Goal: Transaction & Acquisition: Complete application form

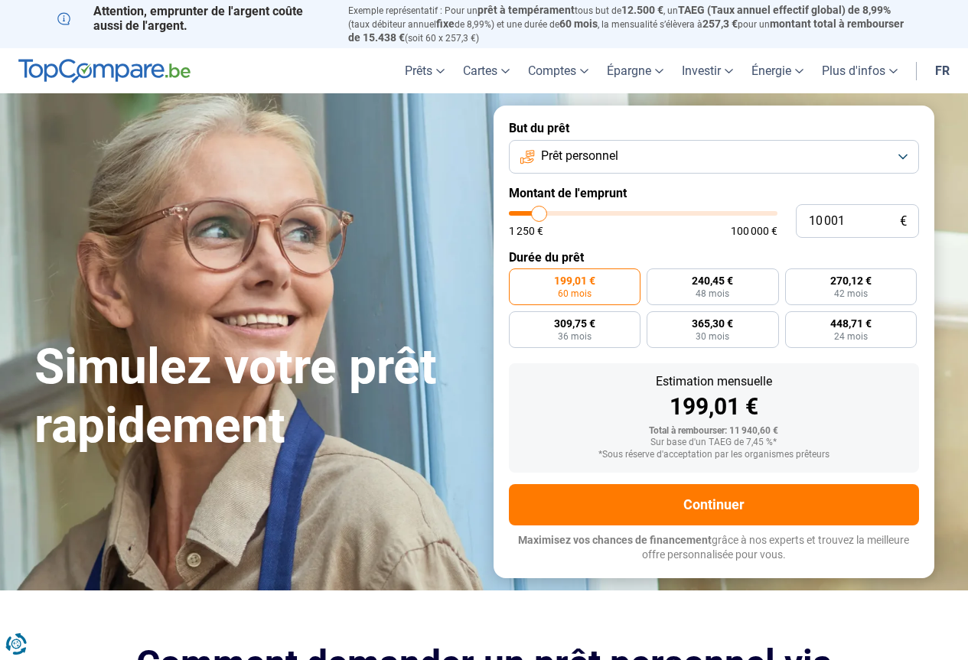
click at [947, 70] on link "fr" at bounding box center [942, 70] width 33 height 45
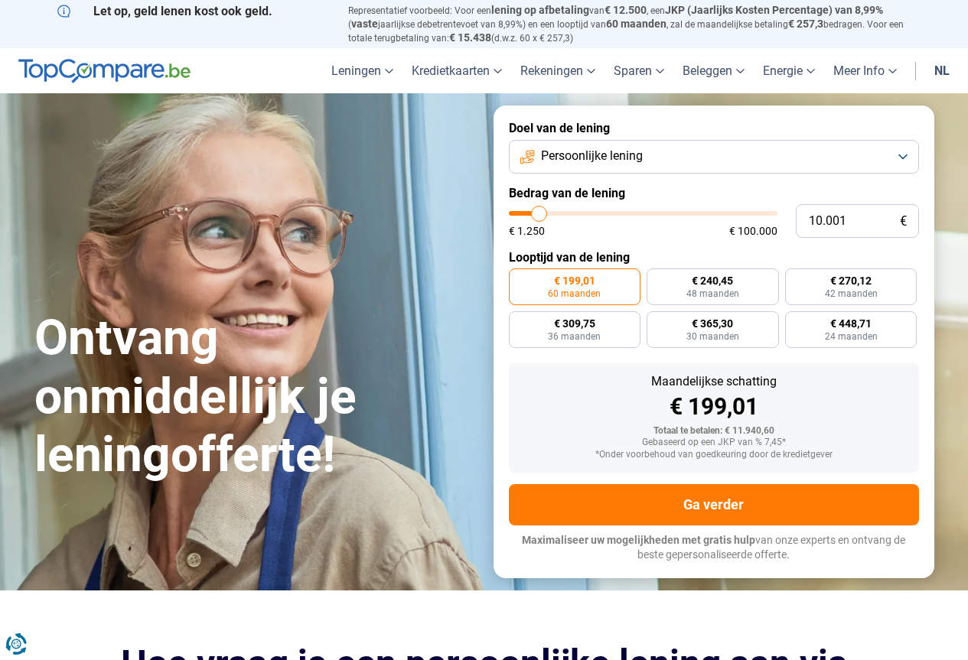
click at [938, 73] on link "nl" at bounding box center [942, 70] width 34 height 45
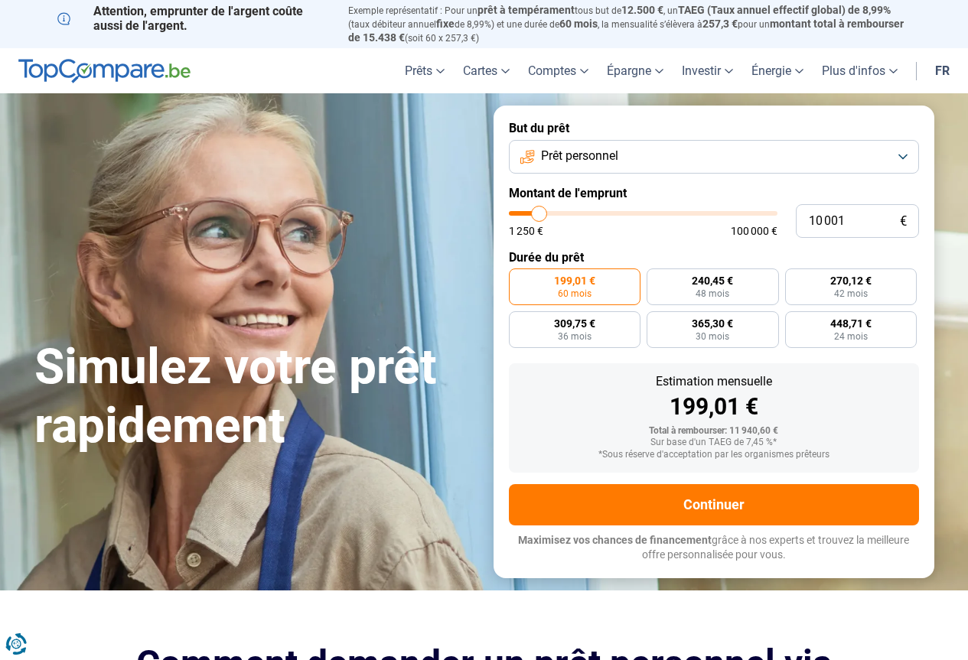
click at [594, 161] on span "Prêt personnel" at bounding box center [579, 156] width 77 height 17
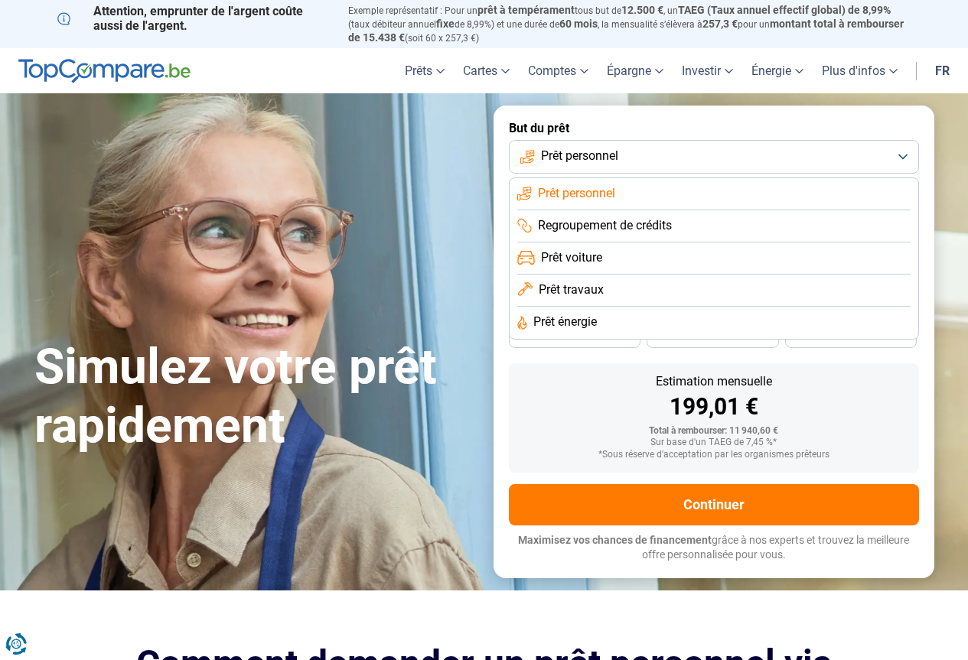
click at [640, 121] on label "But du prêt" at bounding box center [714, 128] width 410 height 15
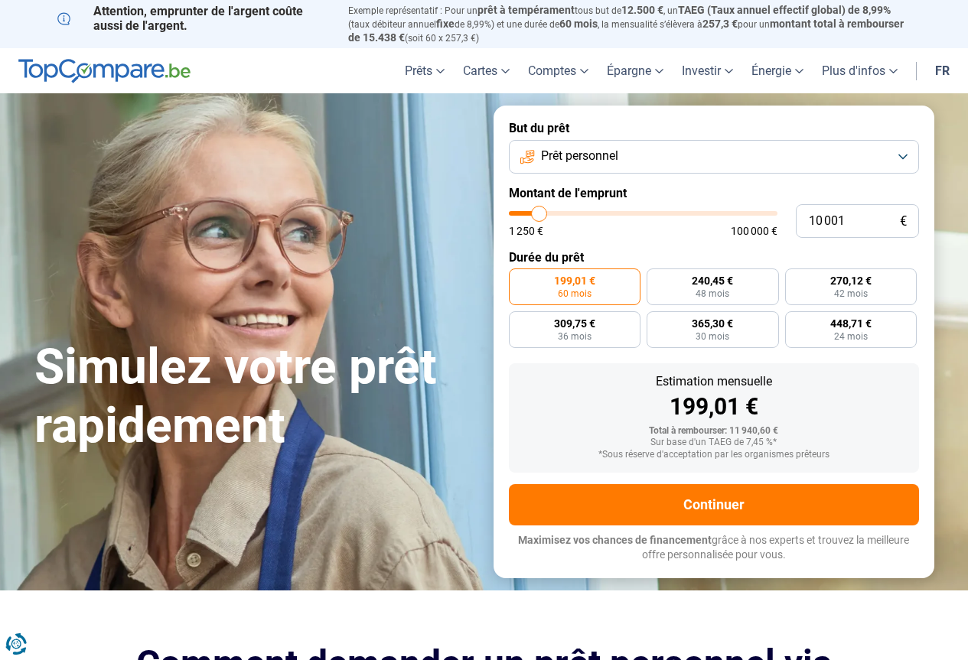
type input "11 250"
type input "11250"
type input "11 750"
type input "11750"
type input "12 750"
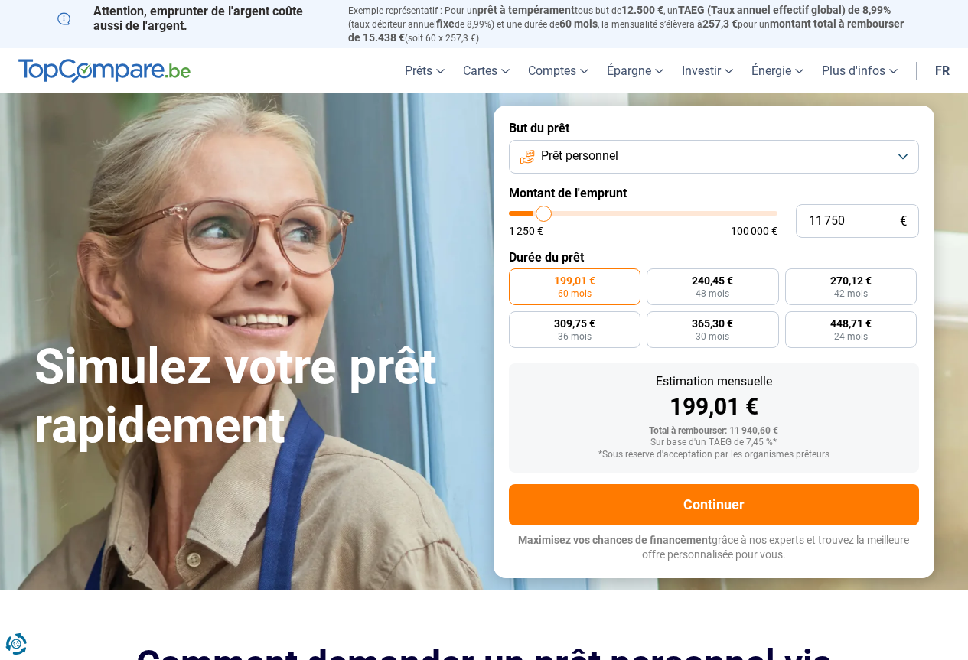
type input "12750"
type input "13 500"
type input "13500"
type input "15 000"
type input "15000"
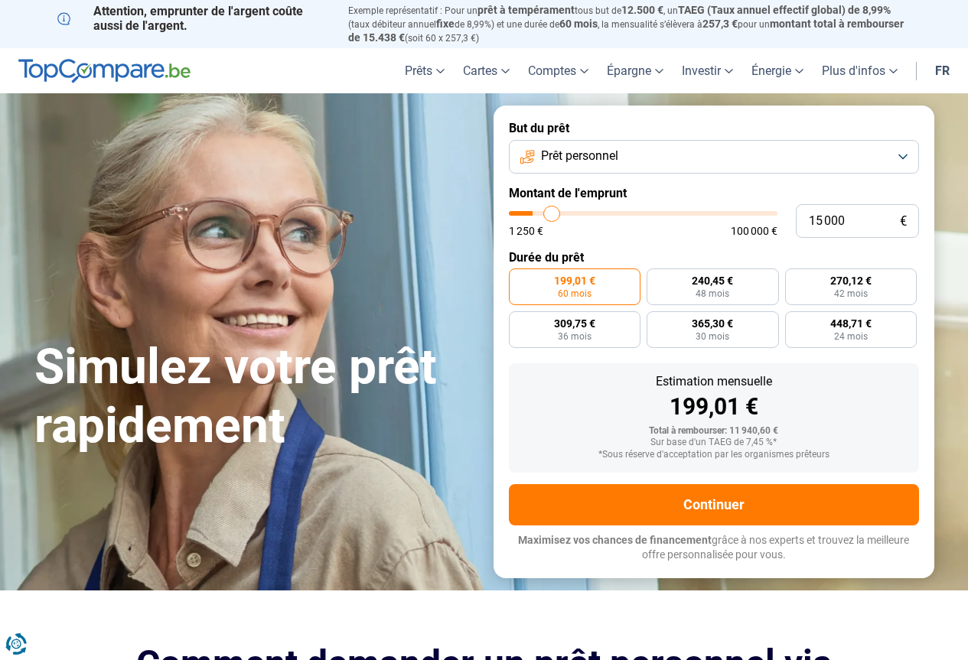
type input "16 250"
type input "16250"
type input "17 250"
type input "17250"
type input "18 500"
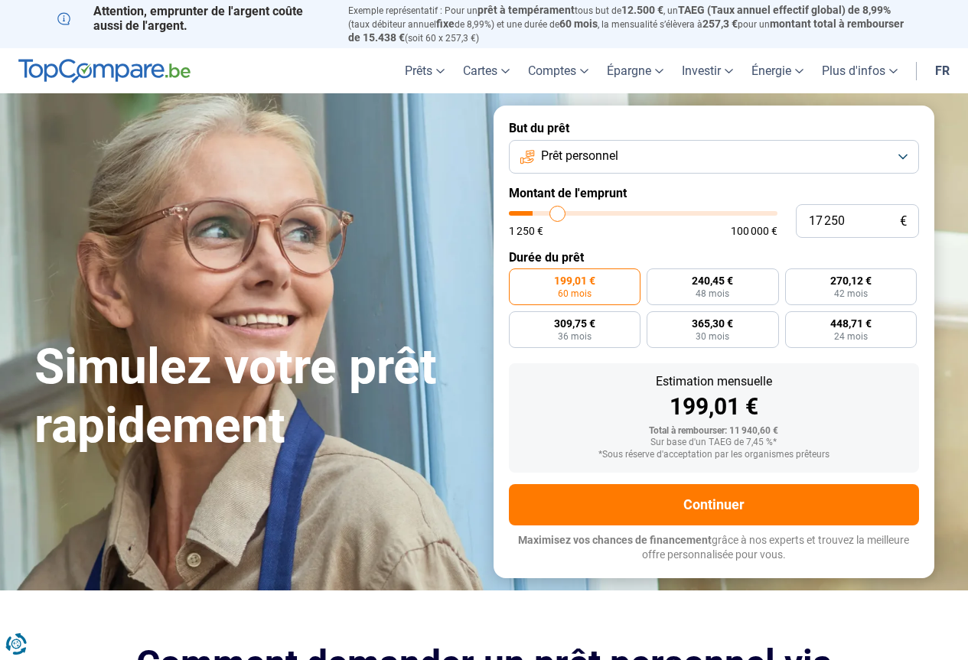
type input "18500"
type input "19 250"
type input "19250"
type input "20 500"
type input "20500"
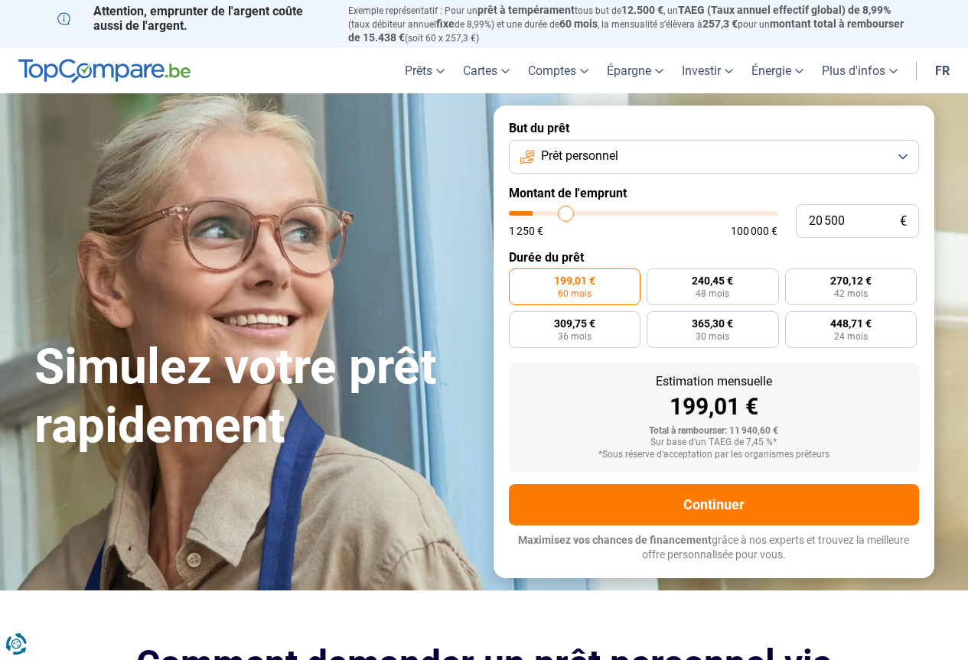
type input "21 750"
type input "21750"
type input "22 750"
type input "22750"
type input "23 500"
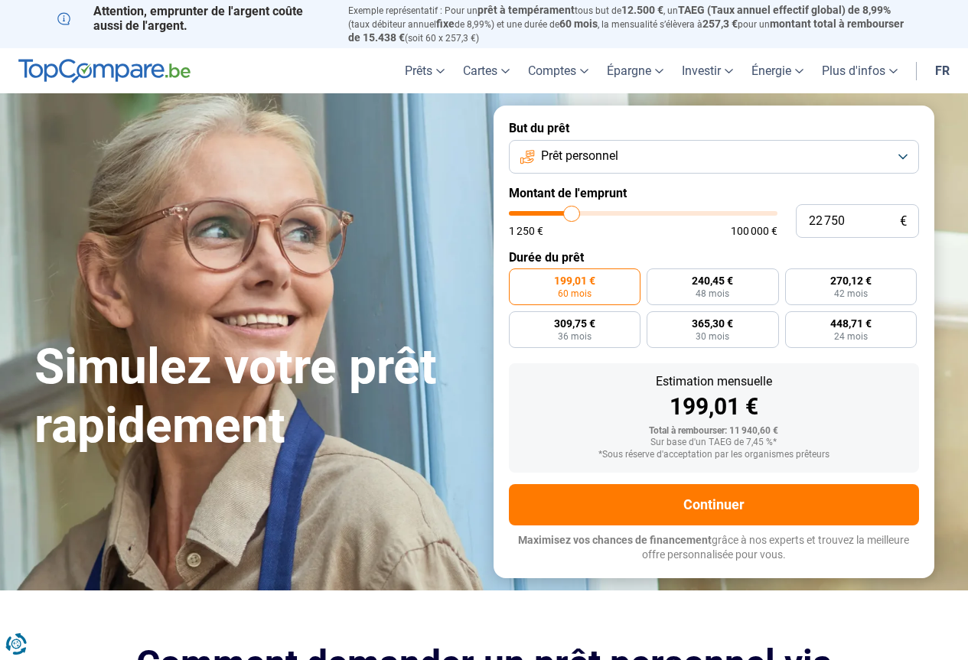
type input "23500"
type input "23 750"
type input "23750"
type input "24 500"
type input "24500"
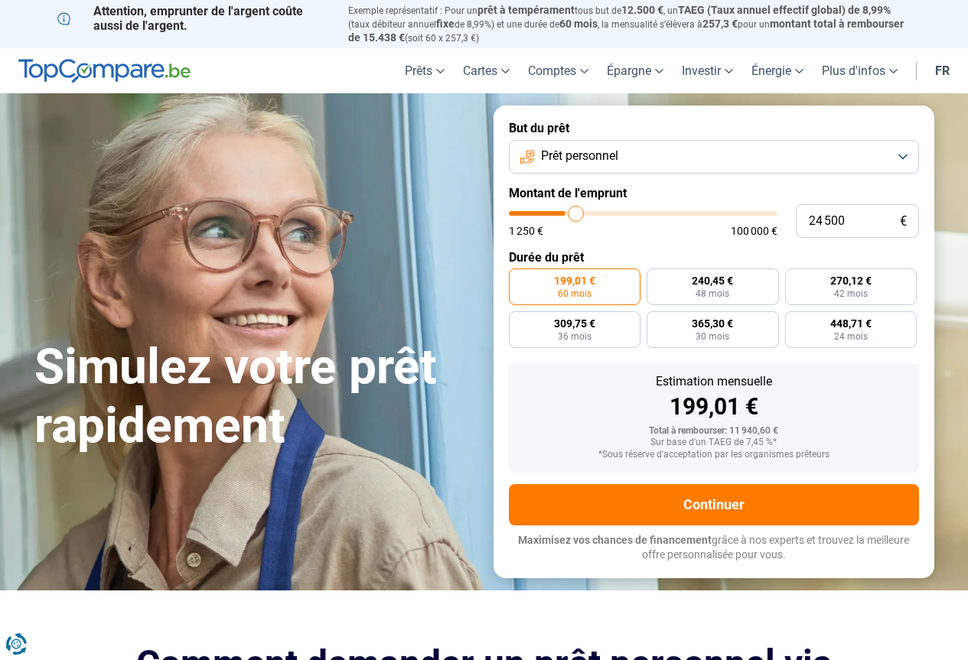
type input "24 750"
type input "24750"
type input "25 250"
type input "25250"
type input "25 750"
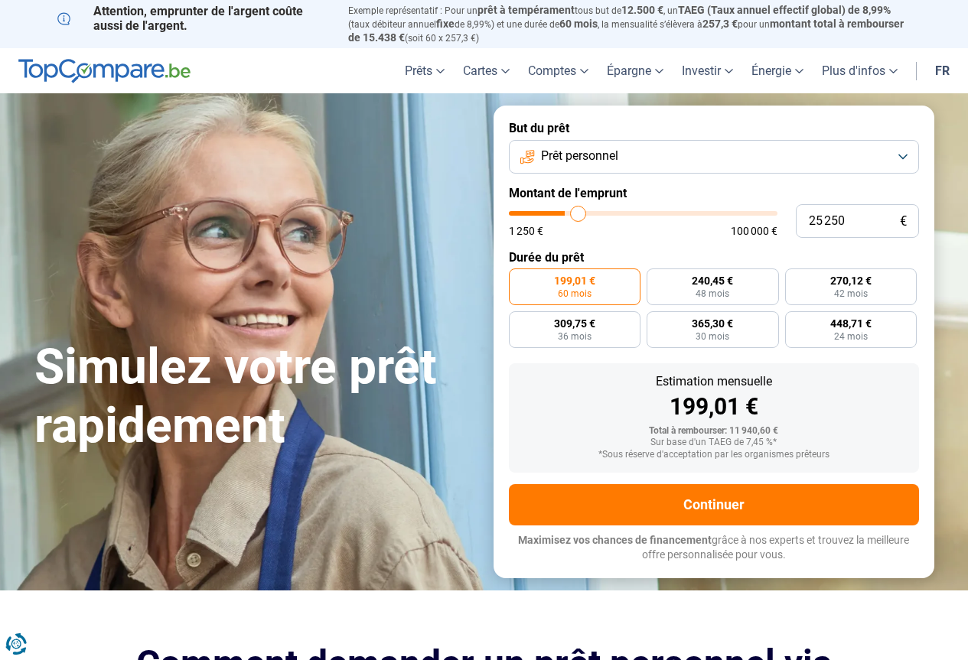
type input "25750"
type input "26 250"
type input "26250"
type input "26 500"
type input "26500"
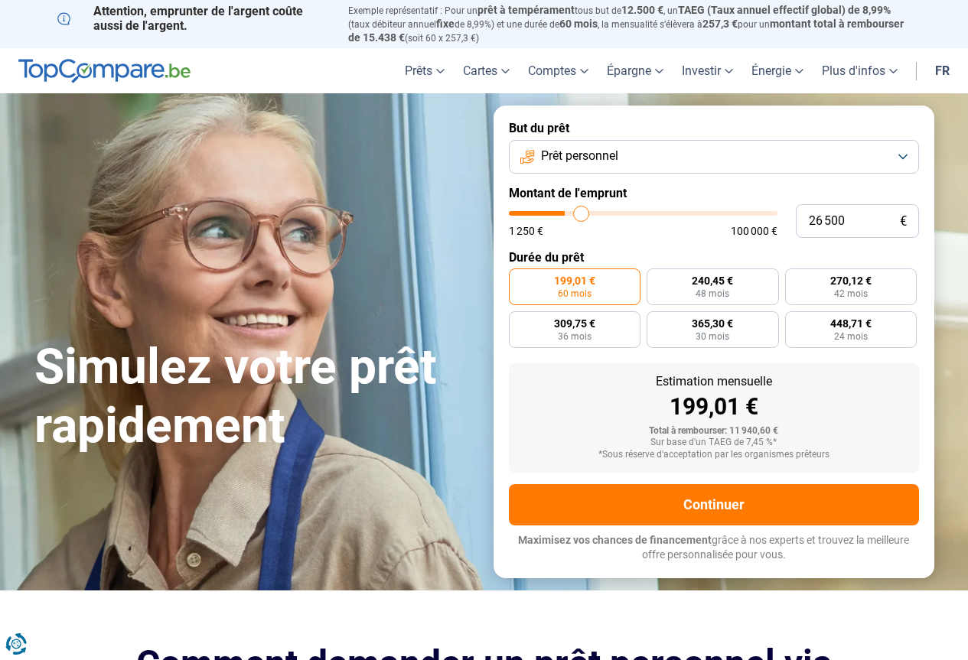
type input "27 500"
type input "27500"
type input "28 000"
type input "28000"
type input "29 000"
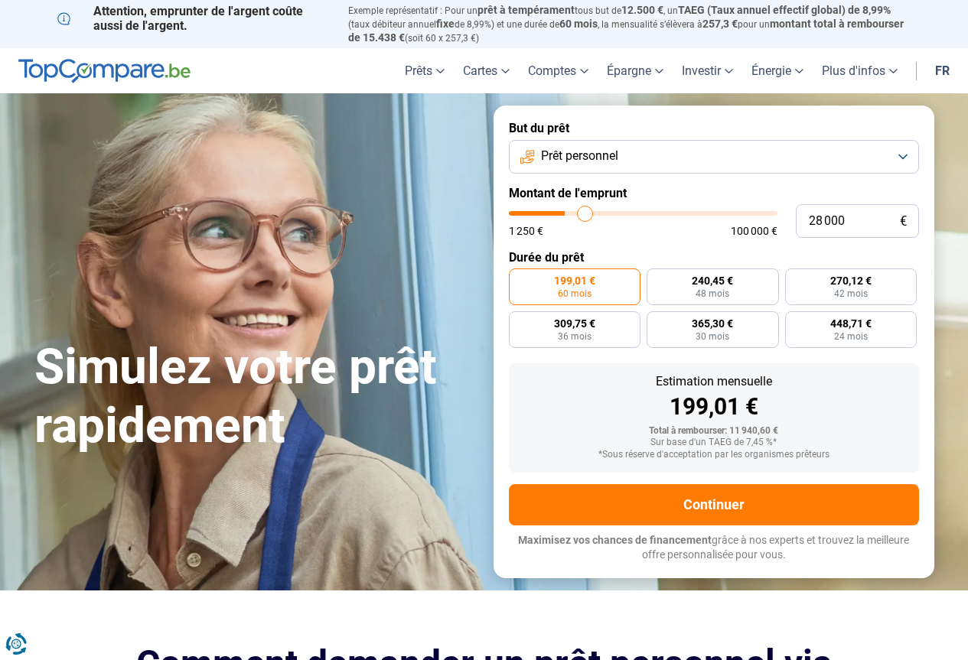
type input "29000"
type input "29 250"
type input "29250"
type input "29 750"
type input "29750"
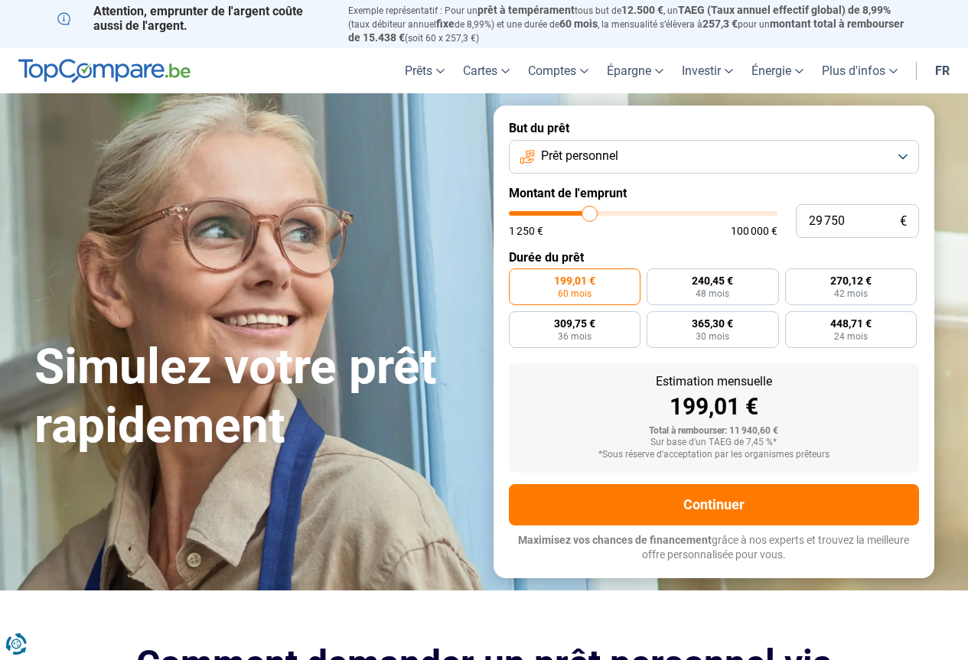
type input "30 750"
type input "30750"
type input "31 000"
type input "31000"
type input "32 000"
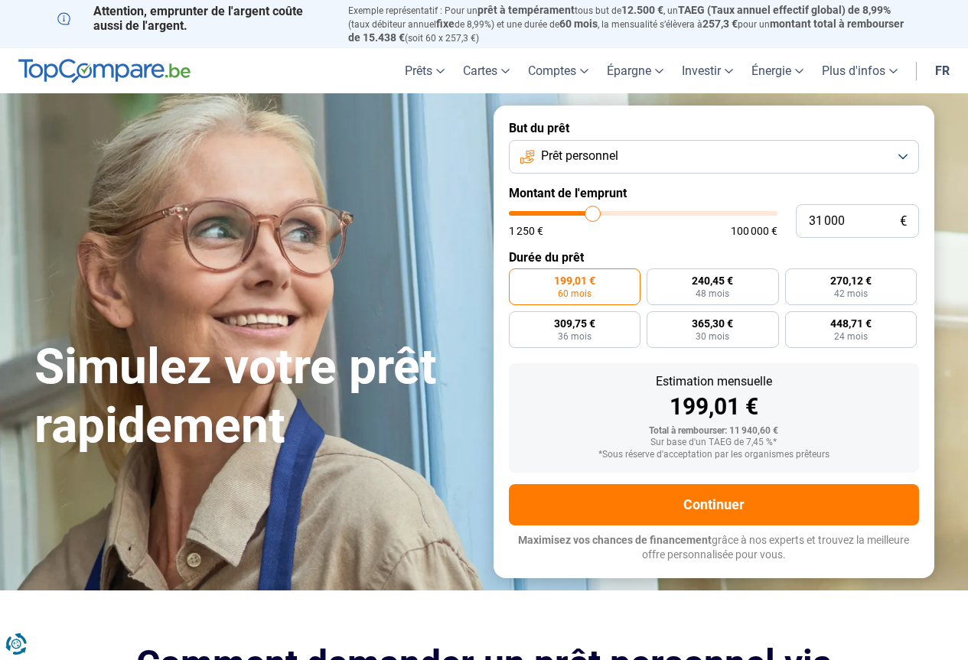
type input "32000"
type input "32 500"
type input "32500"
type input "33 500"
type input "33500"
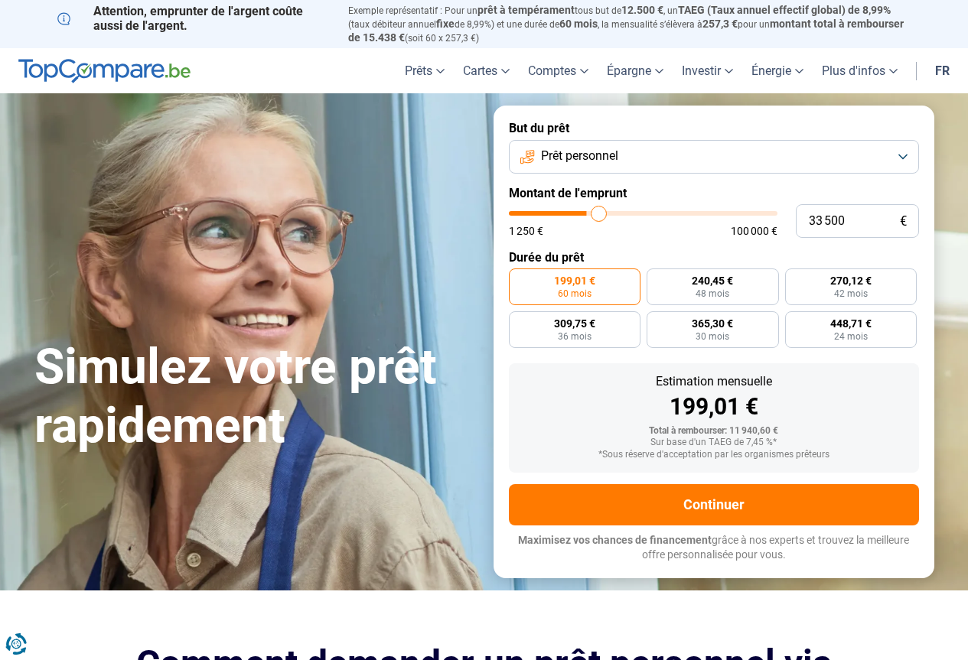
type input "34 750"
type input "34750"
type input "35 250"
type input "35250"
type input "36 500"
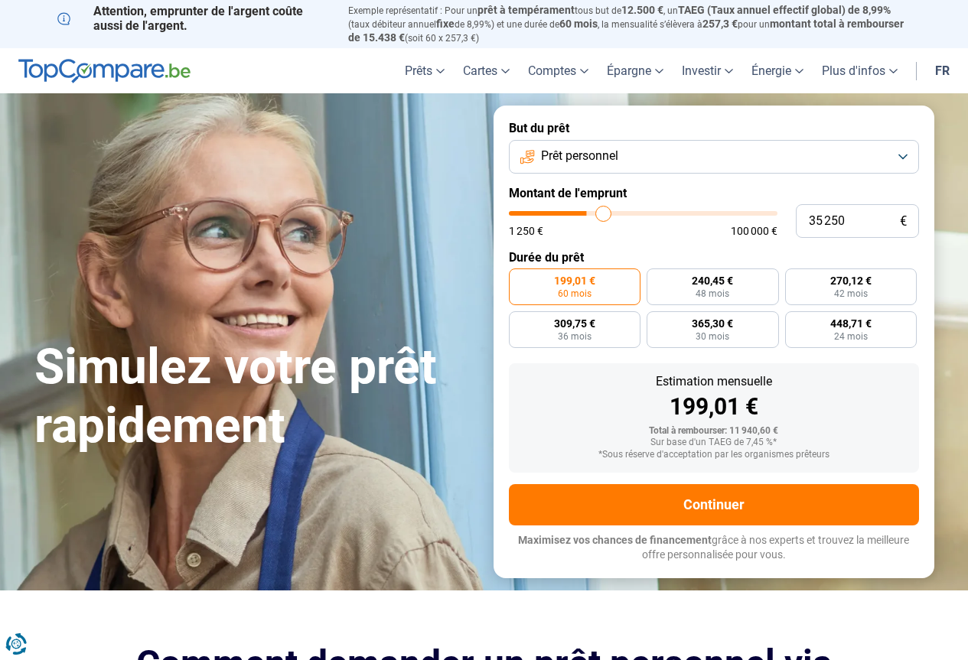
type input "36500"
type input "37 000"
type input "37000"
type input "37 750"
type input "37750"
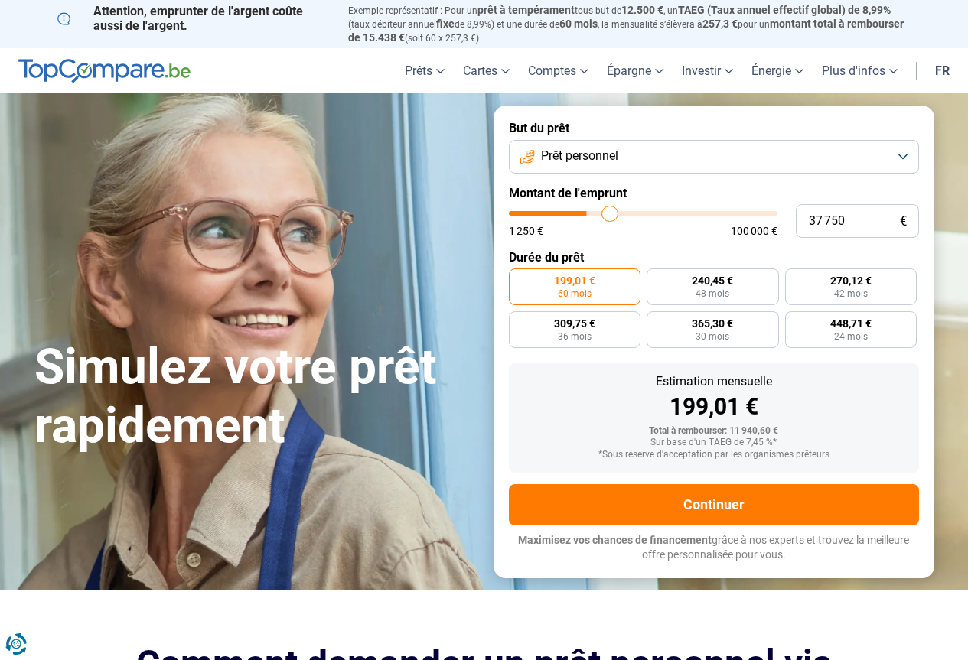
type input "38 000"
type input "38000"
type input "36 750"
type input "36750"
type input "35 500"
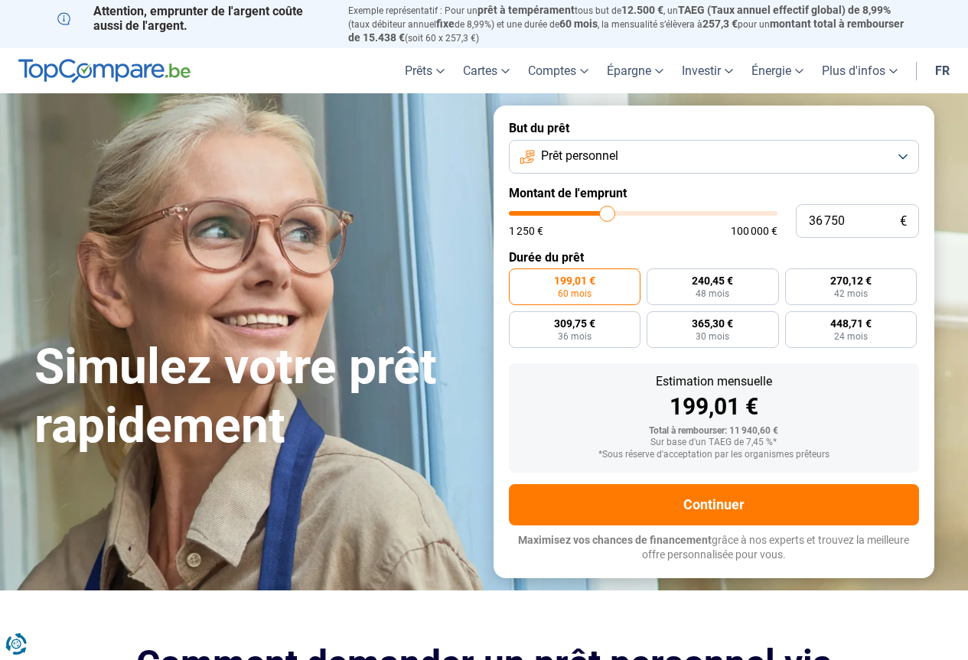
type input "35500"
type input "33 500"
type input "33500"
type input "31 750"
type input "31750"
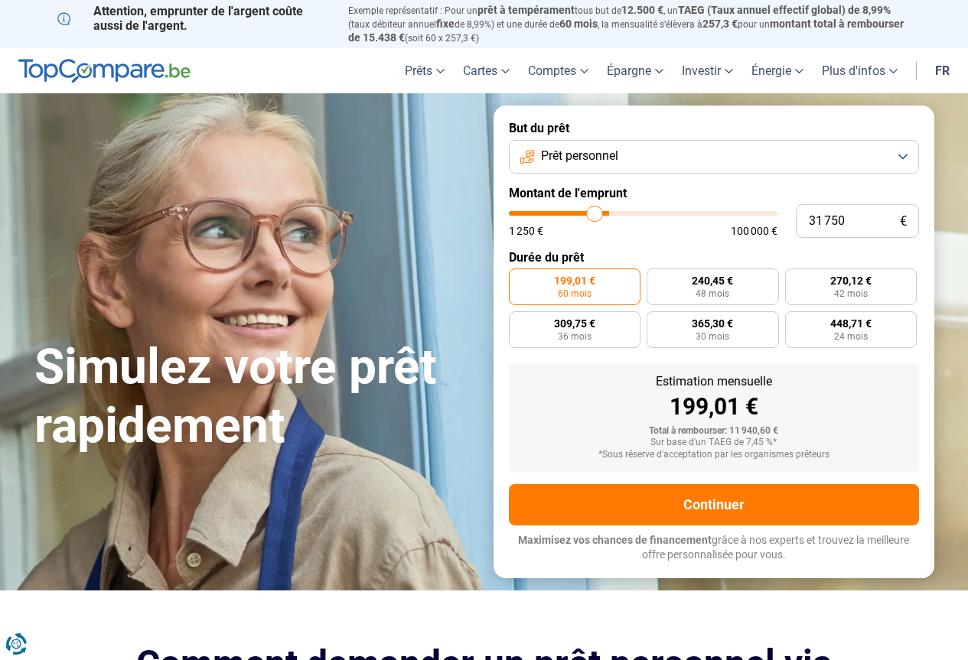
type input "31 250"
type input "31250"
type input "30 750"
type input "30750"
type input "30 250"
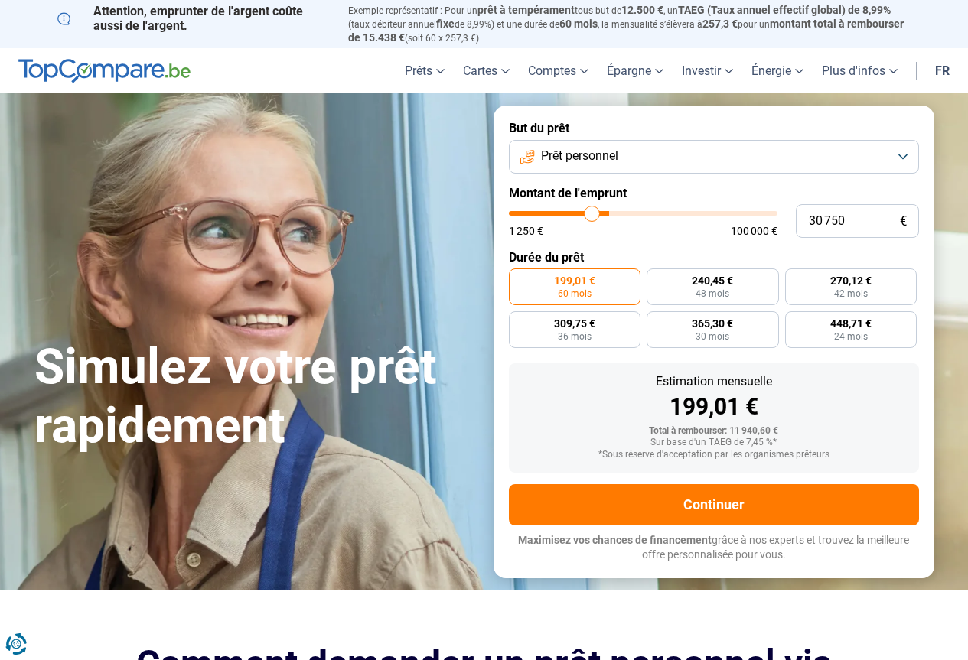
type input "30250"
type input "29 750"
type input "29750"
type input "29 500"
type input "29500"
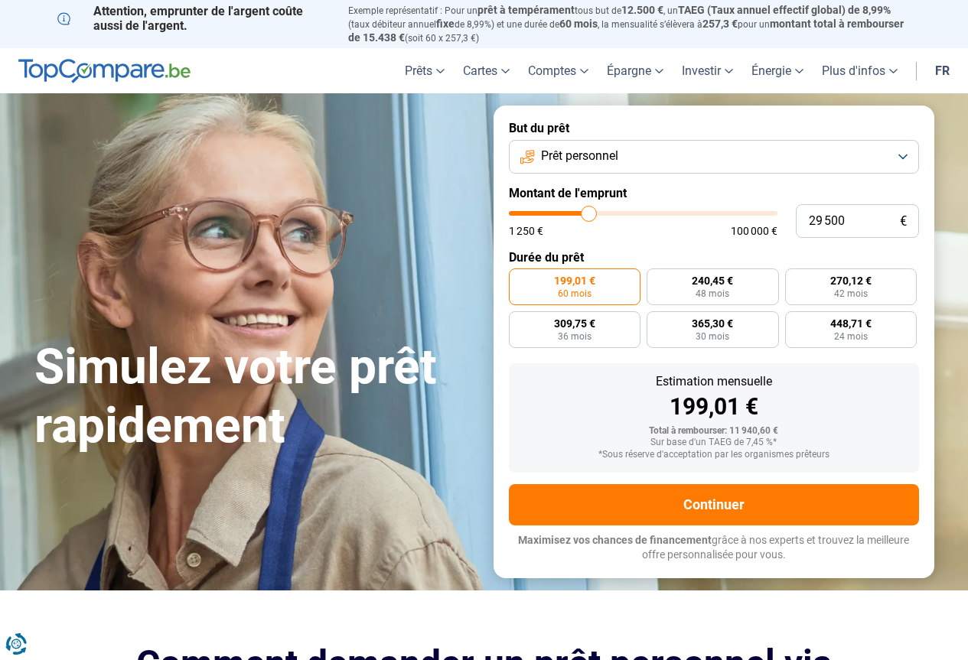
type input "29 250"
type input "29250"
type input "29 000"
type input "29000"
type input "28 750"
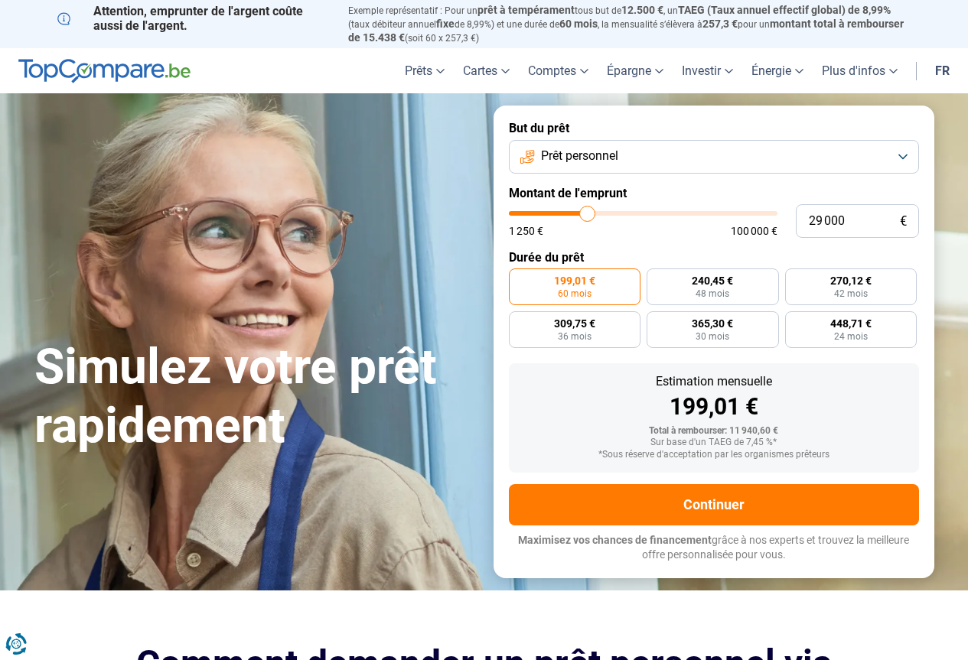
type input "28750"
type input "28 250"
type input "28250"
type input "27 750"
type input "27750"
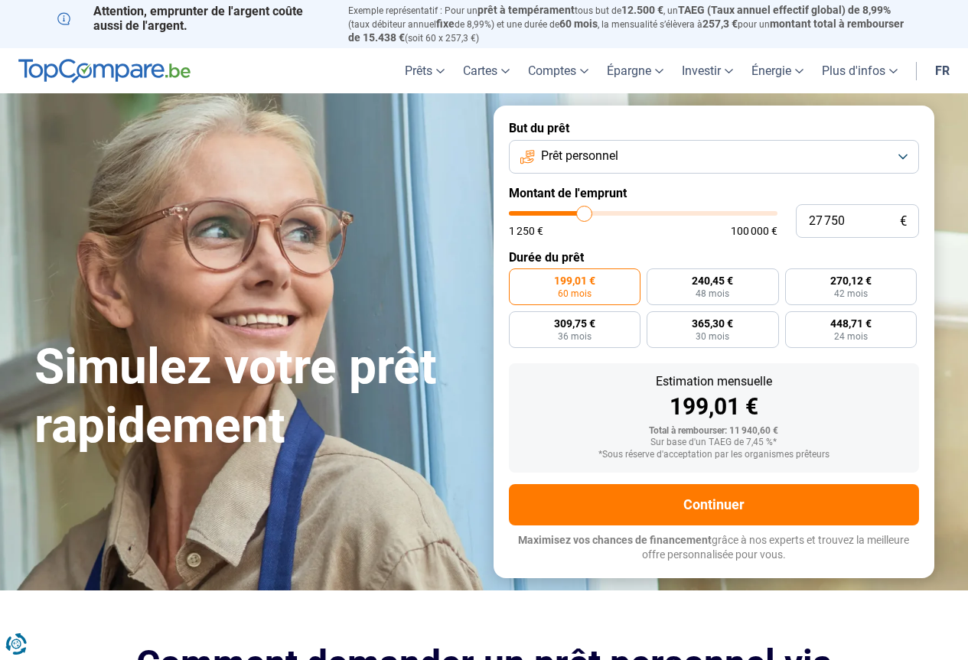
type input "27 500"
type input "27500"
type input "26 750"
type input "26750"
type input "26 500"
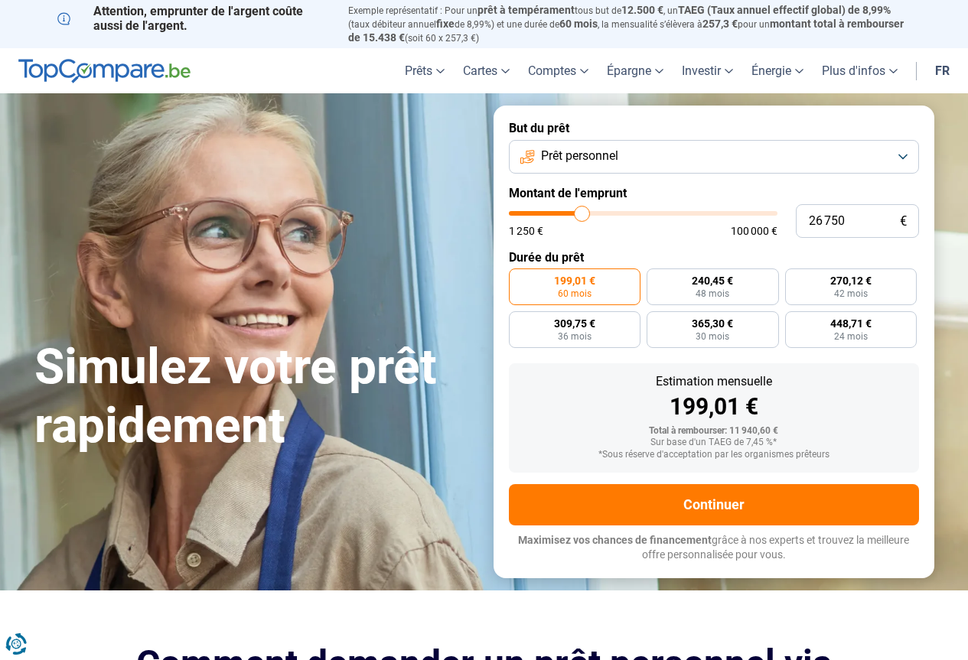
type input "26500"
type input "26 000"
type input "26000"
type input "25 750"
type input "25750"
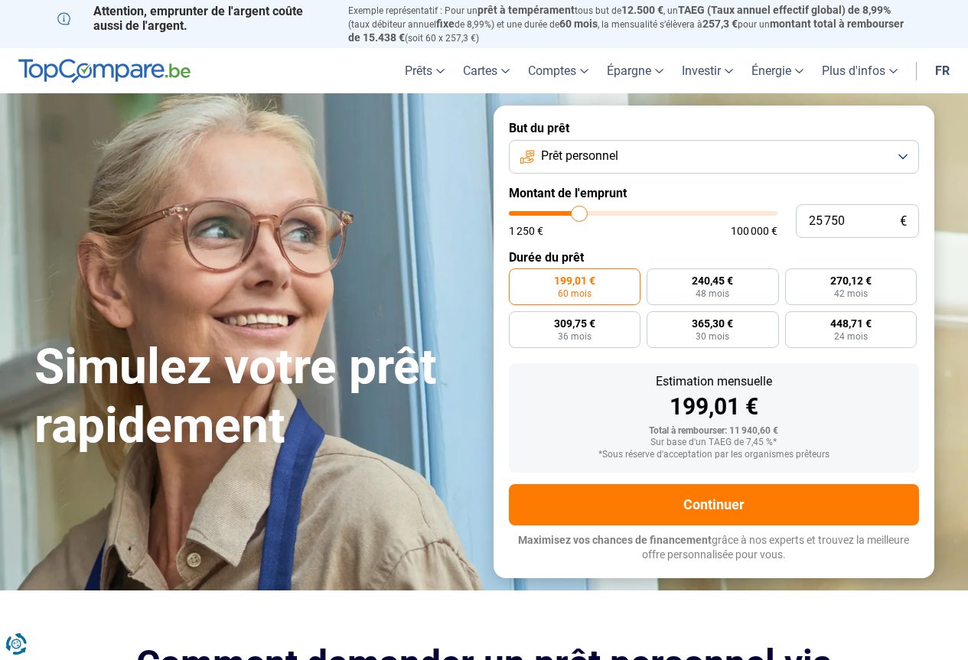
type input "25 250"
type input "25250"
type input "25 000"
type input "25000"
type input "24 750"
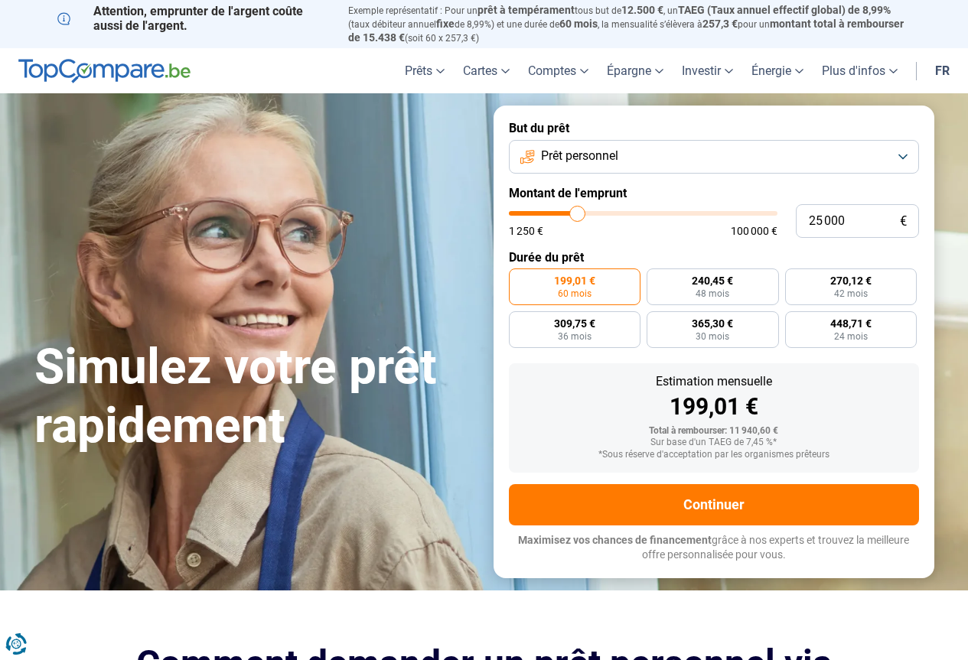
type input "24750"
type input "24 500"
type input "24500"
type input "24 250"
type input "24250"
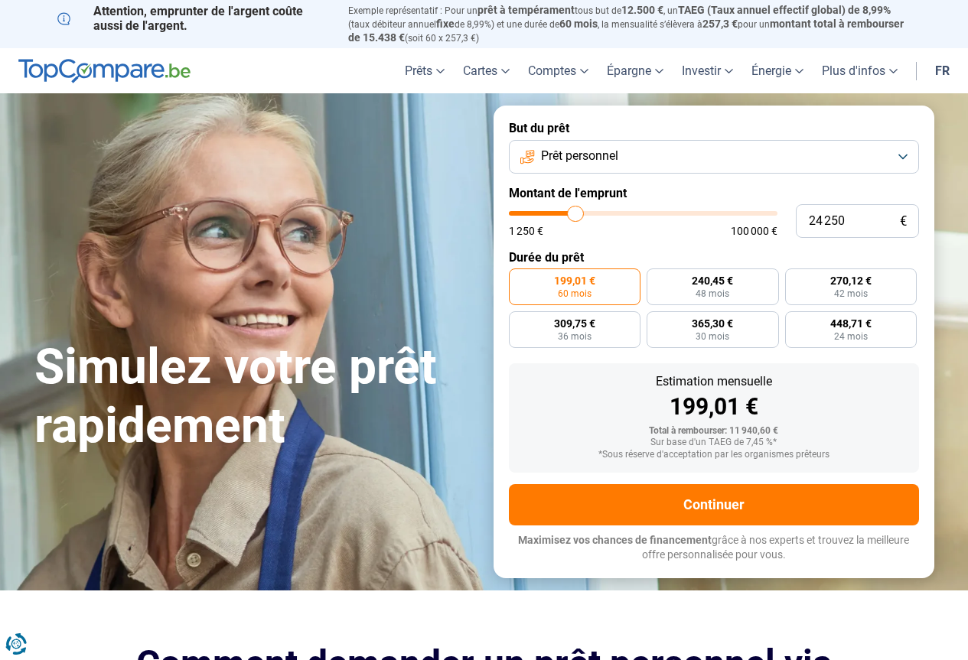
type input "23 750"
type input "23750"
type input "23 500"
type input "23500"
type input "23 250"
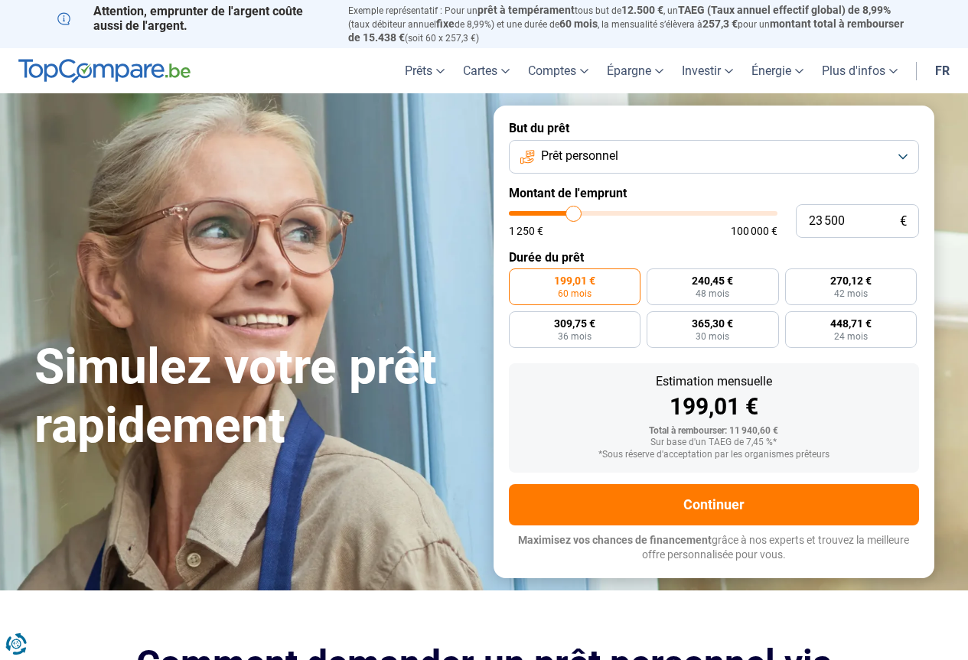
type input "23250"
type input "23 000"
type input "23000"
type input "22 750"
type input "22750"
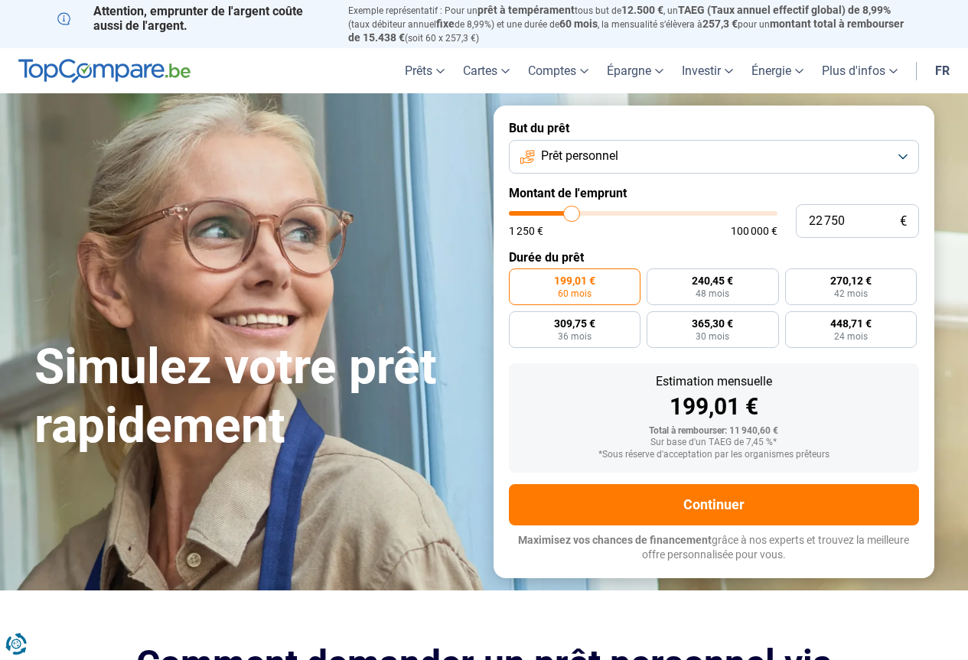
type input "22 250"
type input "22250"
type input "22 000"
type input "22000"
type input "21 500"
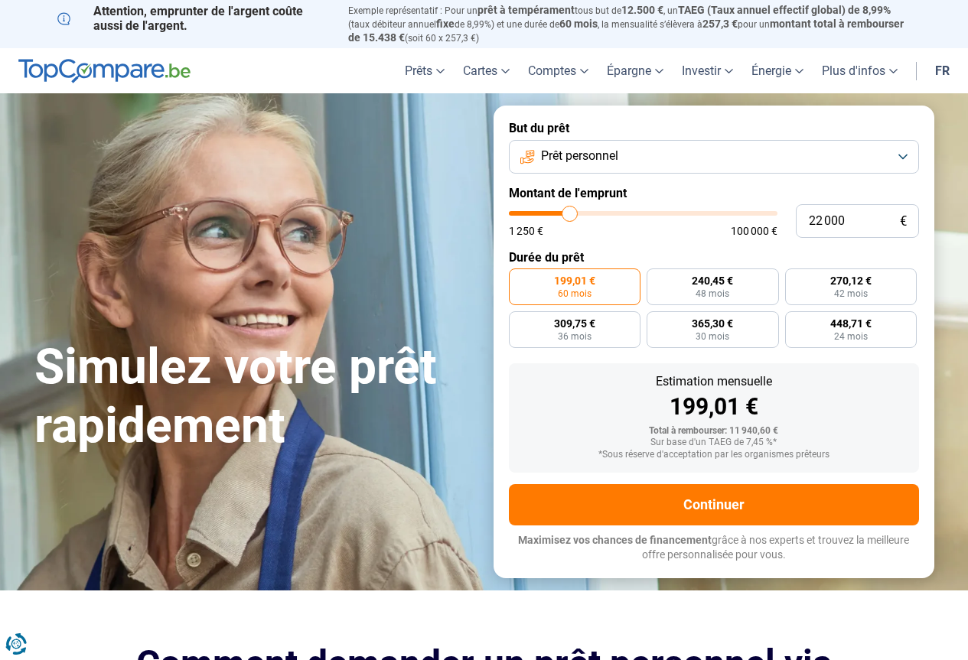
type input "21500"
type input "21 250"
type input "21250"
type input "20 750"
type input "20750"
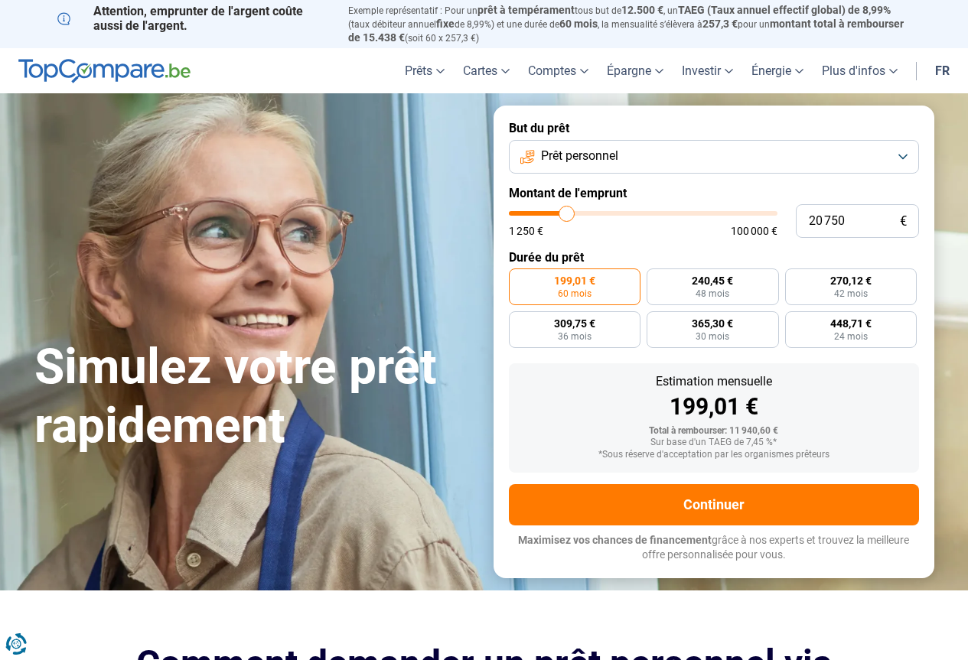
type input "20 500"
type input "20500"
type input "20 250"
type input "20250"
type input "20 000"
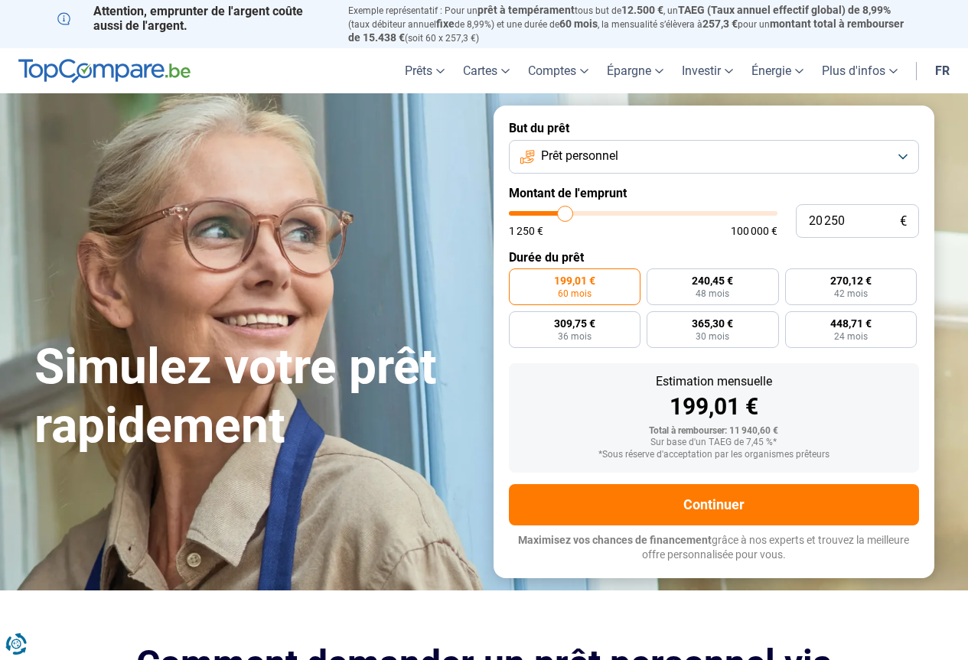
type input "20000"
type input "19 750"
type input "19750"
type input "19 250"
type input "19250"
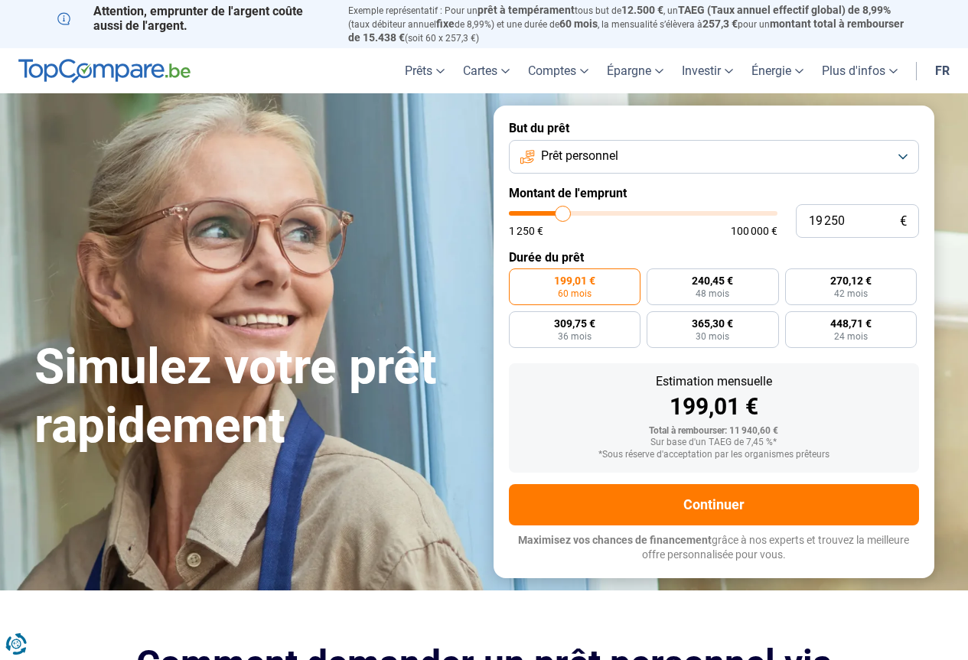
type input "19 750"
type input "19750"
type input "20 000"
type input "20000"
type input "20 250"
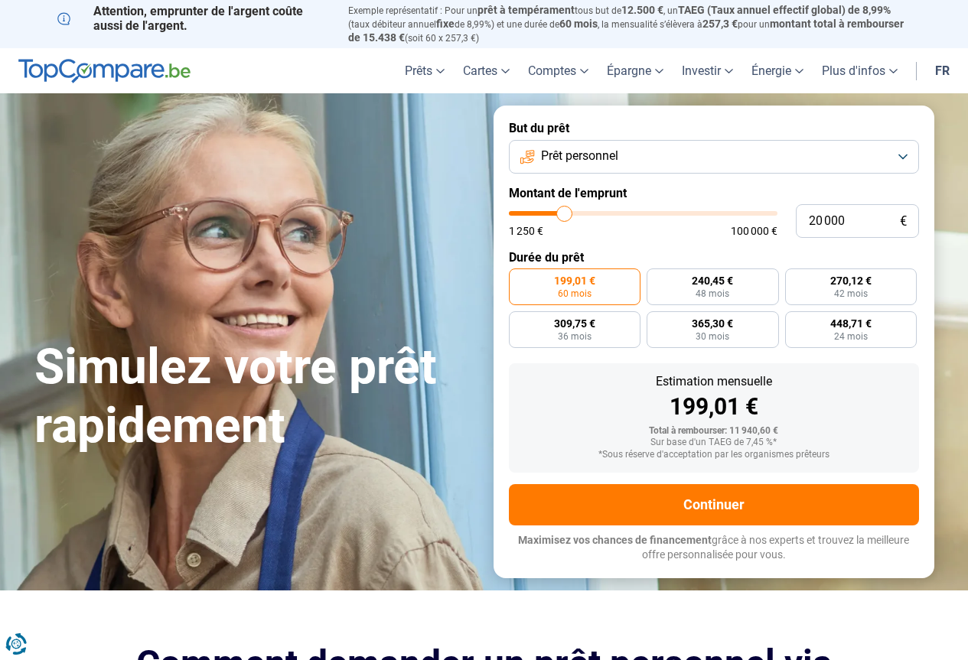
type input "20250"
type input "20 500"
type input "20500"
type input "20 750"
type input "20750"
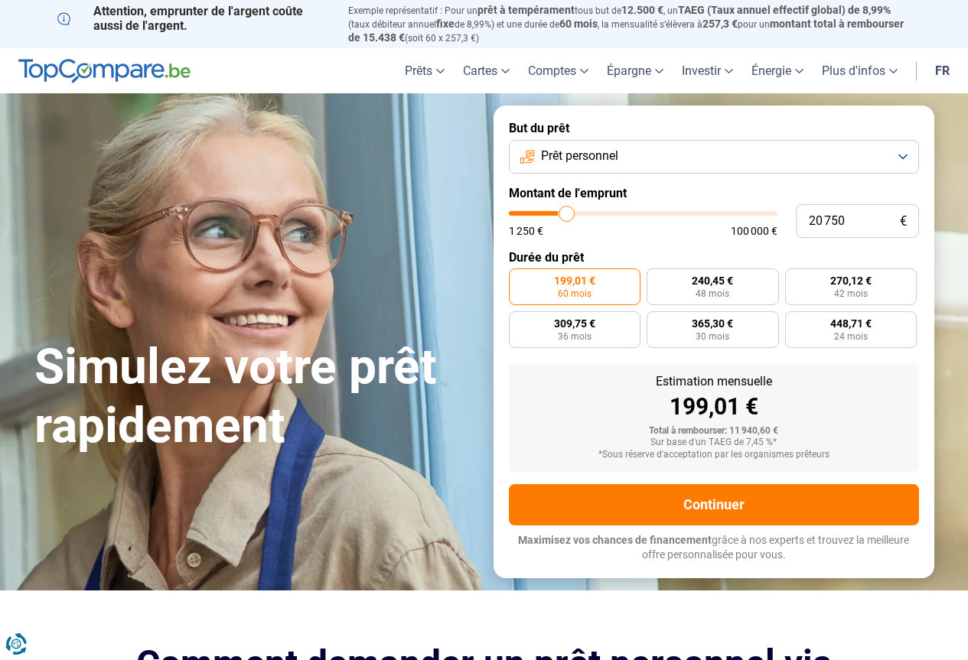
type input "21 250"
type input "21250"
type input "20 500"
type input "20500"
type input "20 000"
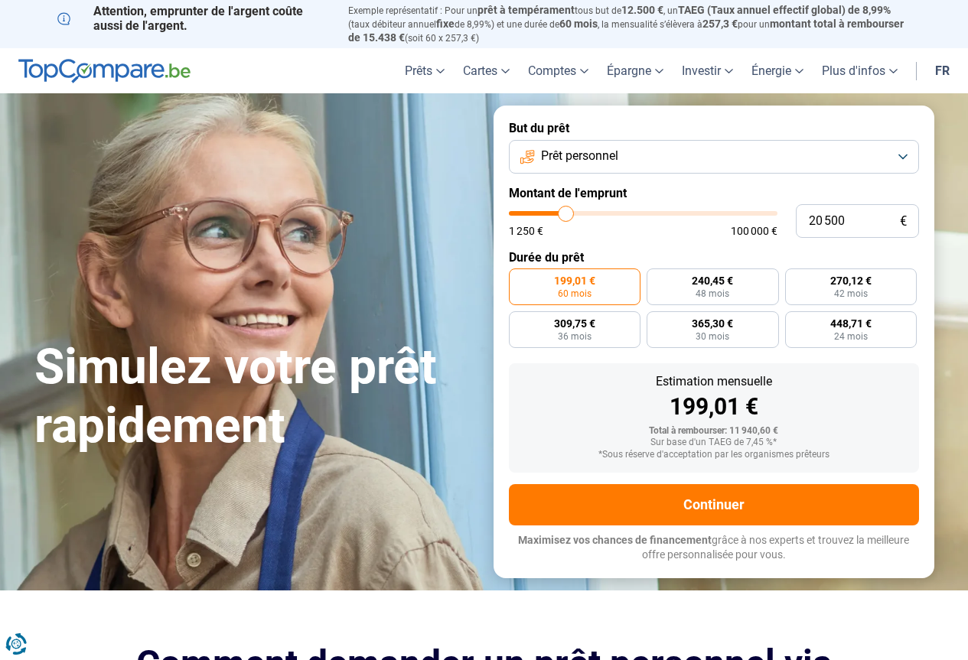
type input "20000"
type input "19 750"
type input "19750"
type input "20 250"
type input "20250"
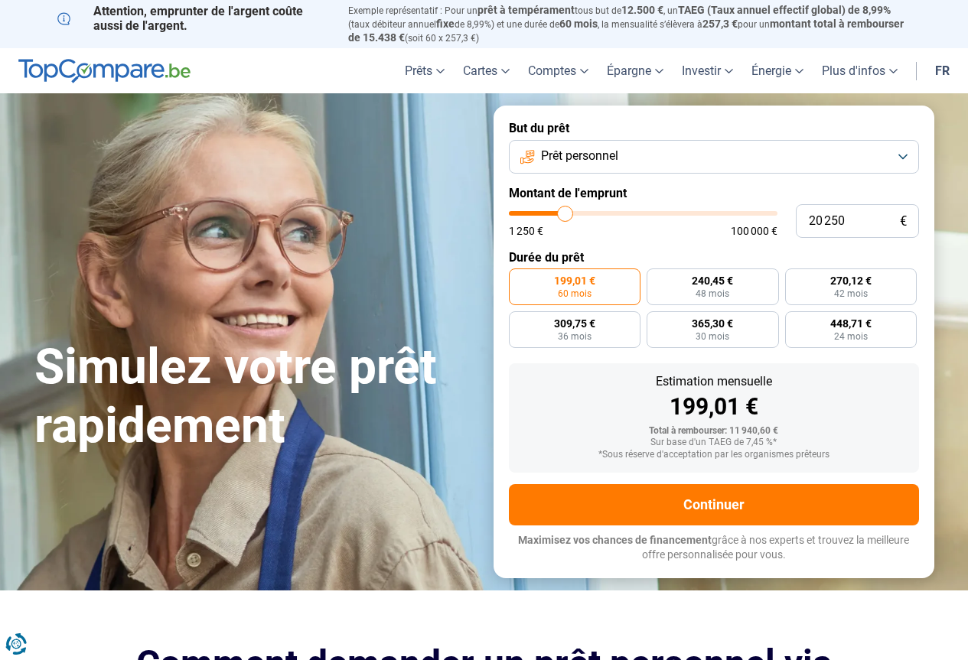
type input "20 500"
type input "20500"
type input "20 250"
type input "20250"
type input "20 000"
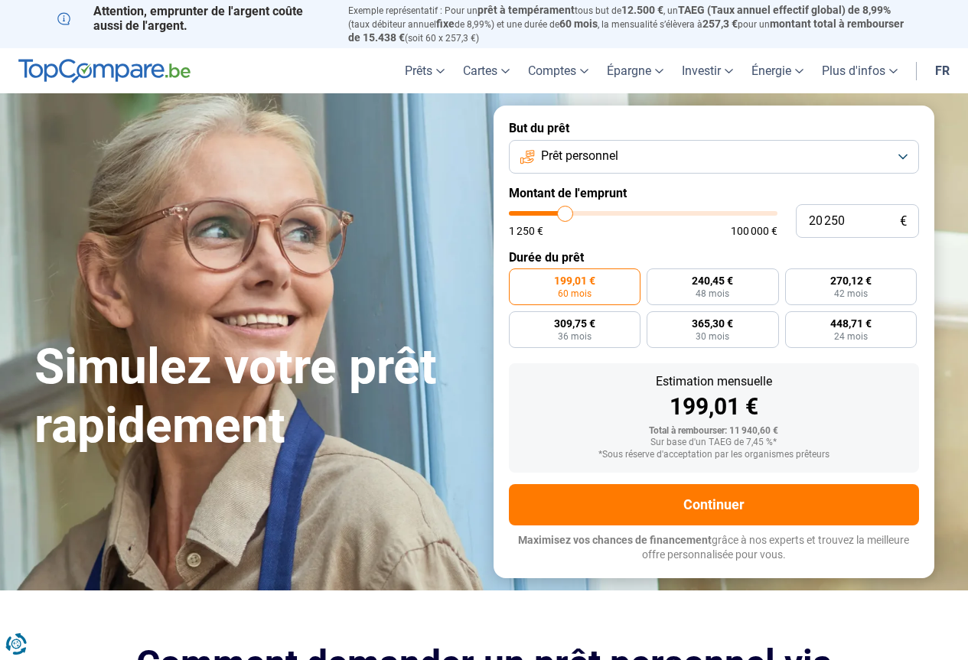
type input "20000"
type input "19 750"
drag, startPoint x: 539, startPoint y: 209, endPoint x: 564, endPoint y: 216, distance: 26.2
type input "19750"
click at [564, 216] on input "range" at bounding box center [643, 213] width 269 height 5
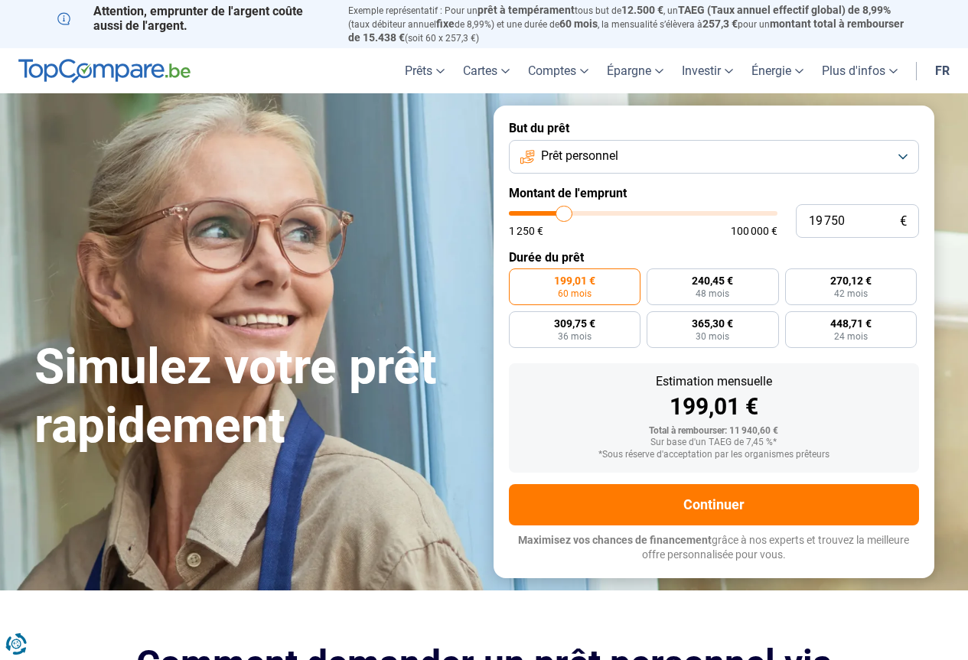
radio input "false"
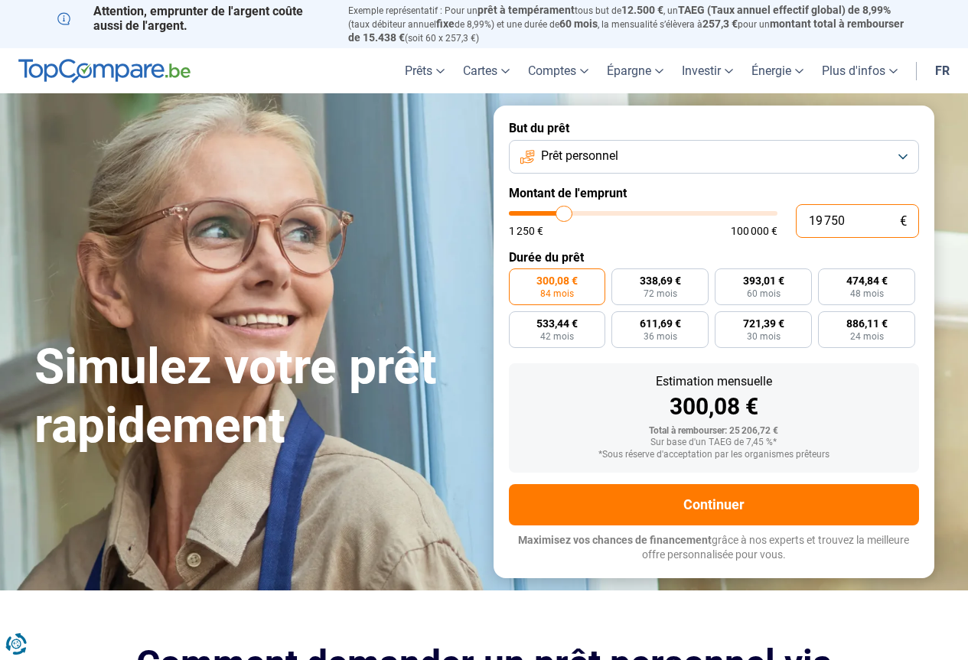
click at [823, 215] on input "19 750" at bounding box center [857, 221] width 123 height 34
type input "2"
type input "1250"
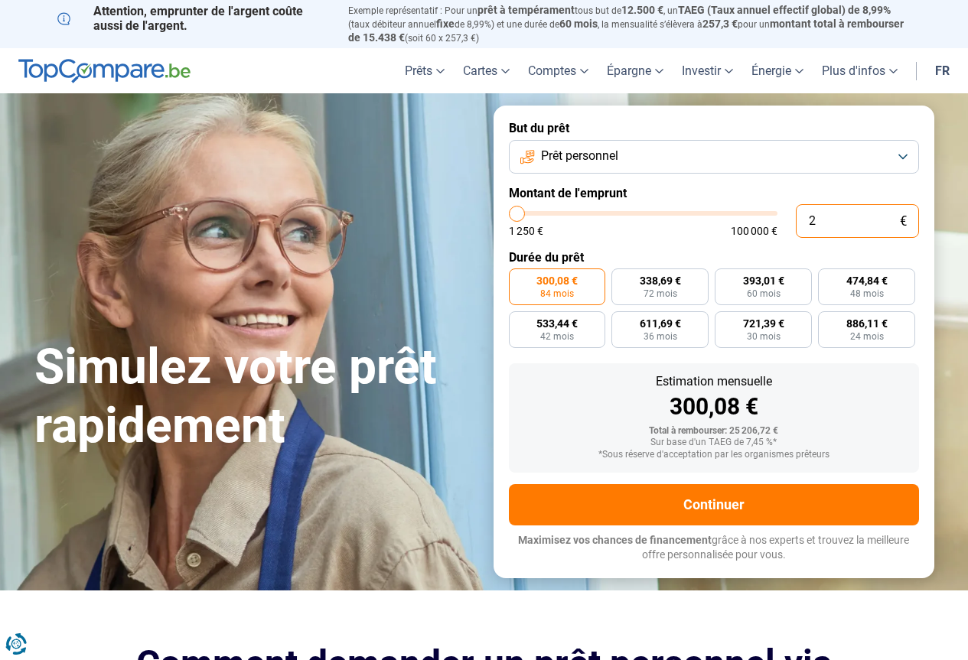
type input "20"
type input "1250"
type input "200"
type input "1250"
type input "2 000"
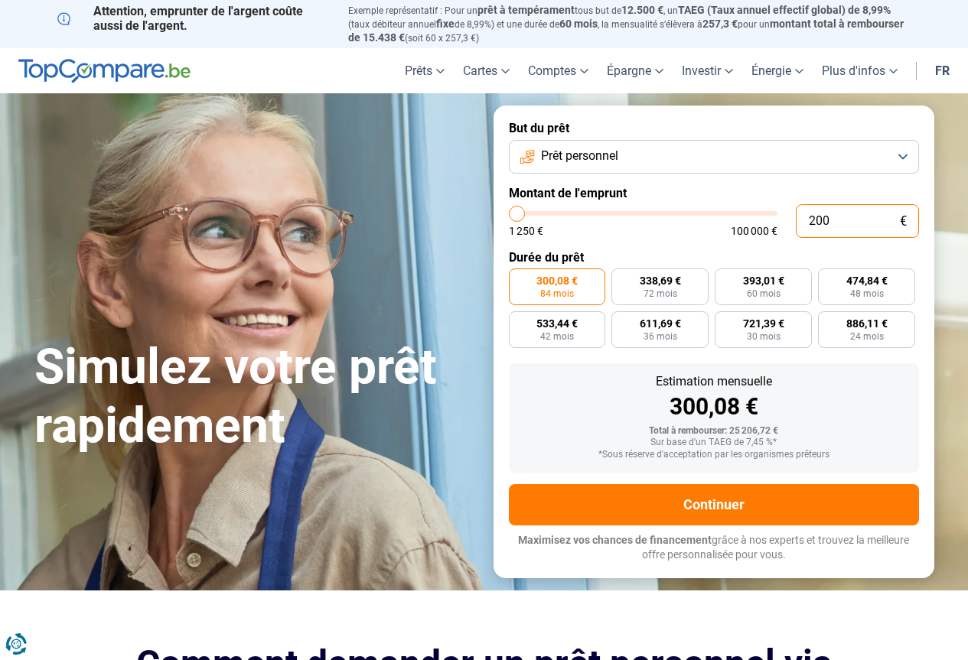
type input "2000"
type input "20 000"
type input "20000"
type input "20 000"
click at [681, 240] on form "But du prêt Prêt personnel Montant de l'emprunt 20 000 € 1 250 € 100 000 € Duré…" at bounding box center [713, 342] width 441 height 472
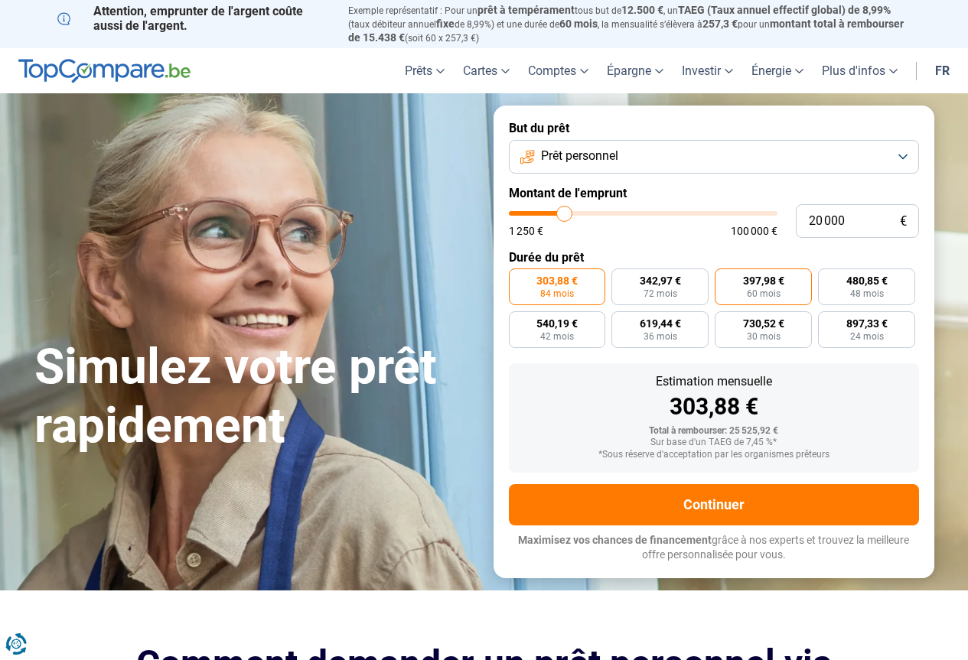
click at [760, 290] on span "60 mois" at bounding box center [764, 293] width 34 height 9
click at [724, 278] on input "397,98 € 60 mois" at bounding box center [719, 274] width 10 height 10
radio input "true"
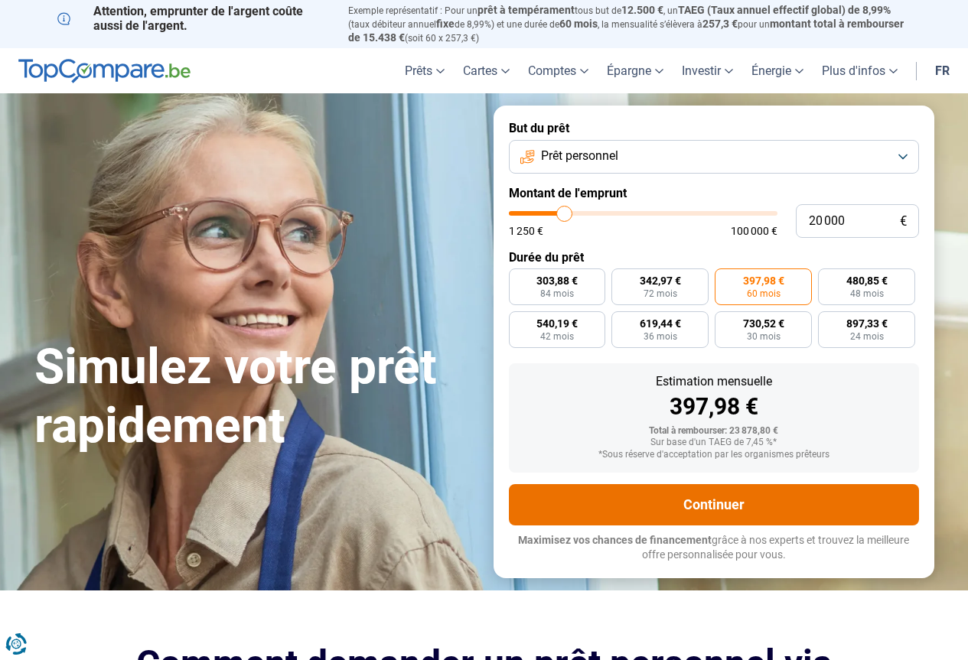
click at [731, 516] on button "Continuer" at bounding box center [714, 504] width 410 height 41
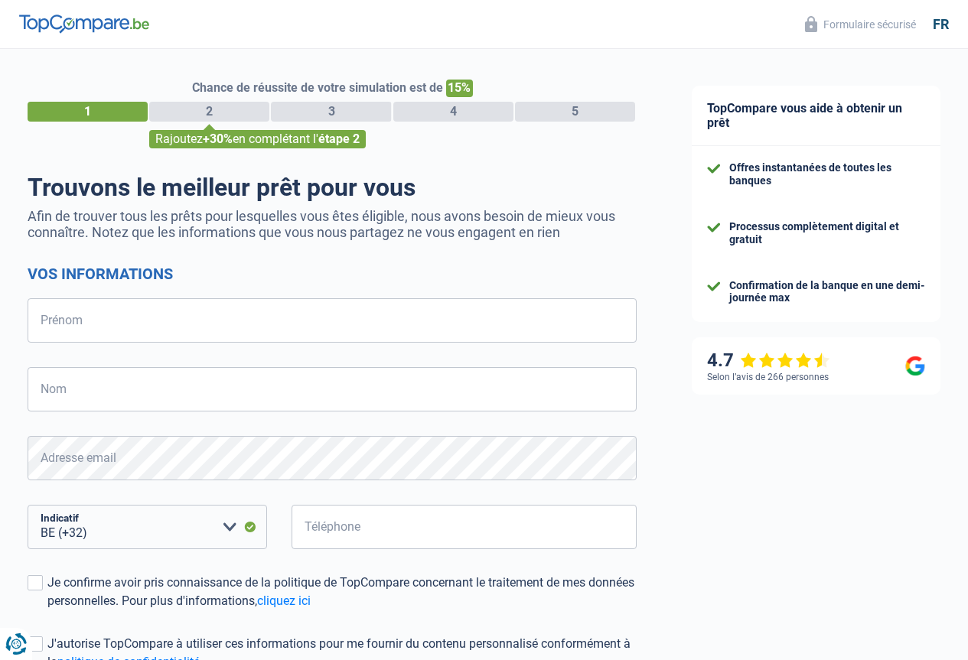
select select "32"
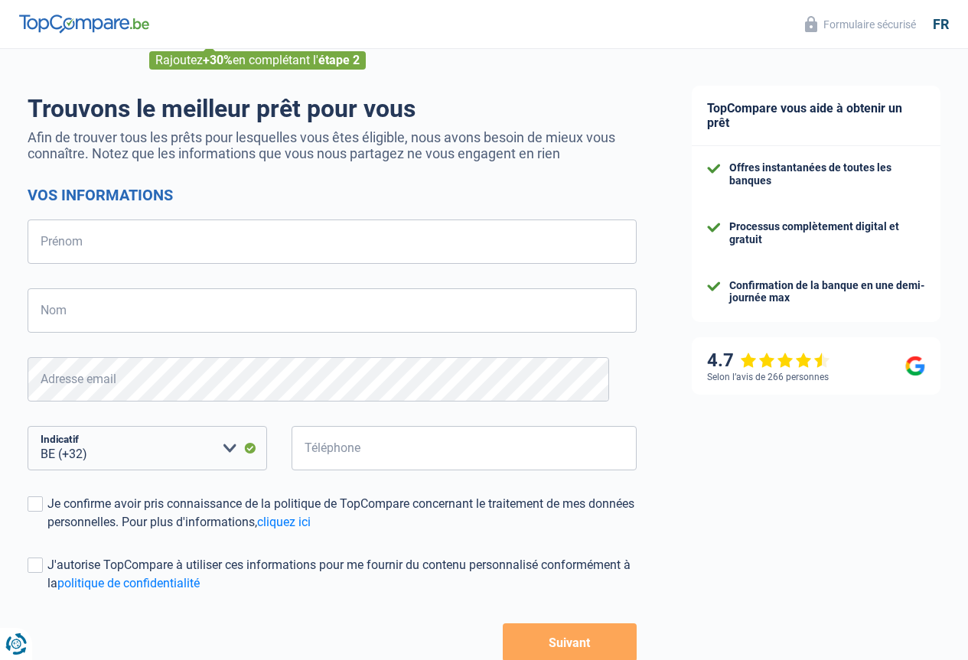
scroll to position [171, 0]
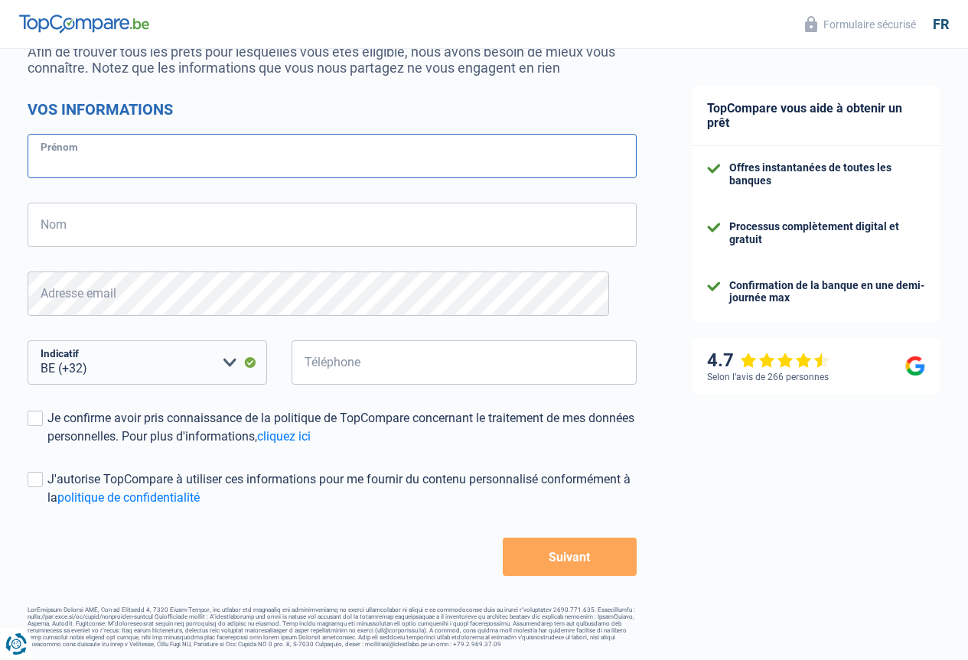
click at [229, 161] on input "Prénom" at bounding box center [332, 156] width 609 height 44
type input "kamran"
type input "khan"
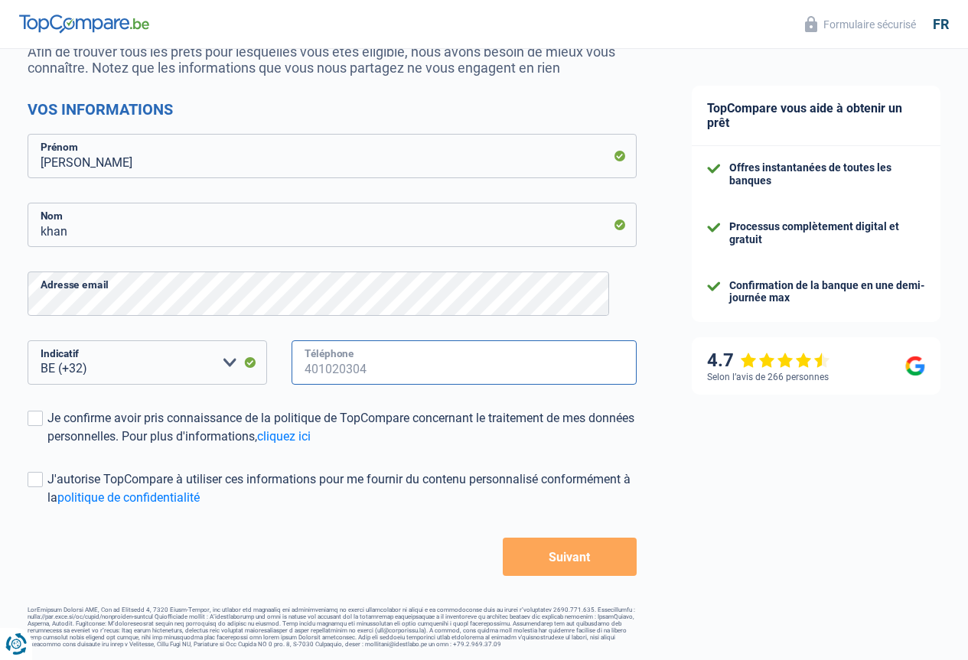
click at [337, 360] on input "Téléphone" at bounding box center [463, 362] width 345 height 44
type input "488610933"
click at [565, 555] on button "Suivant" at bounding box center [570, 557] width 134 height 38
click at [60, 411] on div "Je confirme avoir pris connaissance de la politique de TopCompare concernant le…" at bounding box center [341, 427] width 589 height 37
click at [47, 446] on input "Je confirme avoir pris connaissance de la politique de TopCompare concernant le…" at bounding box center [47, 446] width 0 height 0
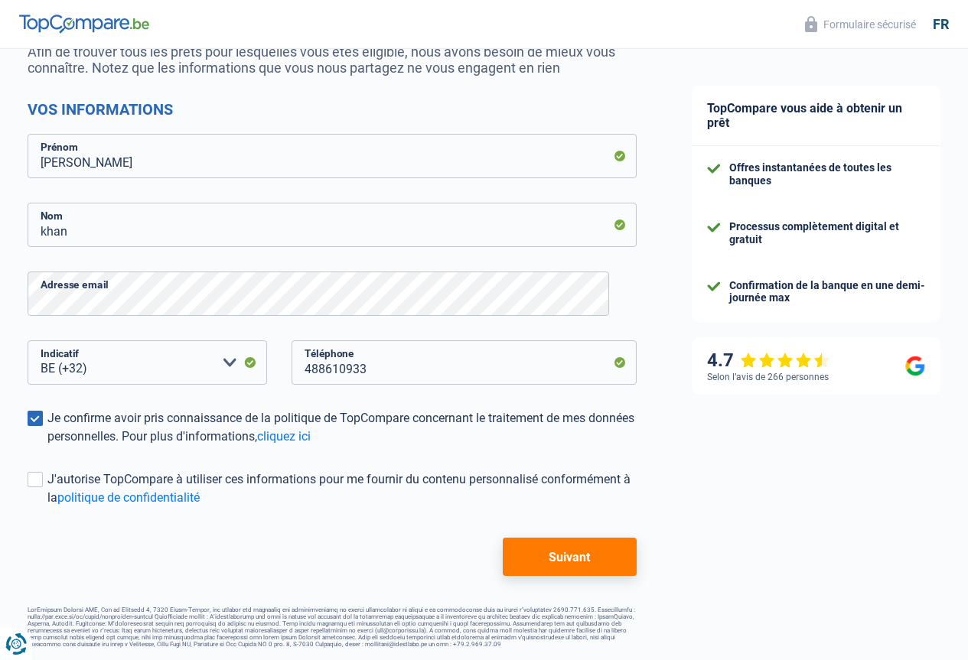
click at [561, 555] on button "Suivant" at bounding box center [570, 557] width 134 height 38
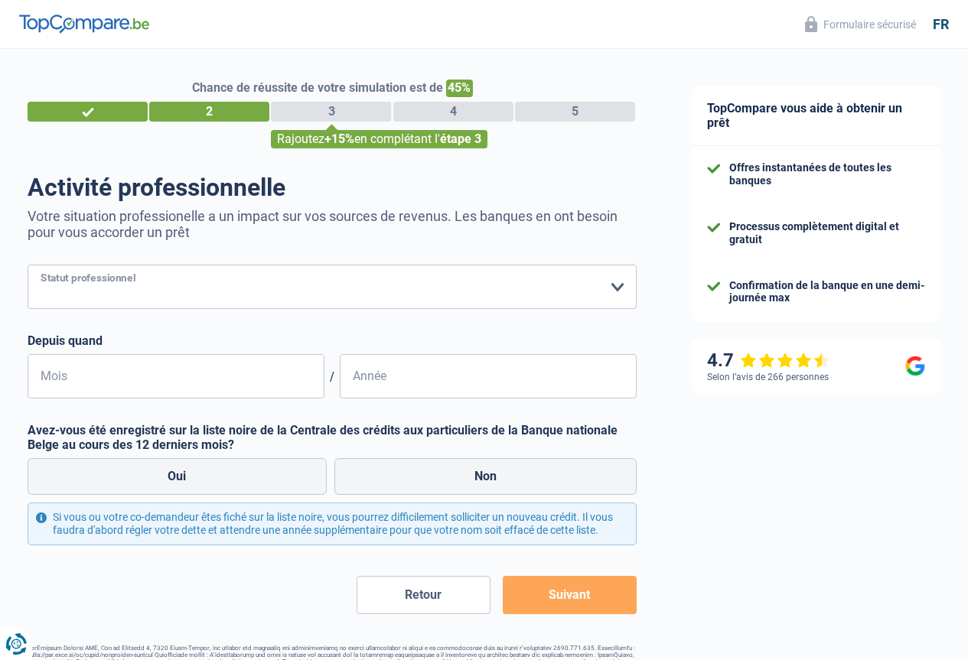
click at [210, 283] on select "Ouvrier Employé privé Employé public Invalide Indépendant Pensionné Chômeur Mut…" at bounding box center [332, 287] width 609 height 44
select select "unemployed"
click at [41, 266] on select "Ouvrier Employé privé Employé public Invalide Indépendant Pensionné Chômeur Mut…" at bounding box center [332, 287] width 609 height 44
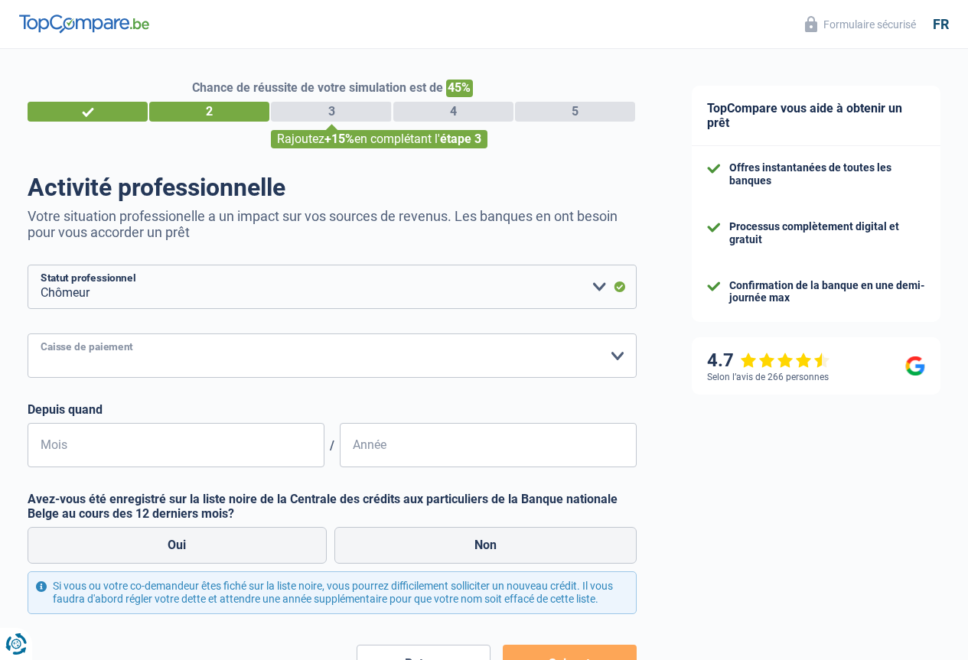
click at [136, 360] on select "CAPAC FGTB CSC CGSLB Autre Veuillez sélectionner une option" at bounding box center [332, 356] width 609 height 44
select select "fgtb"
click at [41, 335] on select "CAPAC FGTB CSC CGSLB Autre Veuillez sélectionner une option" at bounding box center [332, 356] width 609 height 44
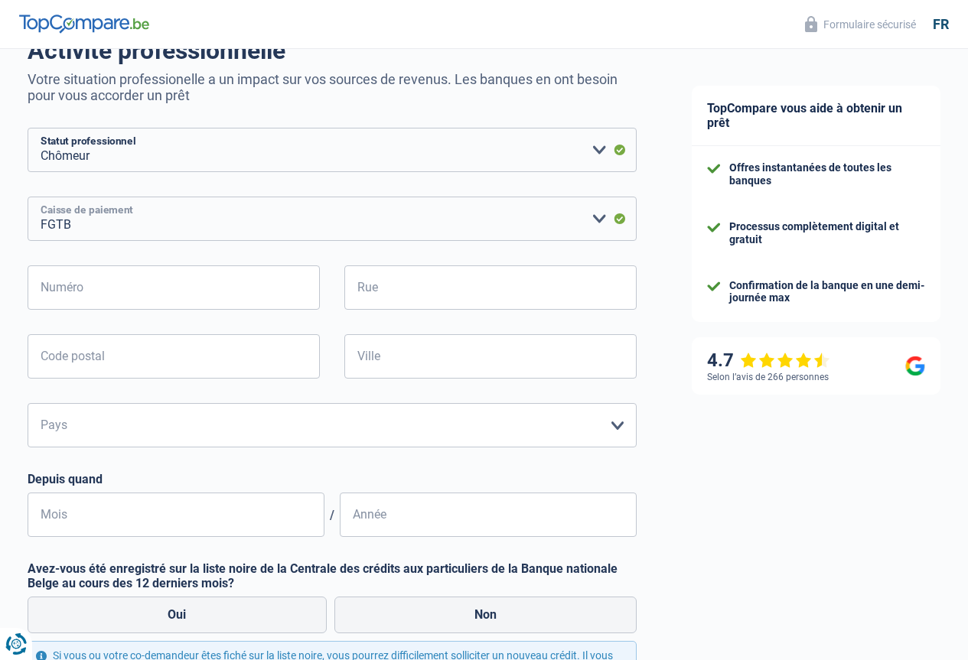
scroll to position [153, 0]
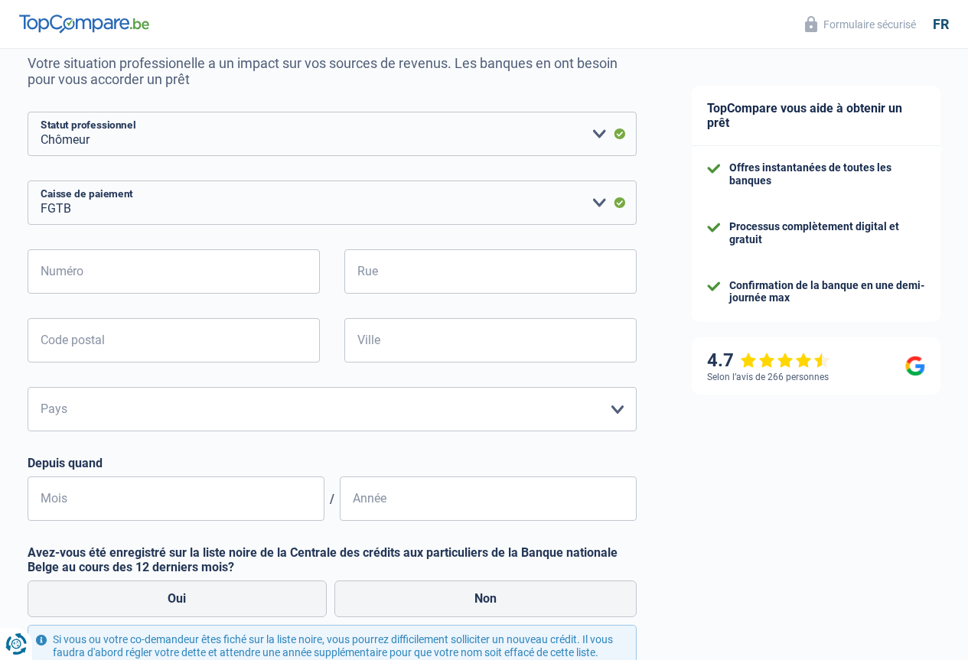
click at [72, 464] on label "Depuis quand" at bounding box center [332, 463] width 609 height 15
click at [62, 436] on div at bounding box center [62, 436] width 0 height 0
click at [180, 464] on label "Depuis quand" at bounding box center [332, 463] width 609 height 15
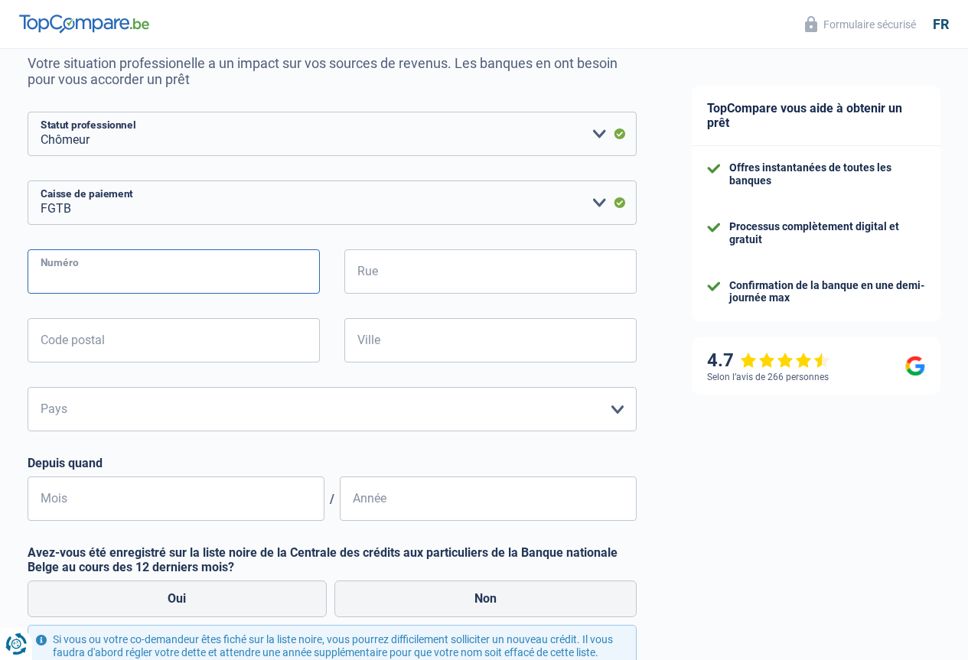
click at [90, 271] on input "Numéro" at bounding box center [174, 271] width 292 height 44
type input "03"
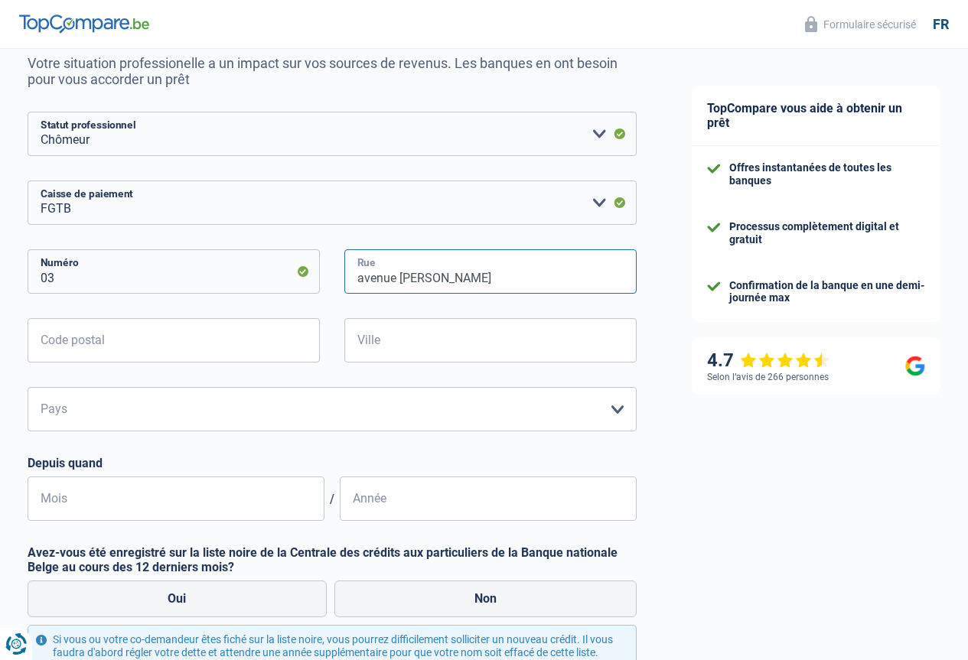
type input "avenue oscar van goitsnowen"
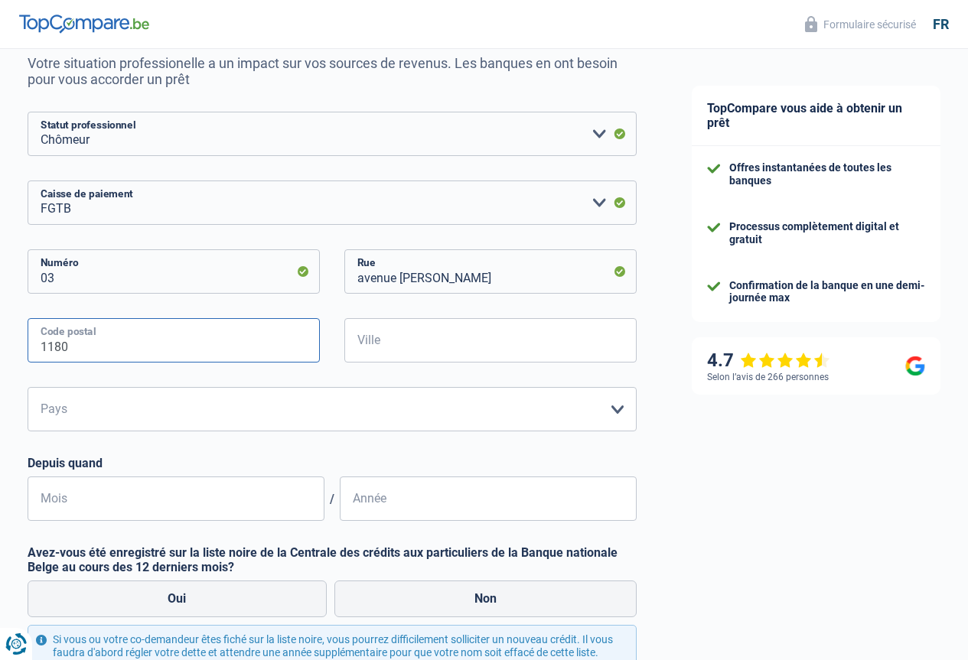
type input "1180"
type input "uccle"
click at [306, 414] on select "Belgique Luxembourg Veuillez sélectionner une option" at bounding box center [332, 409] width 609 height 44
select select "BE"
click at [41, 389] on select "Belgique Luxembourg Veuillez sélectionner une option" at bounding box center [332, 409] width 609 height 44
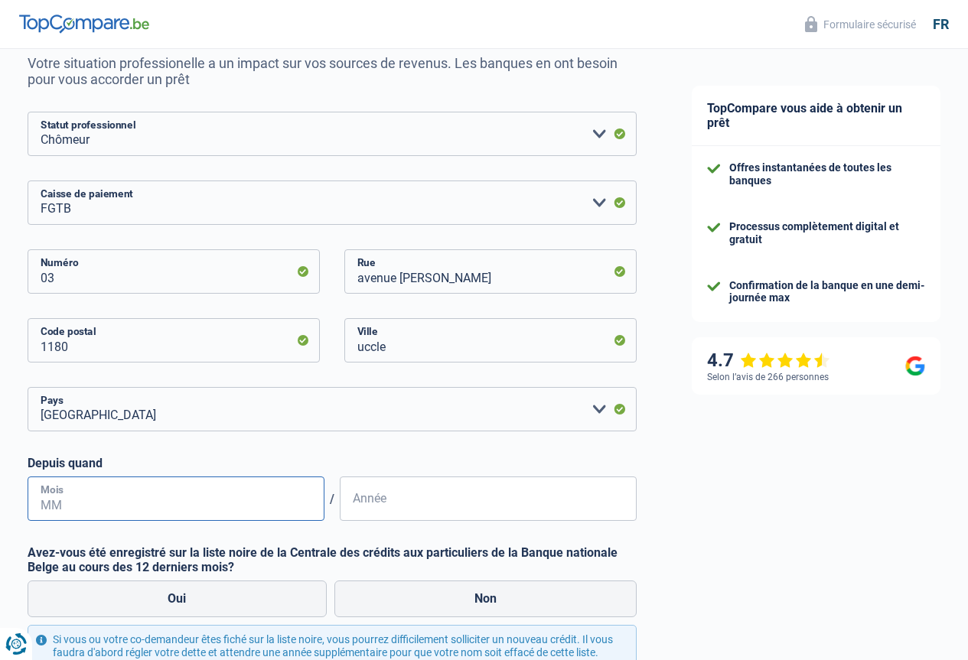
click at [146, 500] on input "Mois" at bounding box center [176, 499] width 297 height 44
type input "07"
drag, startPoint x: 360, startPoint y: 506, endPoint x: 374, endPoint y: 503, distance: 14.1
click at [362, 506] on input "Année" at bounding box center [488, 499] width 297 height 44
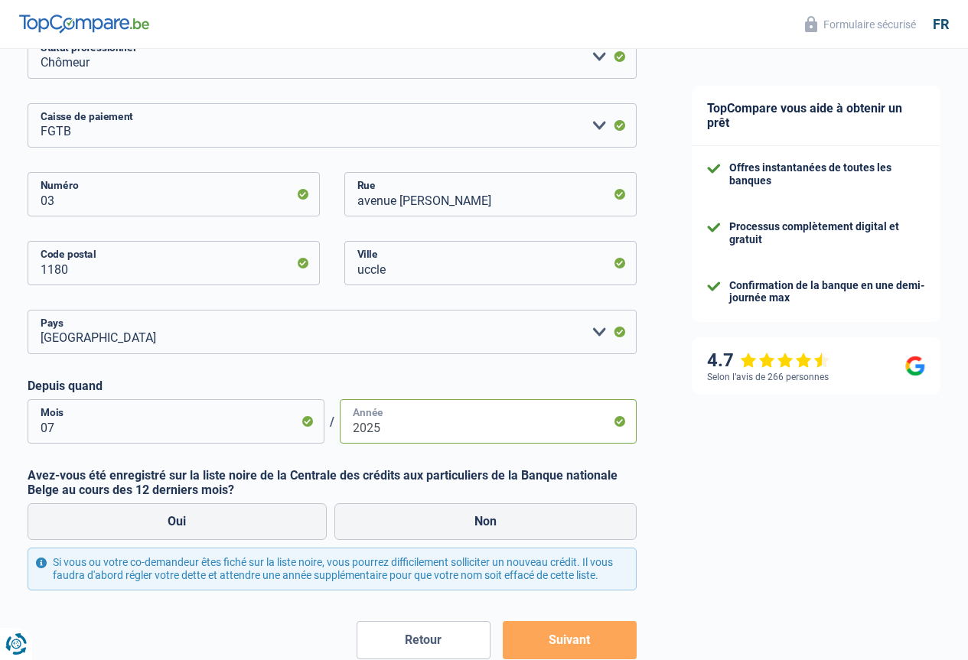
scroll to position [333, 0]
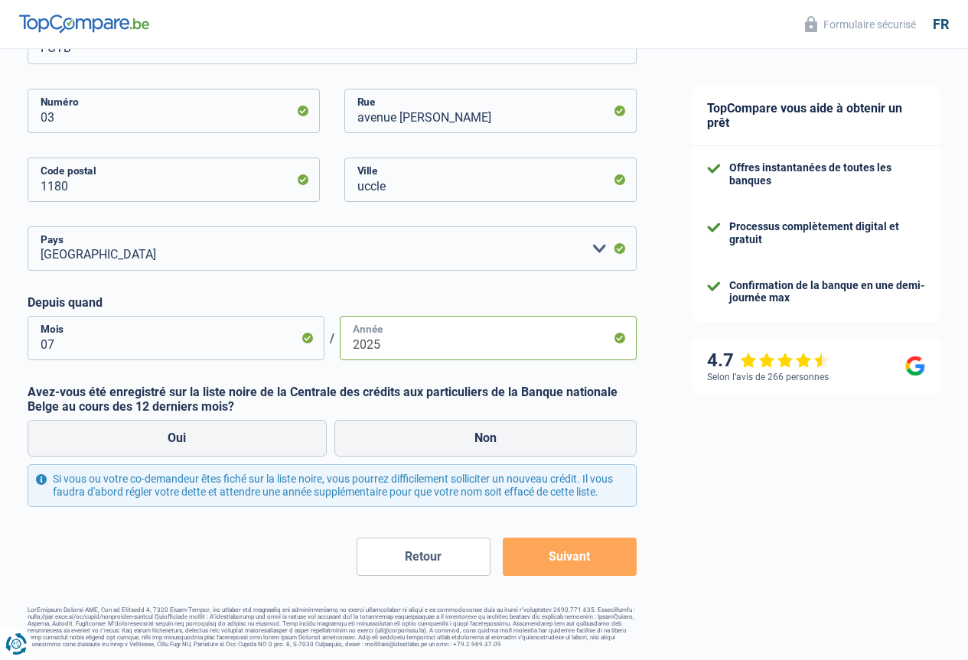
type input "2025"
click at [119, 385] on label "Avez-vous été enregistré sur la liste noire de la Centrale des crédits aux part…" at bounding box center [332, 399] width 609 height 29
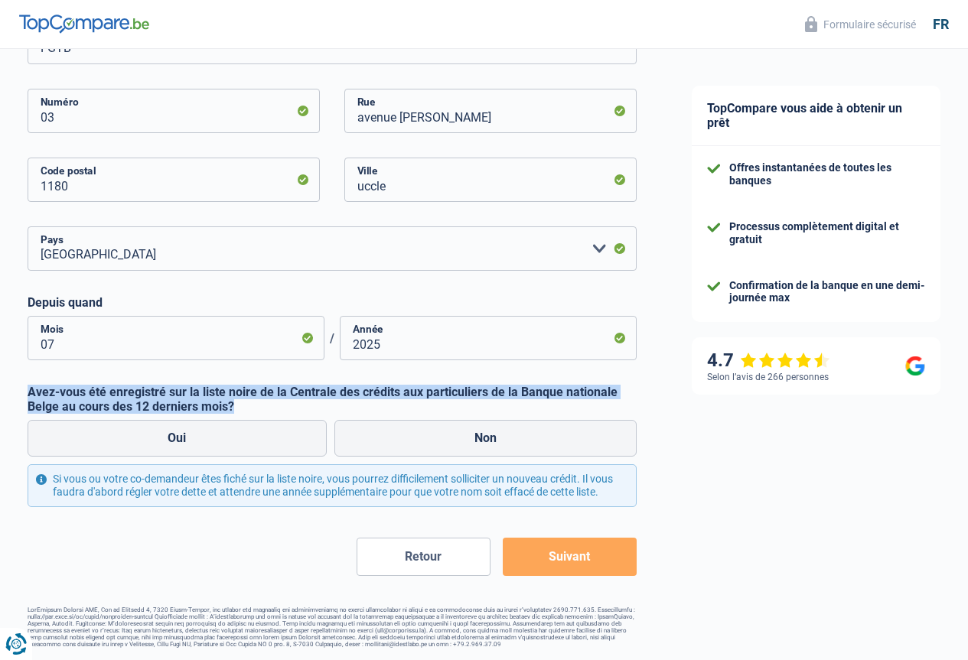
click at [119, 385] on label "Avez-vous été enregistré sur la liste noire de la Centrale des crédits aux part…" at bounding box center [332, 399] width 609 height 29
click at [109, 365] on div at bounding box center [109, 365] width 0 height 0
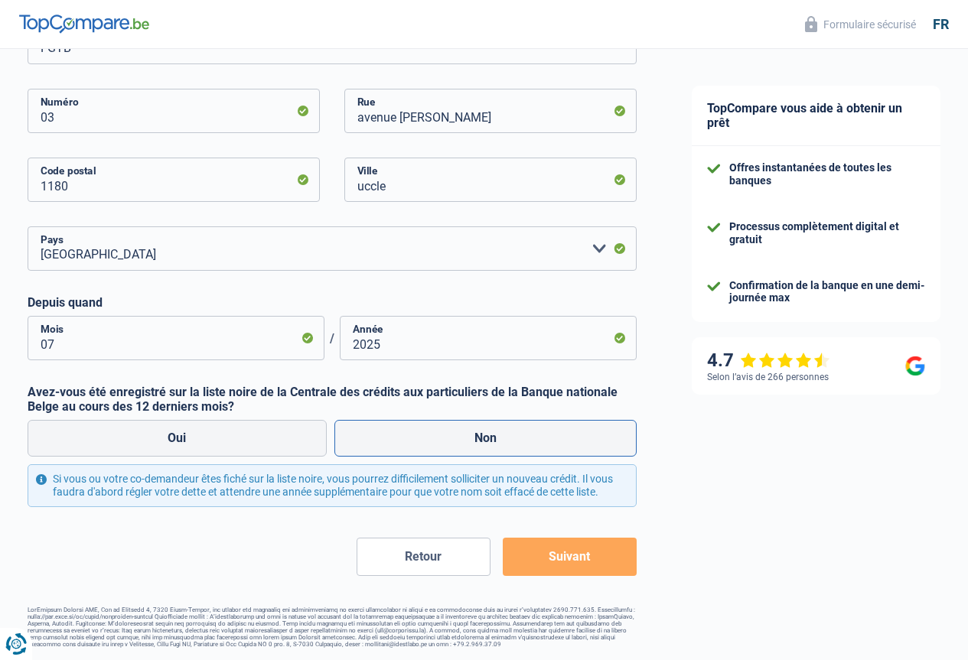
click at [474, 421] on label "Non" at bounding box center [485, 438] width 303 height 37
click at [474, 421] on input "Non" at bounding box center [485, 438] width 303 height 37
radio input "true"
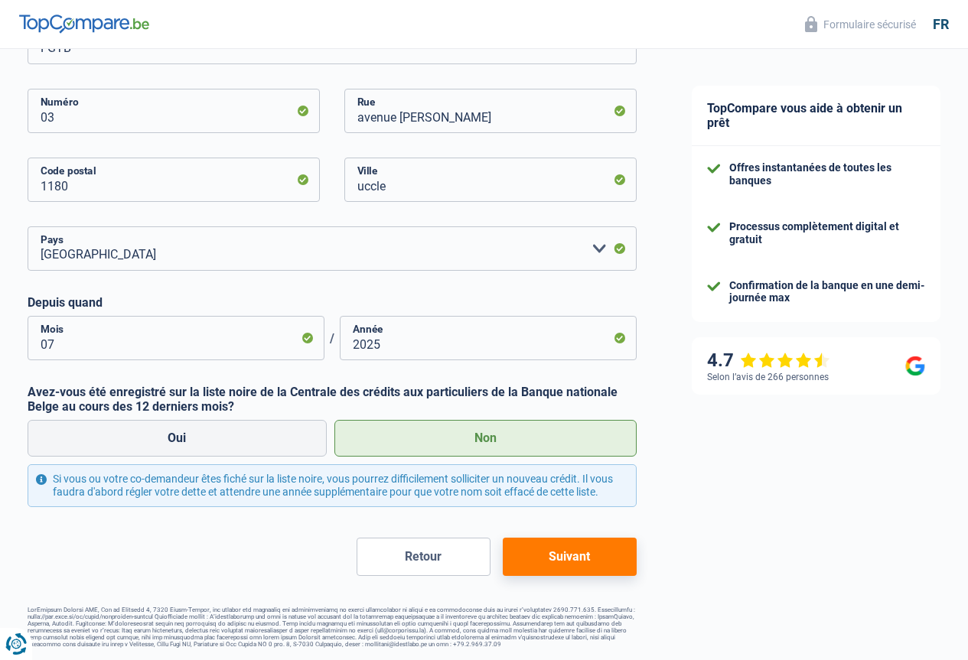
click at [560, 568] on button "Suivant" at bounding box center [570, 557] width 134 height 38
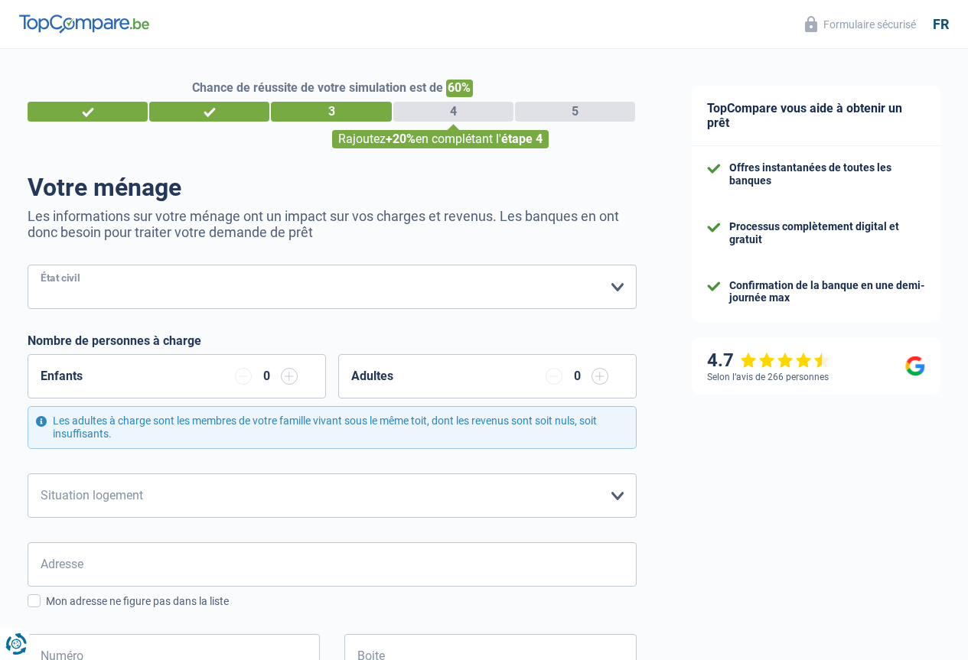
click at [103, 287] on select "Célibataire Marié(e) Cohabitant(e) légal(e) Divorcé(e) Veuf(ve) Séparé (de fait…" at bounding box center [332, 287] width 609 height 44
select select "married"
click at [41, 266] on select "Célibataire Marié(e) Cohabitant(e) légal(e) Divorcé(e) Veuf(ve) Séparé (de fait…" at bounding box center [332, 287] width 609 height 44
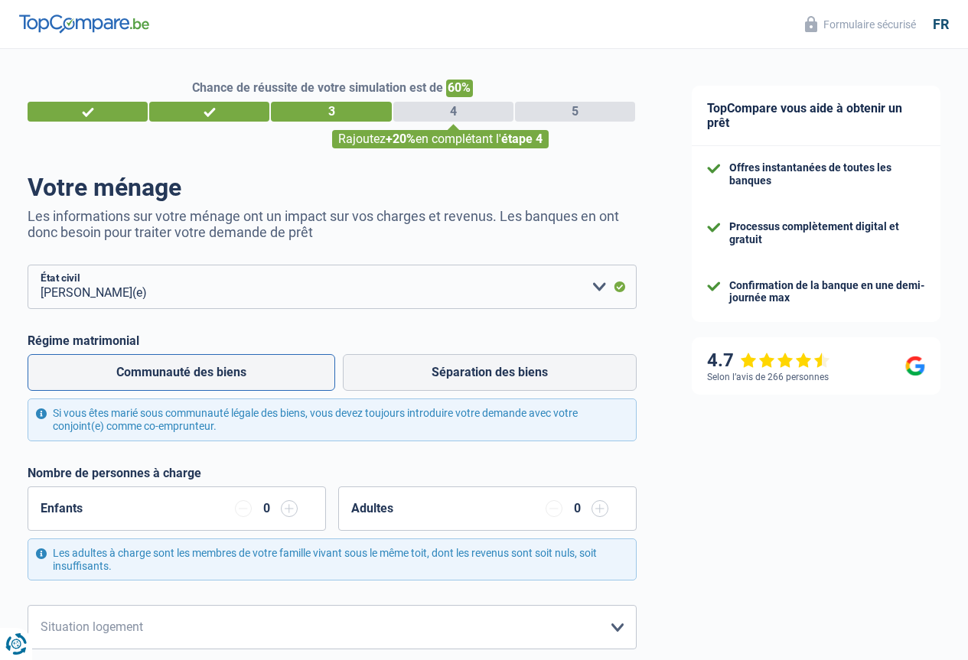
click at [160, 381] on label "Communauté des biens" at bounding box center [182, 372] width 308 height 37
click at [160, 381] on input "Communauté des biens" at bounding box center [182, 372] width 308 height 37
radio input "true"
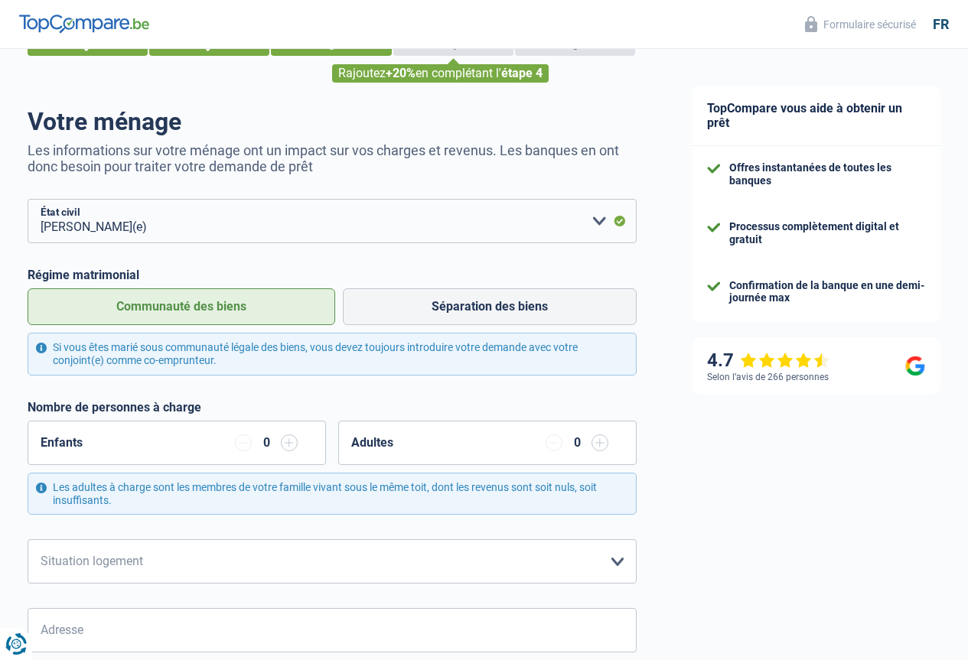
scroll to position [153, 0]
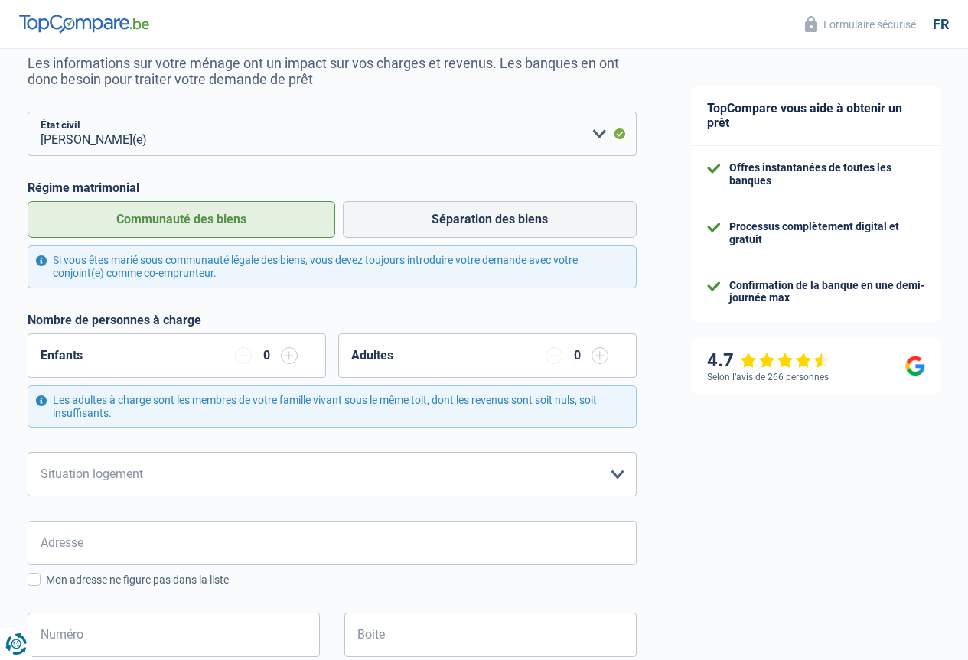
click at [126, 350] on div "Enfants 0" at bounding box center [177, 356] width 298 height 44
click at [283, 355] on input "button" at bounding box center [289, 355] width 17 height 17
click at [291, 356] on input "button" at bounding box center [289, 355] width 17 height 17
click at [591, 358] on input "button" at bounding box center [599, 355] width 17 height 17
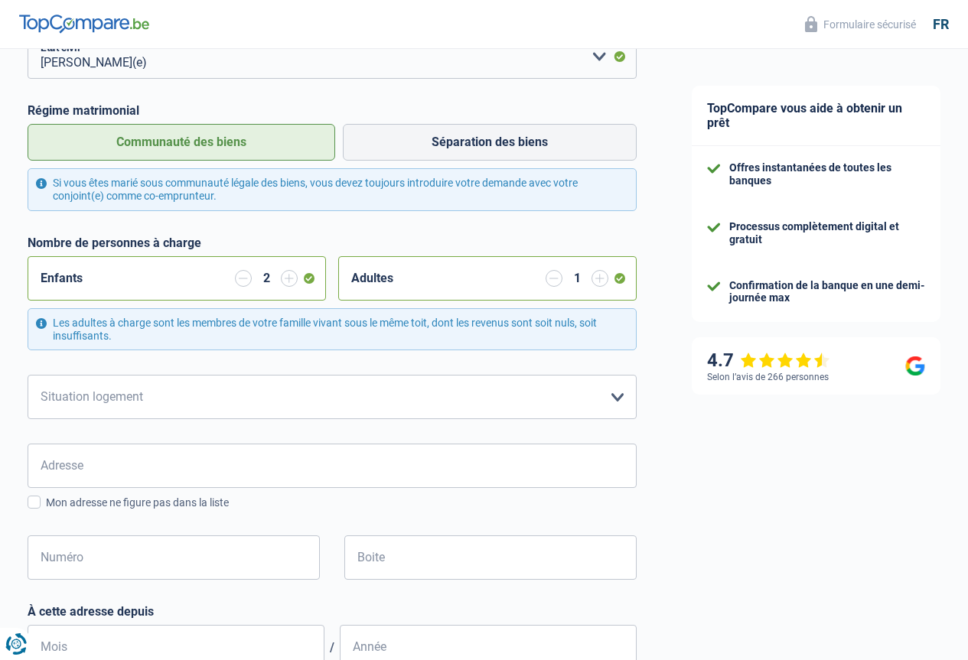
scroll to position [382, 0]
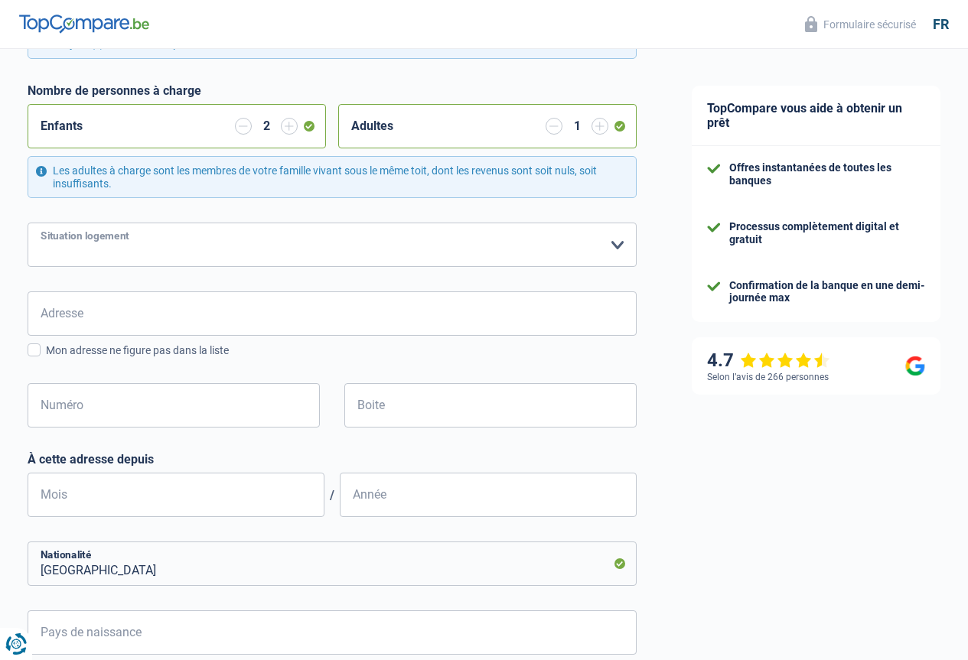
click at [123, 252] on select "Locataire Propriétaire avec prêt hypothécaire Propriétaire sans prêt hypothécai…" at bounding box center [332, 245] width 609 height 44
select select "rents"
click at [41, 224] on select "Locataire Propriétaire avec prêt hypothécaire Propriétaire sans prêt hypothécai…" at bounding box center [332, 245] width 609 height 44
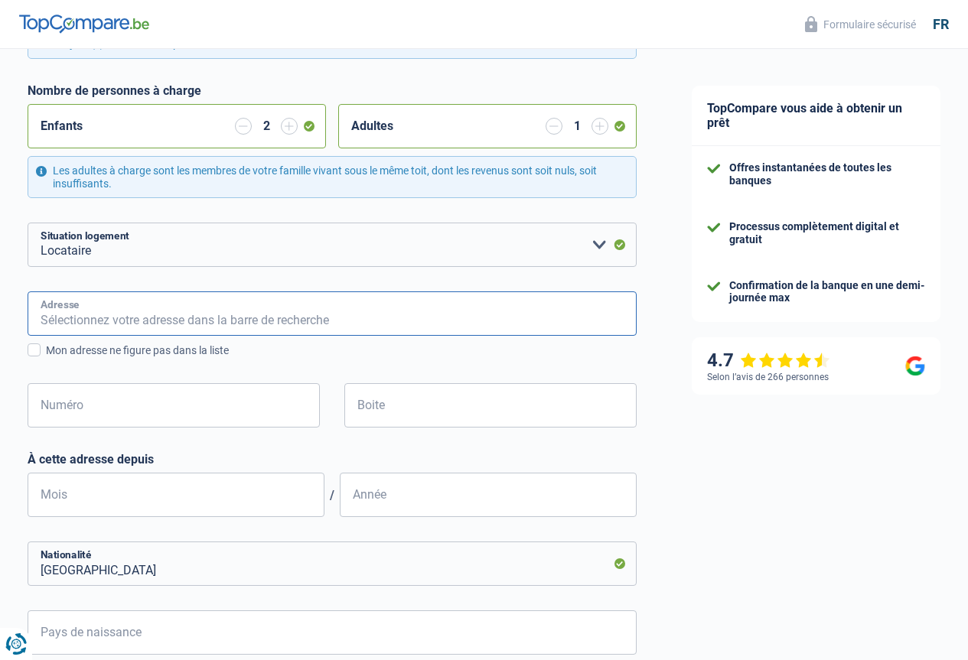
click at [93, 319] on input "Adresse" at bounding box center [332, 313] width 609 height 44
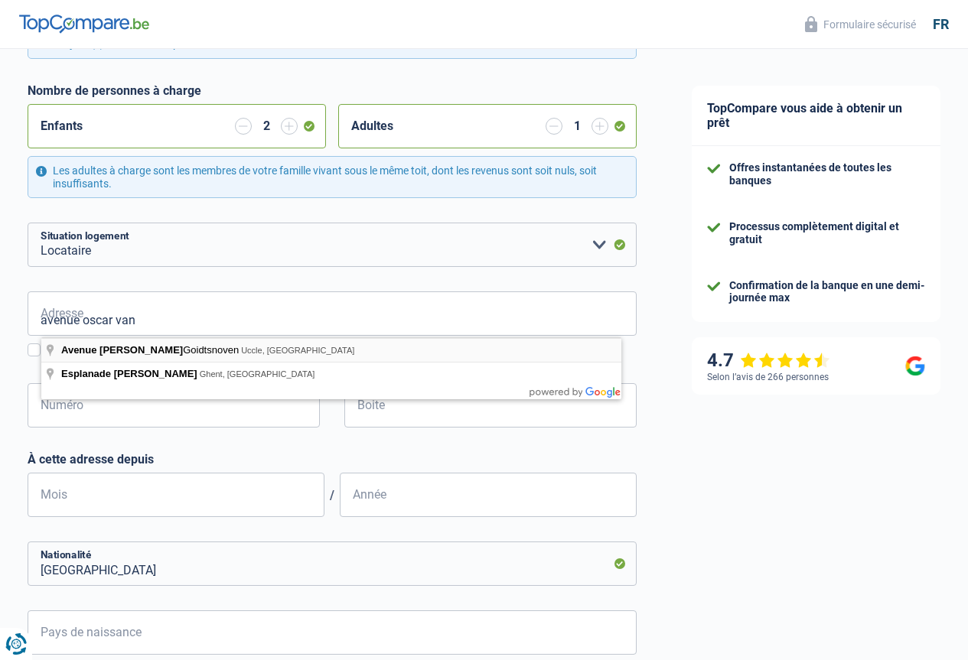
type input "Avenue Oscar Van Goidtsnoven, Uccle, Belgium"
select select "BE"
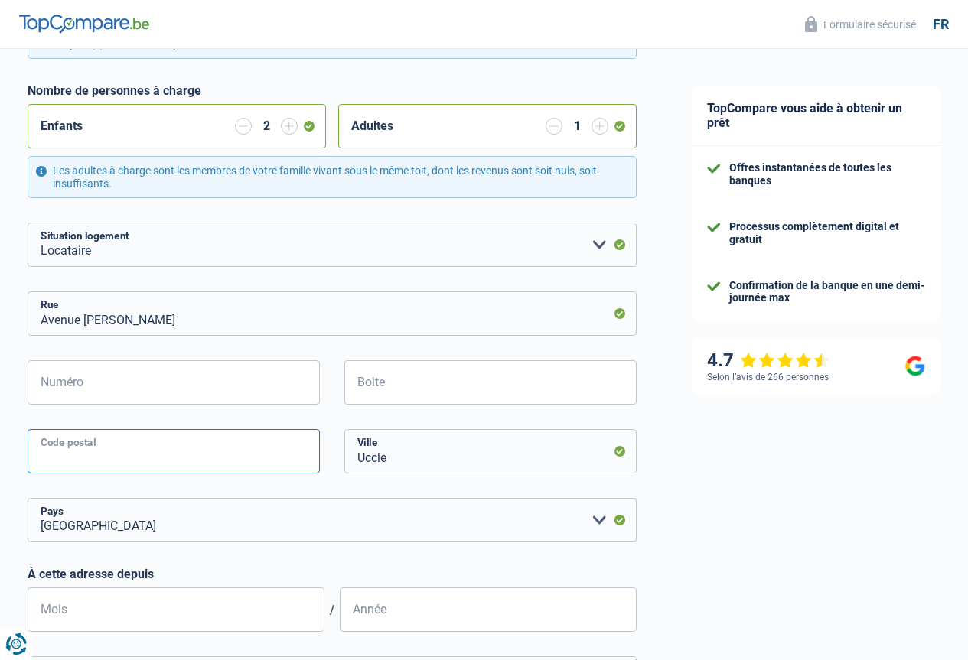
click at [102, 445] on input "Code postal" at bounding box center [174, 451] width 292 height 44
type input "1180"
click at [149, 369] on input "Numéro" at bounding box center [174, 382] width 292 height 44
type input "03"
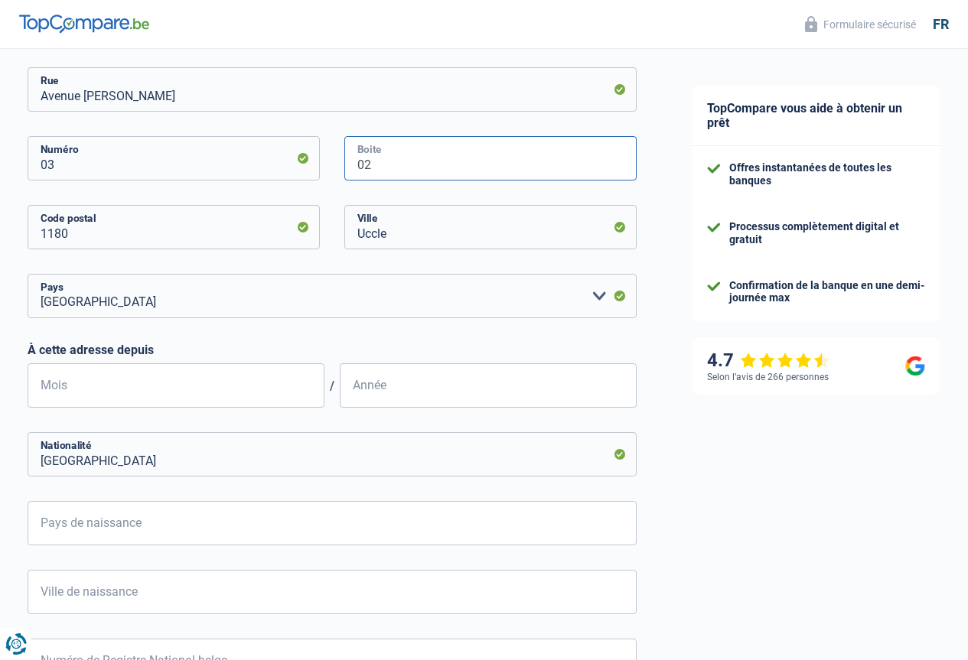
scroll to position [765, 0]
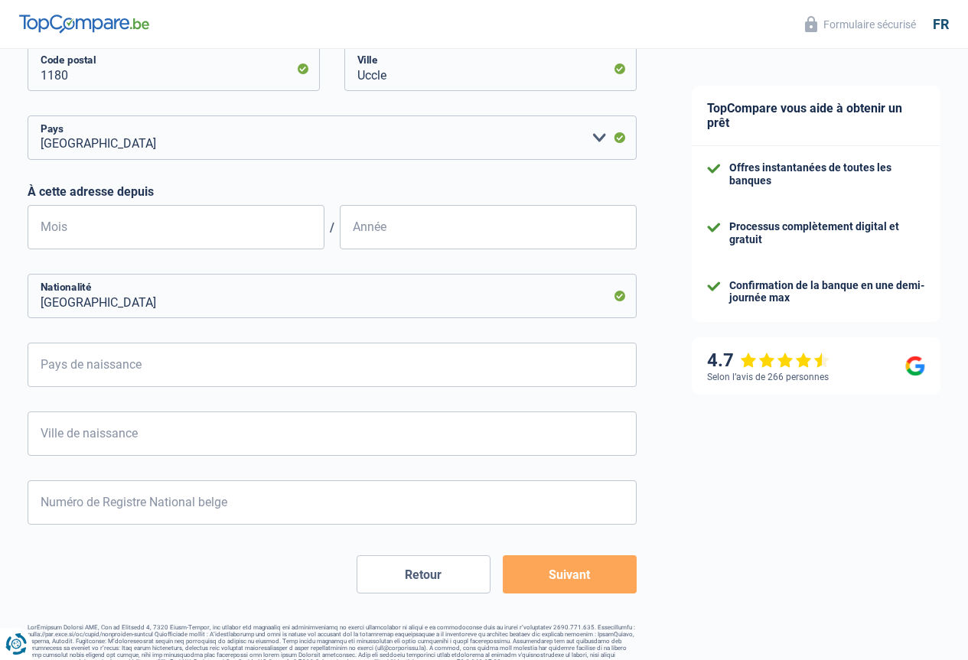
type input "02"
click at [140, 194] on label "À cette adresse depuis" at bounding box center [332, 191] width 609 height 15
click at [125, 230] on input "Mois" at bounding box center [176, 227] width 297 height 44
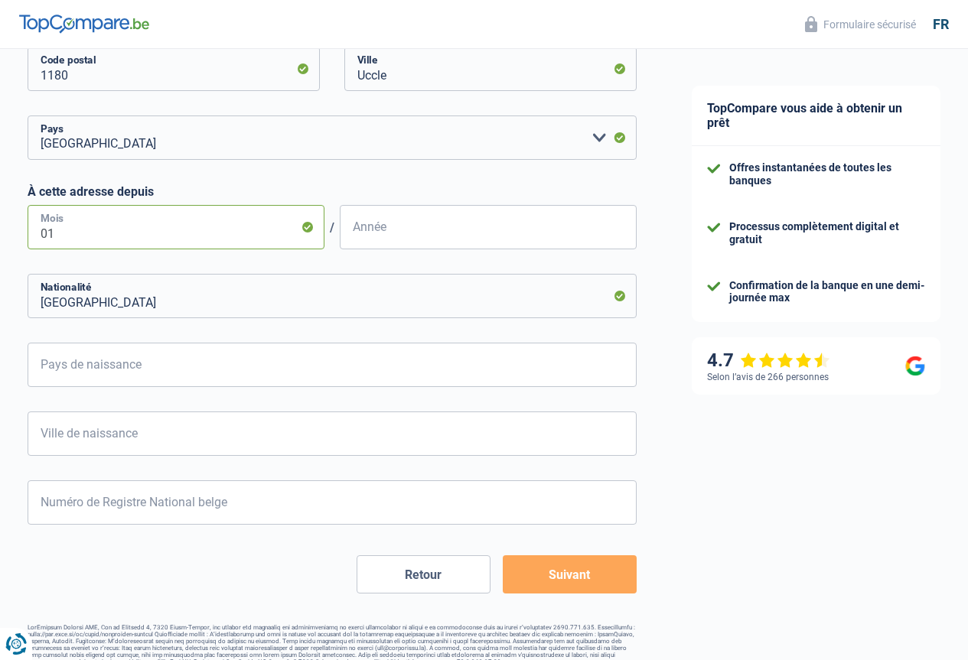
click at [145, 233] on input "01" at bounding box center [176, 227] width 297 height 44
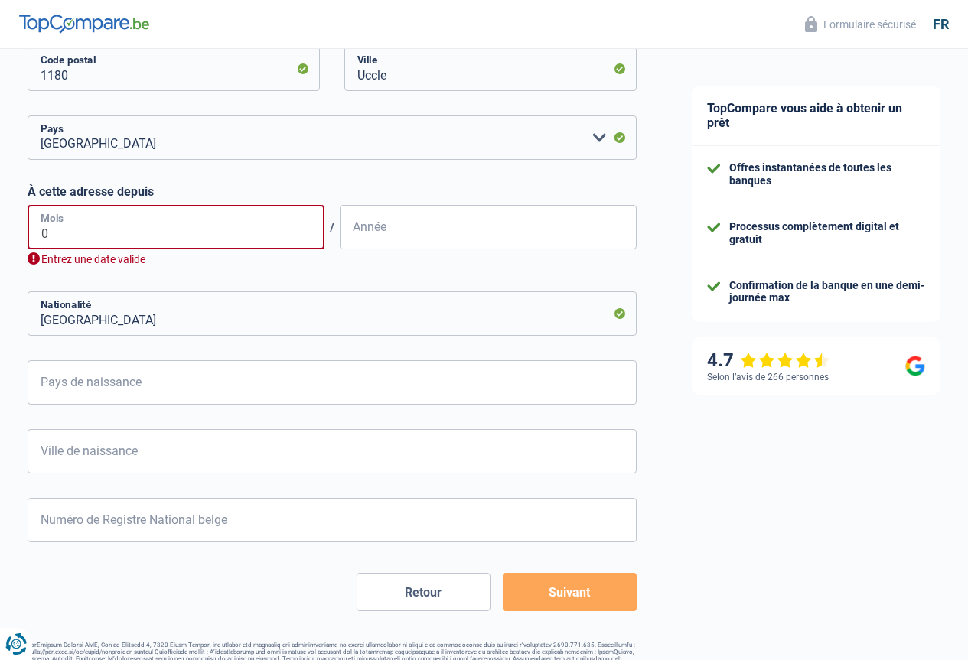
type input "05"
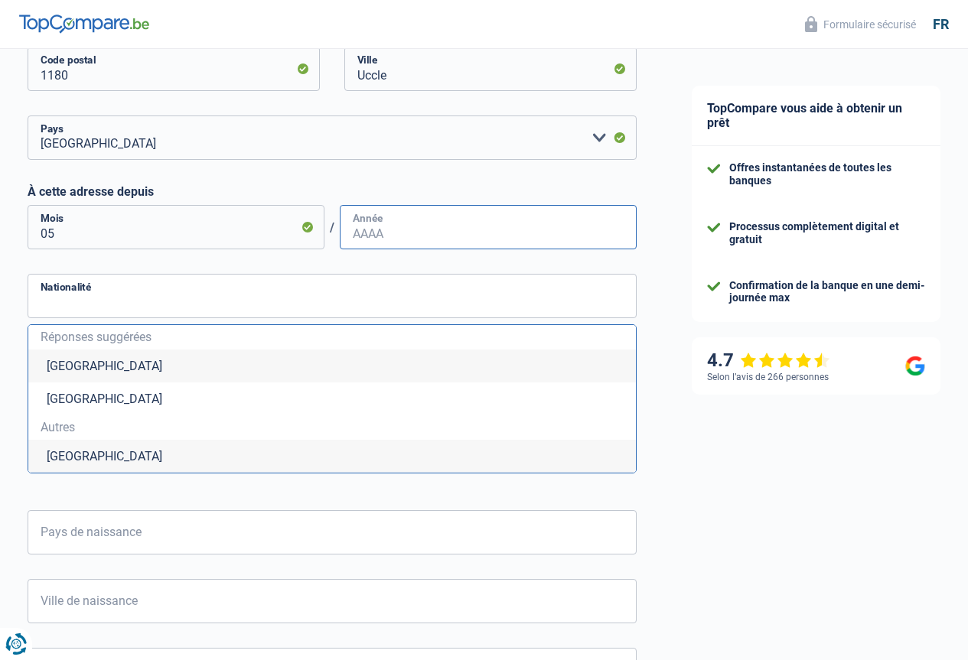
click at [421, 226] on input "Année" at bounding box center [488, 227] width 297 height 44
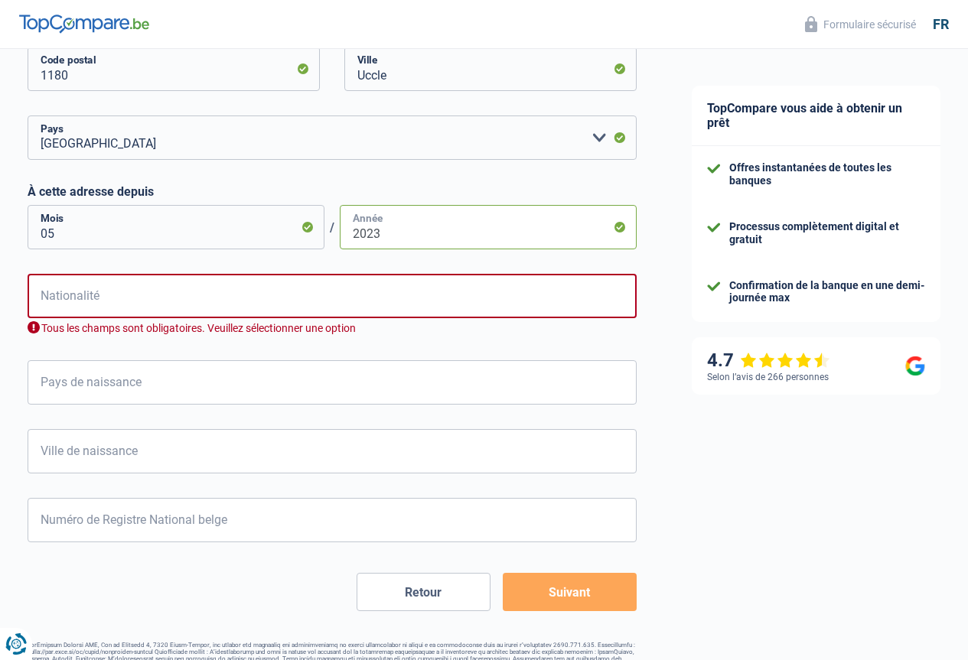
type input "2023"
click at [152, 296] on input "Nationalité" at bounding box center [332, 296] width 609 height 44
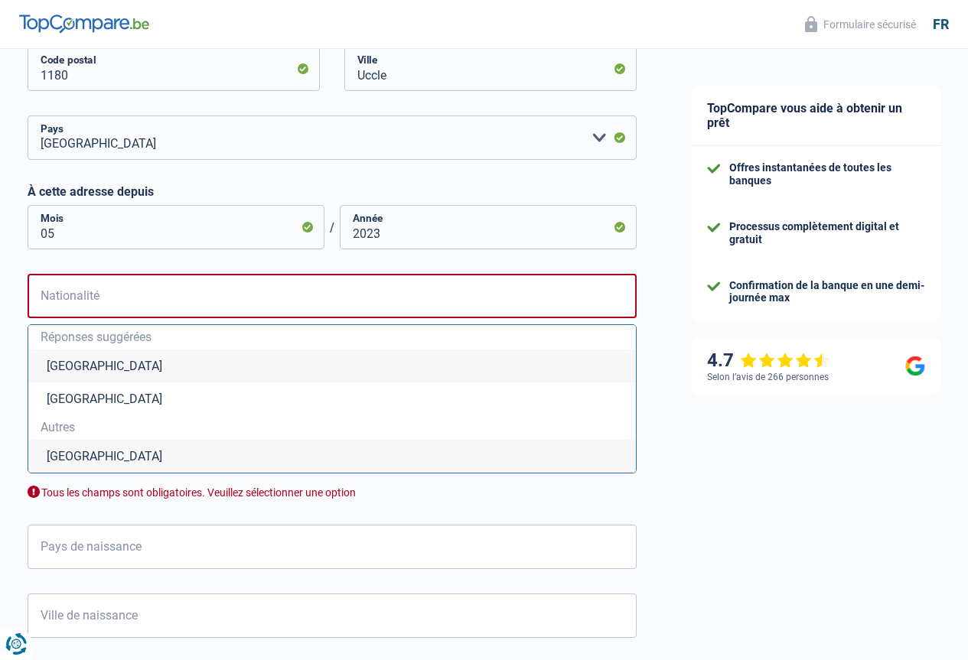
click at [100, 366] on li "Belgique" at bounding box center [331, 366] width 607 height 33
type input "Belgique"
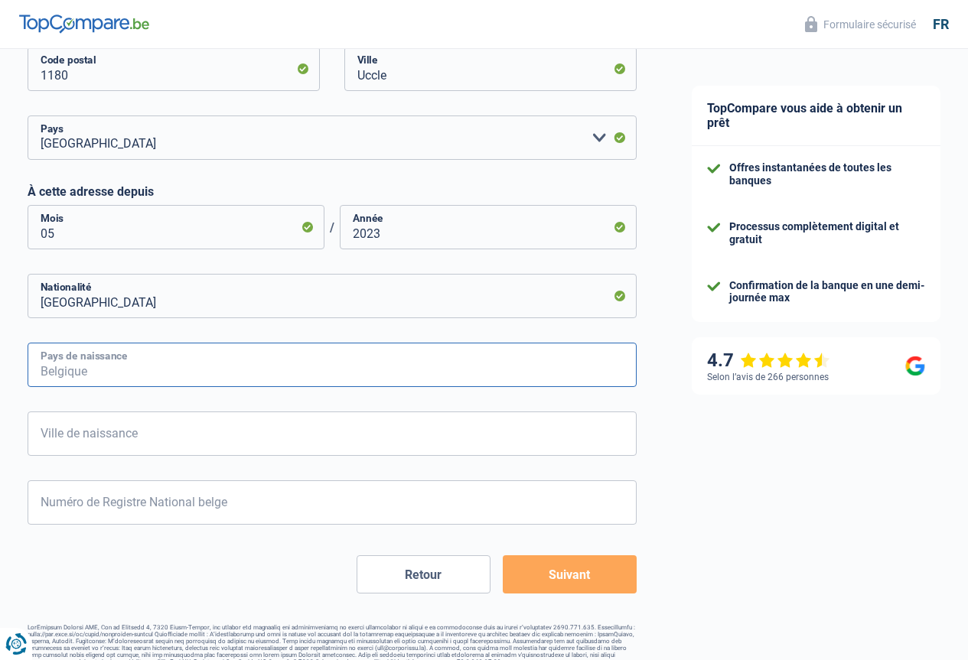
click at [101, 356] on input "Pays de naissance" at bounding box center [332, 365] width 609 height 44
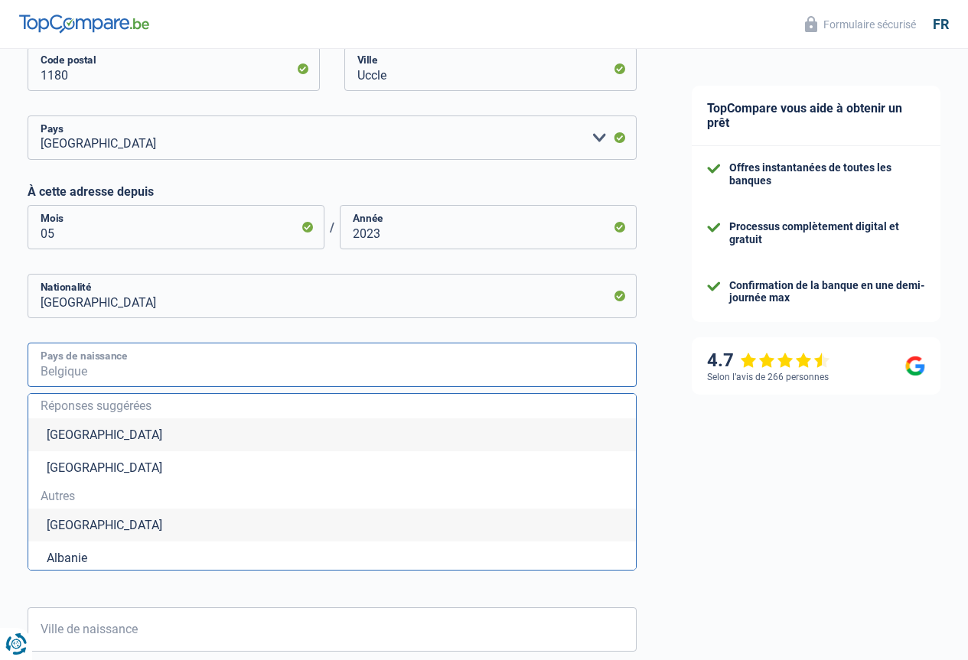
type input "p"
click at [103, 354] on input "ak" at bounding box center [332, 365] width 609 height 44
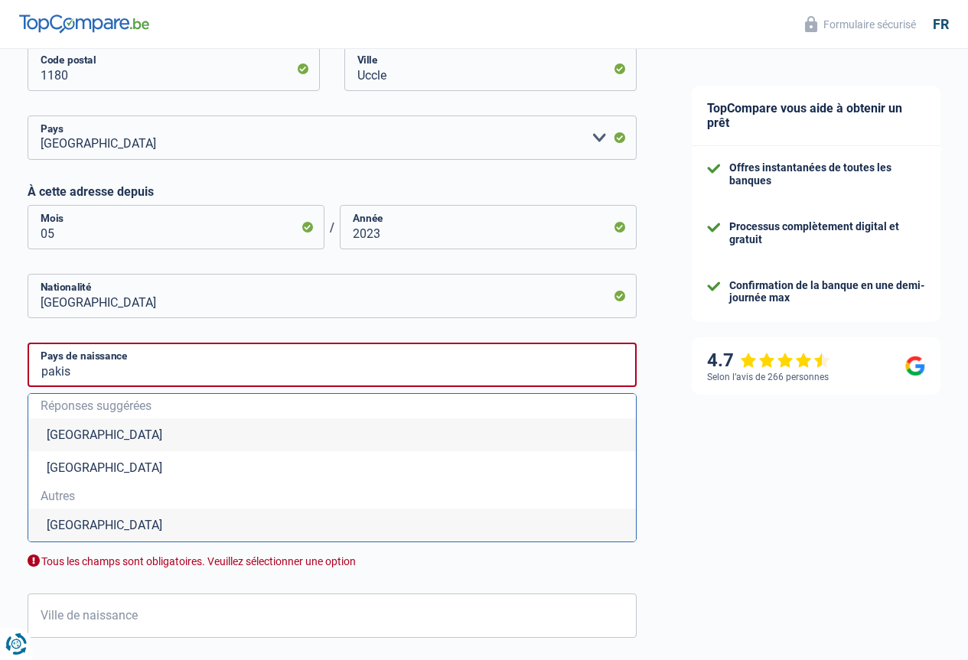
click at [104, 519] on li "Pakistan" at bounding box center [331, 525] width 607 height 33
type input "Pakistan"
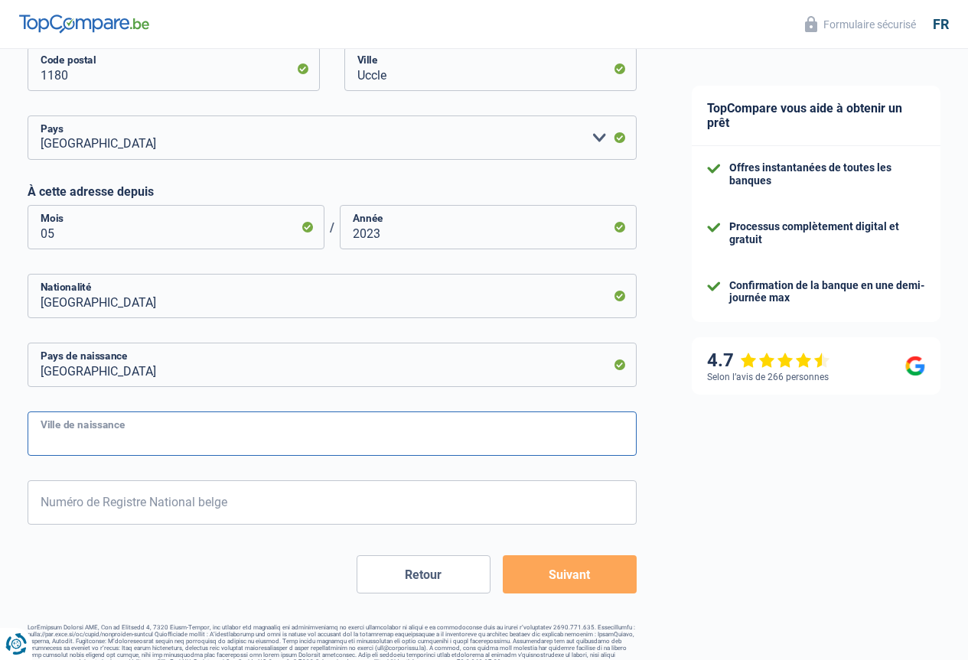
click at [111, 433] on input "Ville de naissance" at bounding box center [332, 434] width 609 height 44
type input "peshawar"
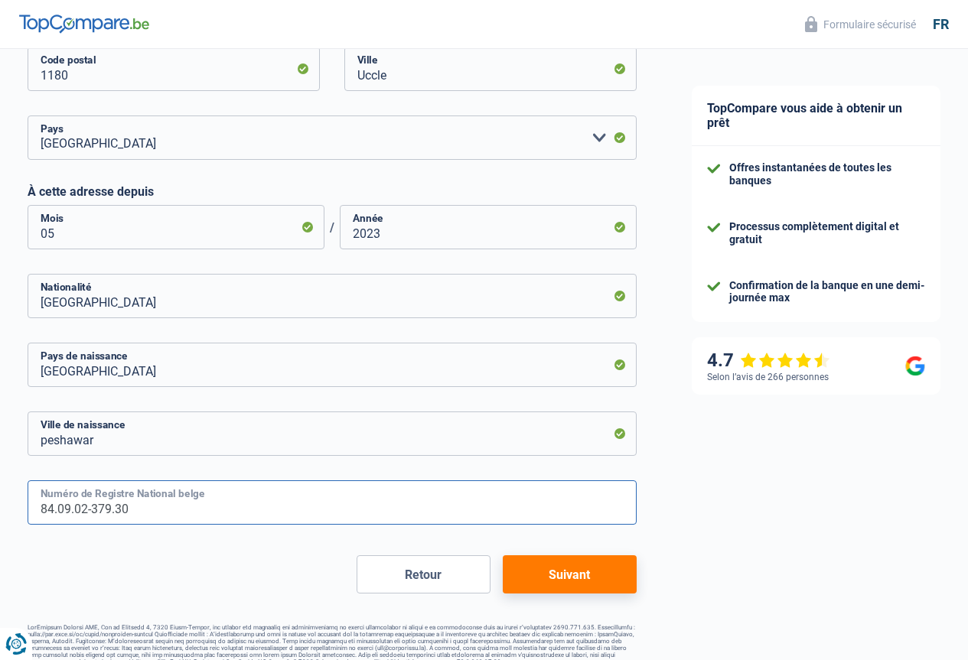
type input "84.09.02-379.30"
click at [558, 577] on button "Suivant" at bounding box center [570, 574] width 134 height 38
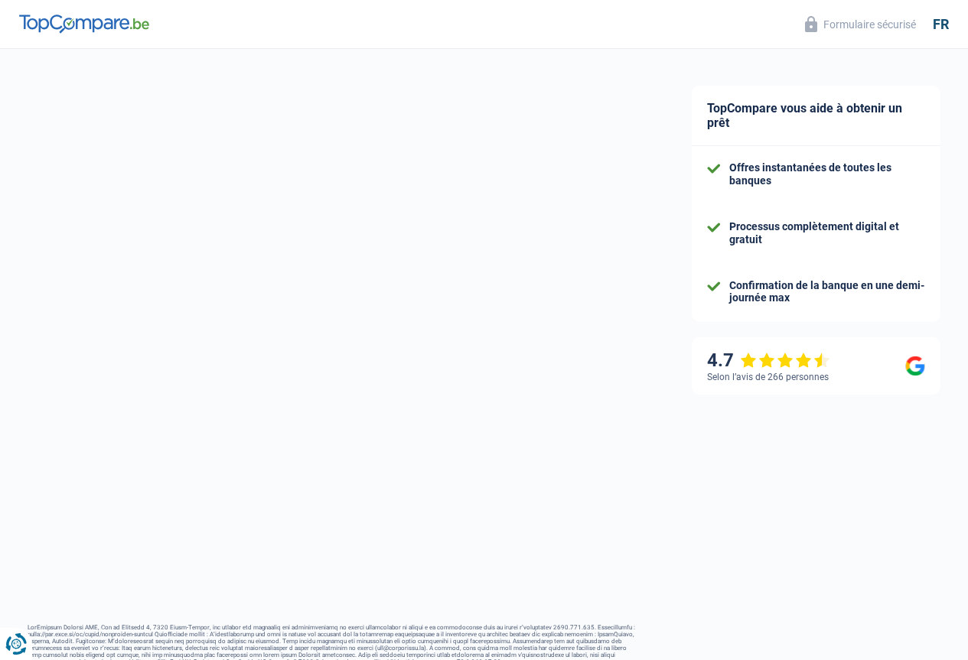
select select "familyAllowances"
select select "unemployment"
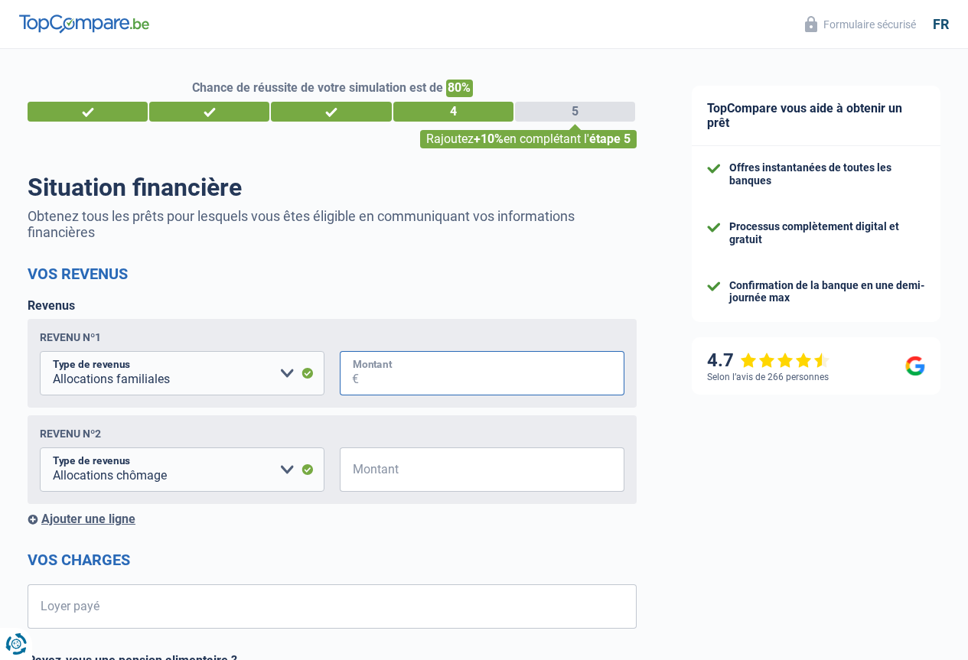
click at [429, 389] on input "Montant" at bounding box center [491, 373] width 265 height 44
type input "5"
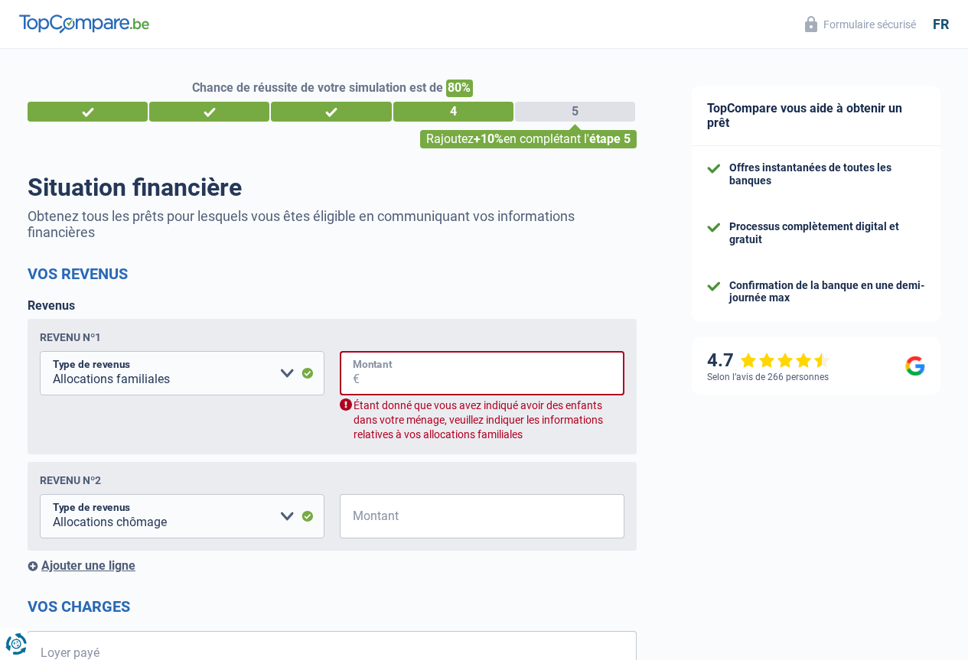
click at [448, 382] on input "Montant" at bounding box center [492, 373] width 265 height 44
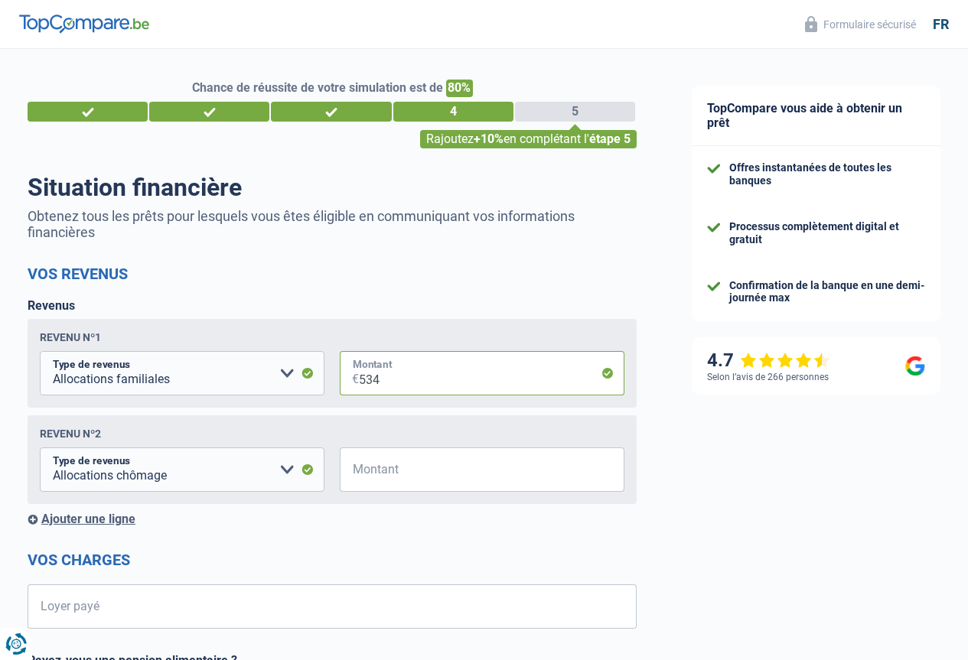
type input "534"
click at [0, 509] on div "Chance de réussite de votre simulation est de 80% 1 2 3 4 5 Rajoutez +10% en co…" at bounding box center [332, 533] width 664 height 981
drag, startPoint x: 411, startPoint y: 479, endPoint x: 431, endPoint y: 477, distance: 20.0
click at [412, 479] on input "Montant" at bounding box center [491, 470] width 265 height 44
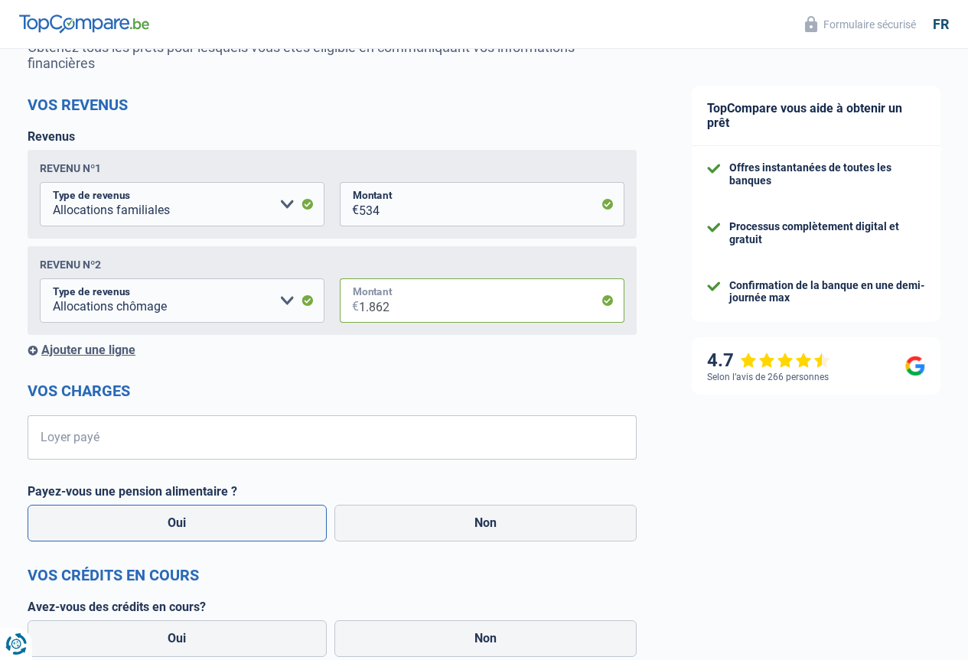
scroll to position [229, 0]
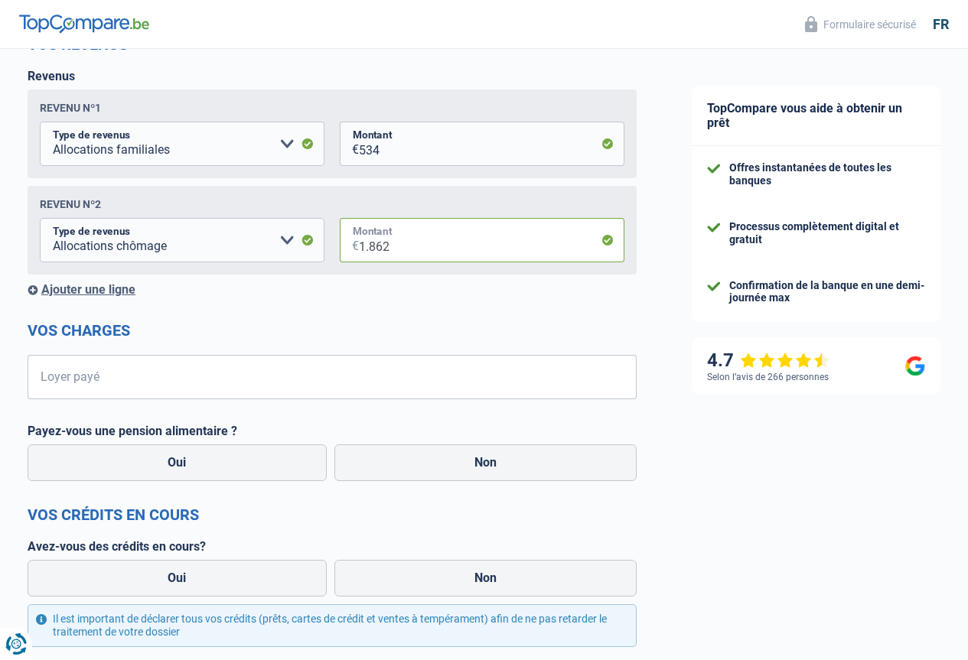
type input "1.862"
click at [90, 337] on h2 "Vos charges" at bounding box center [332, 330] width 609 height 18
click at [80, 343] on div at bounding box center [80, 343] width 0 height 0
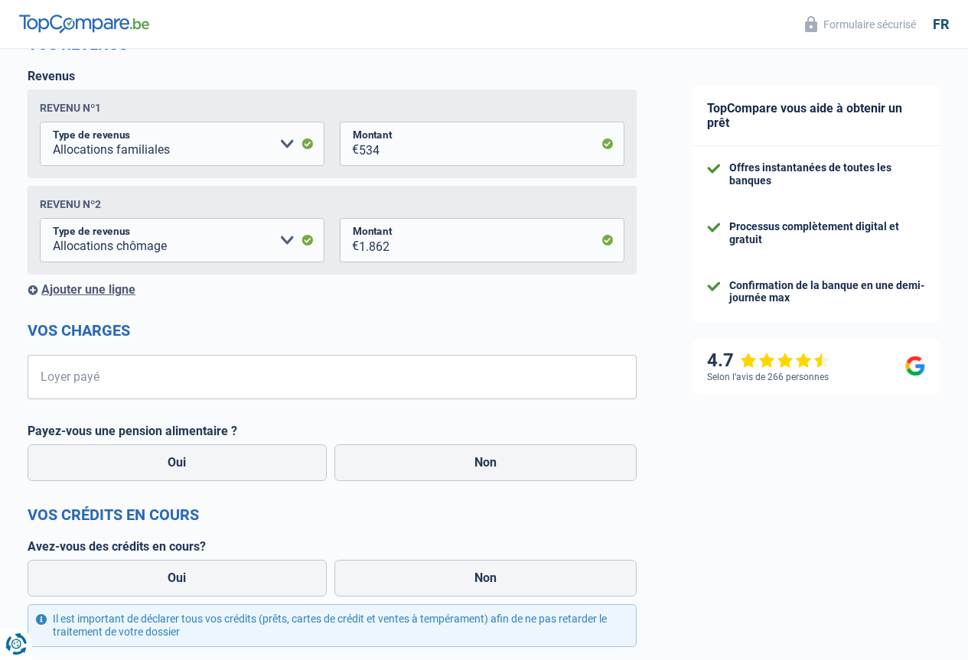
click at [189, 335] on h2 "Vos charges" at bounding box center [332, 330] width 609 height 18
click at [153, 379] on input "Loyer payé" at bounding box center [342, 377] width 590 height 44
type input "1.000"
click at [0, 424] on div "Chance de réussite de votre simulation est de 80% 1 2 3 4 5 Rajoutez +10% en co…" at bounding box center [332, 303] width 664 height 981
click at [158, 432] on label "Payez-vous une pension alimentaire ?" at bounding box center [332, 431] width 609 height 15
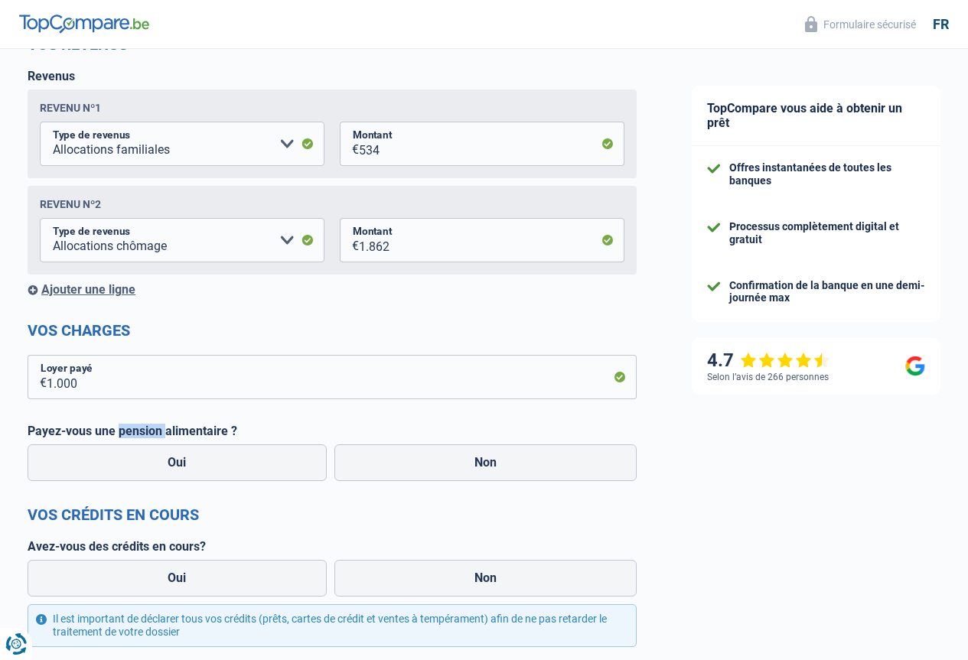
click at [158, 432] on label "Payez-vous une pension alimentaire ?" at bounding box center [332, 431] width 609 height 15
click at [148, 405] on div at bounding box center [148, 405] width 0 height 0
click at [200, 467] on label "Oui" at bounding box center [177, 462] width 299 height 37
click at [200, 467] on input "Oui" at bounding box center [177, 462] width 299 height 37
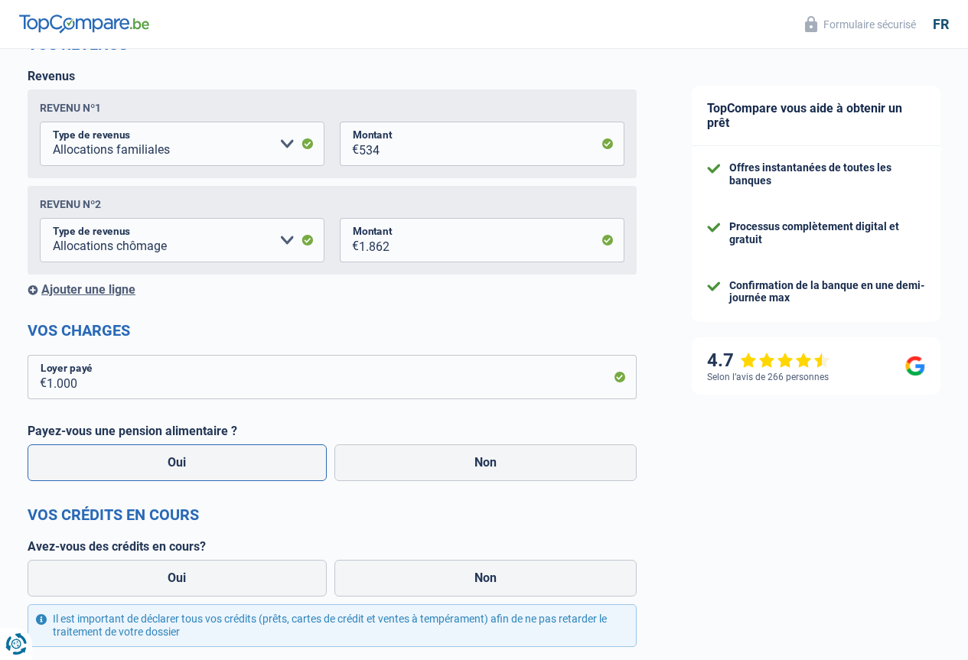
radio input "true"
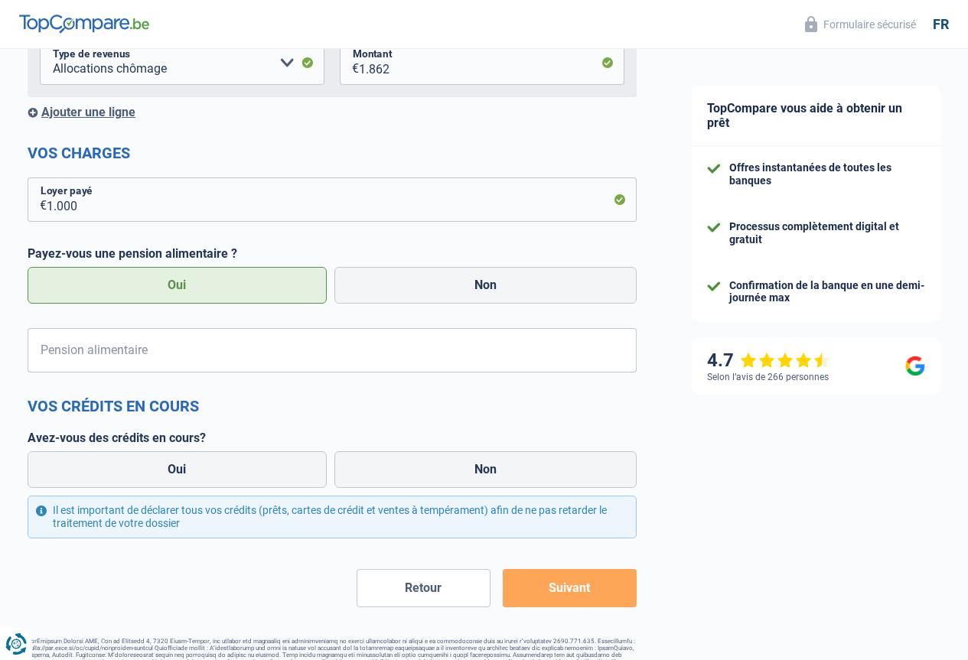
scroll to position [446, 0]
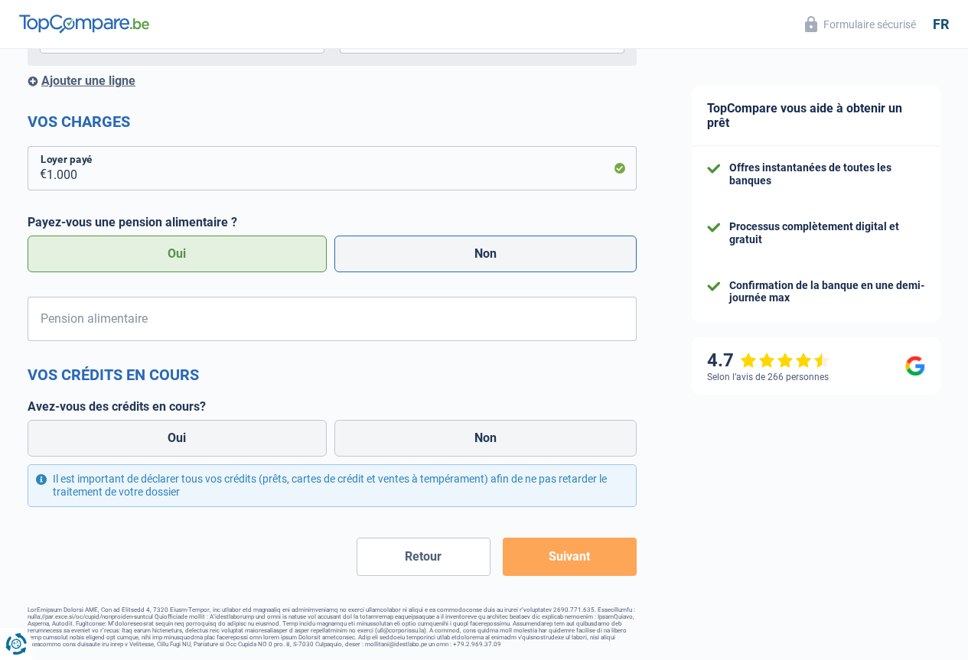
click at [427, 249] on label "Non" at bounding box center [485, 254] width 303 height 37
click at [427, 249] on input "Non" at bounding box center [485, 254] width 303 height 37
radio input "true"
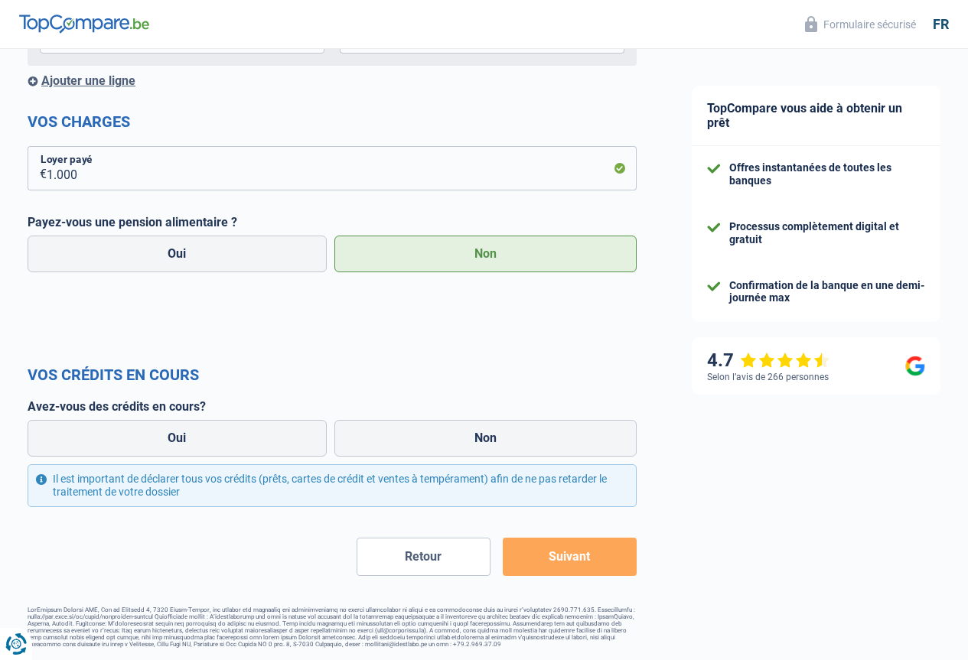
scroll to position [377, 0]
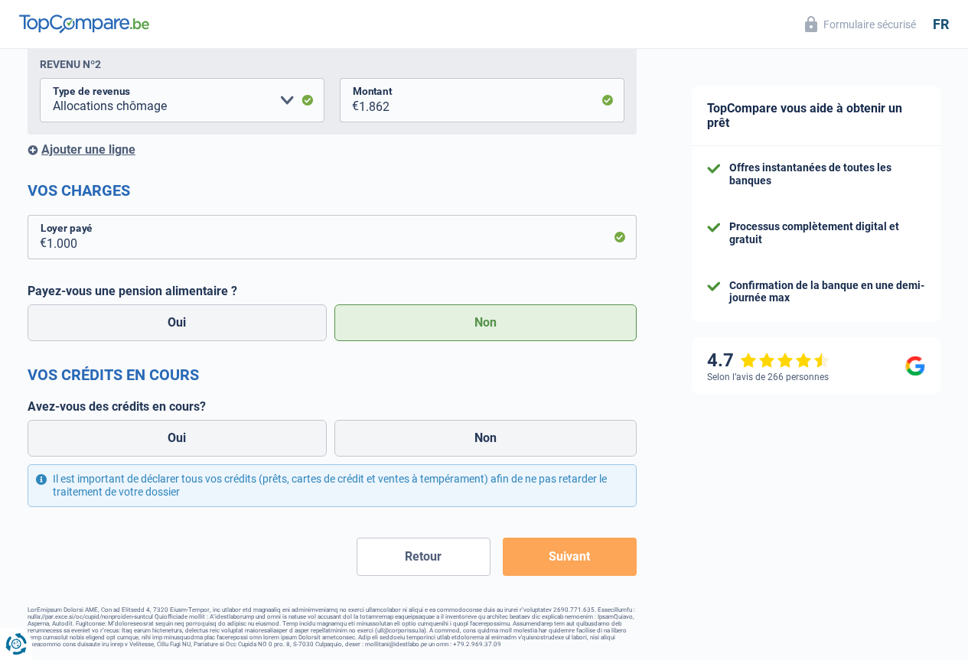
click at [125, 399] on label "Avez-vous des crédits en cours?" at bounding box center [332, 406] width 609 height 15
click at [116, 381] on div at bounding box center [116, 381] width 0 height 0
click at [428, 428] on label "Non" at bounding box center [485, 438] width 303 height 37
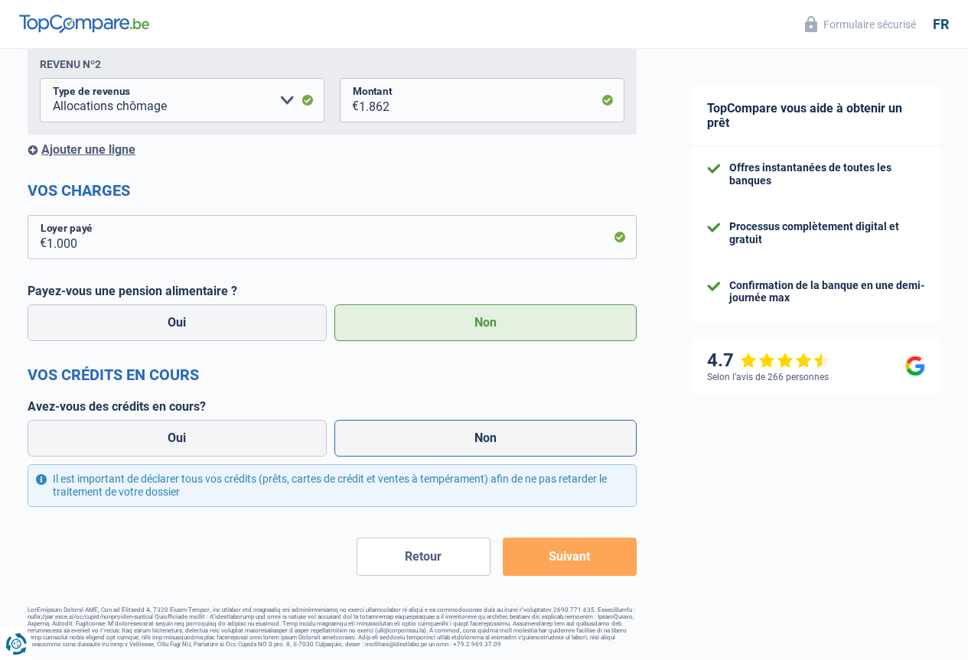
click at [428, 428] on input "Non" at bounding box center [485, 438] width 303 height 37
radio input "true"
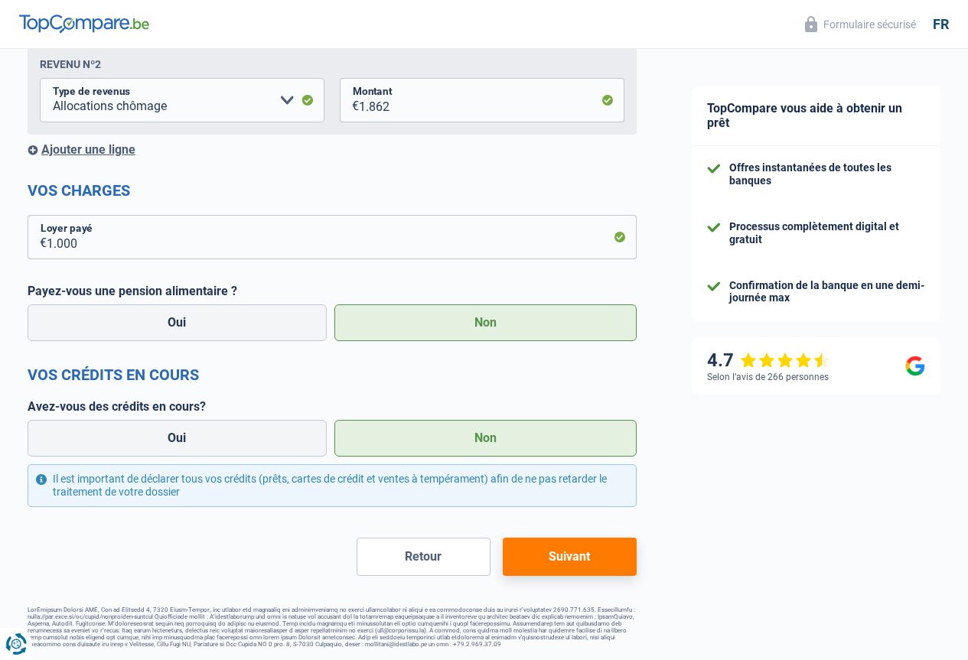
click at [573, 558] on button "Suivant" at bounding box center [570, 557] width 134 height 38
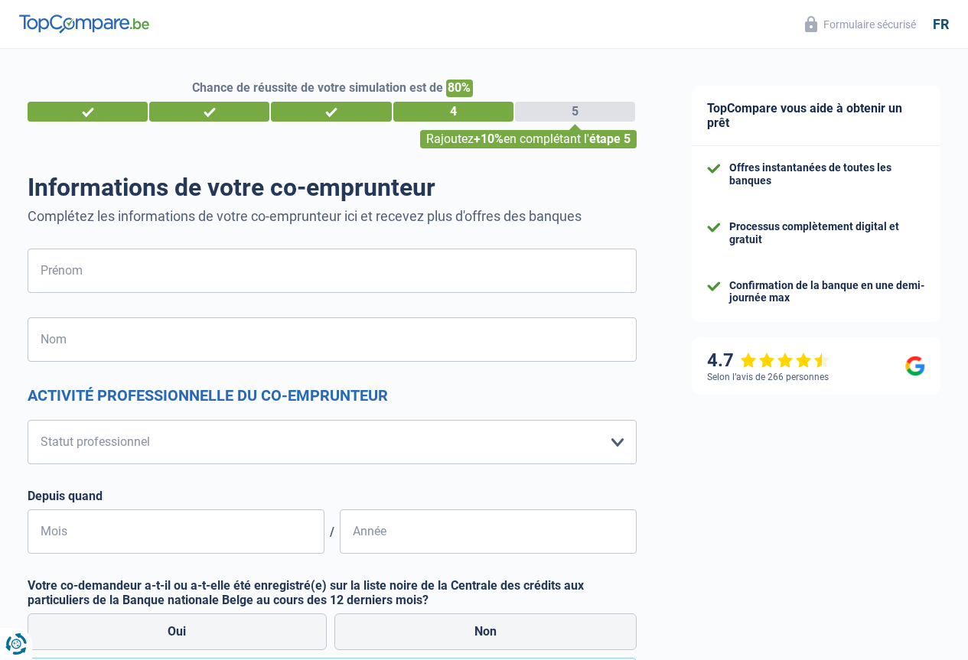
click at [269, 190] on h1 "Informations de votre co-emprunteur" at bounding box center [332, 187] width 609 height 29
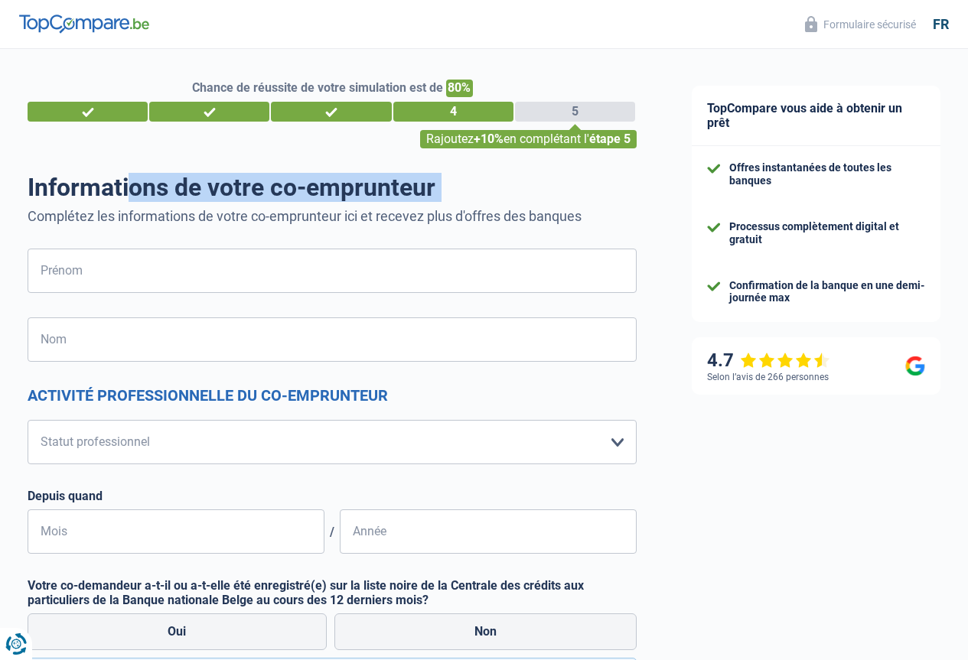
click at [269, 190] on h1 "Informations de votre co-emprunteur" at bounding box center [332, 187] width 609 height 29
click at [259, 203] on div at bounding box center [259, 203] width 0 height 0
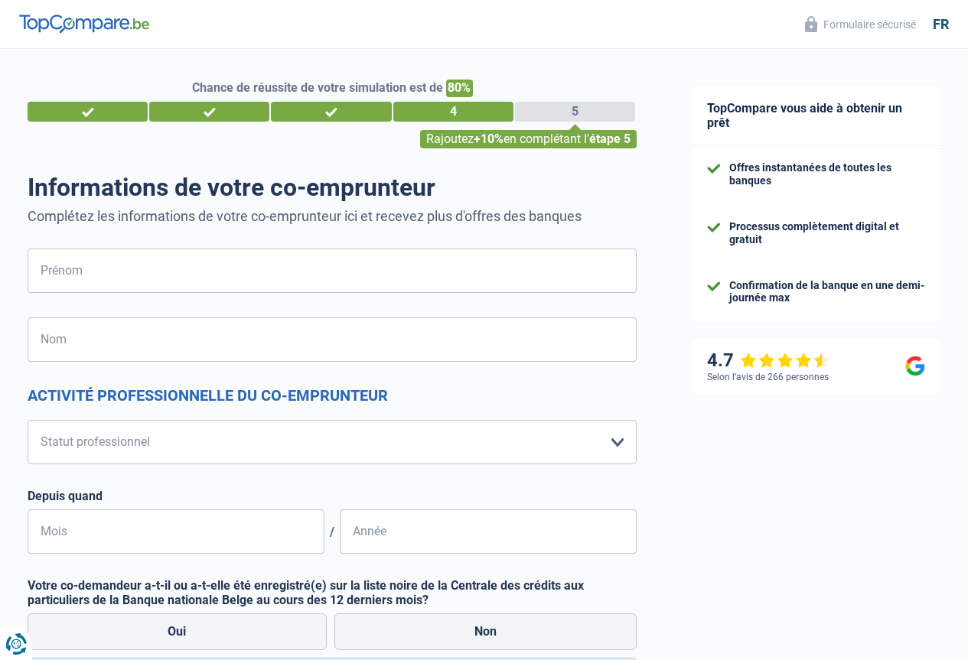
click at [96, 213] on p "Complétez les informations de votre co-emprunteur ici et recevez plus d'offres …" at bounding box center [332, 216] width 609 height 16
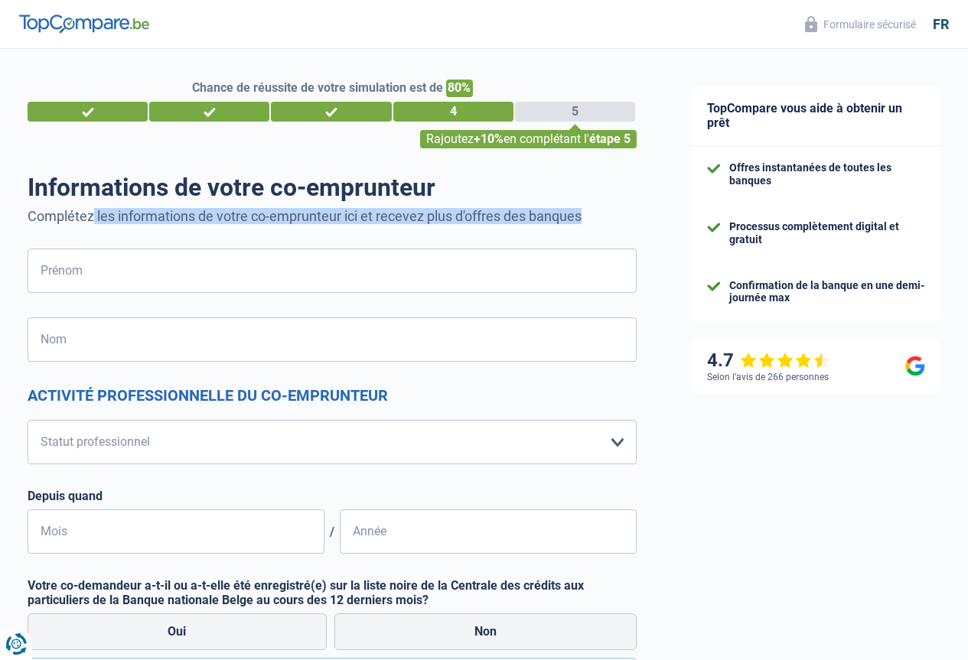
click at [96, 213] on p "Complétez les informations de votre co-emprunteur ici et recevez plus d'offres …" at bounding box center [332, 216] width 609 height 16
click at [86, 187] on div at bounding box center [86, 187] width 0 height 0
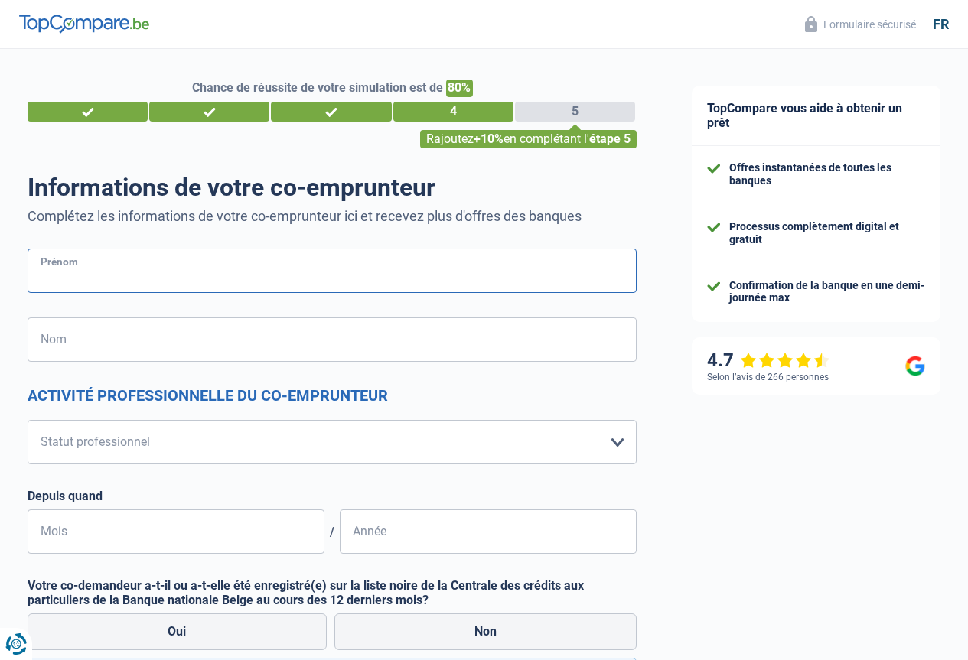
click at [183, 277] on input "Prénom" at bounding box center [332, 271] width 609 height 44
type input "sana"
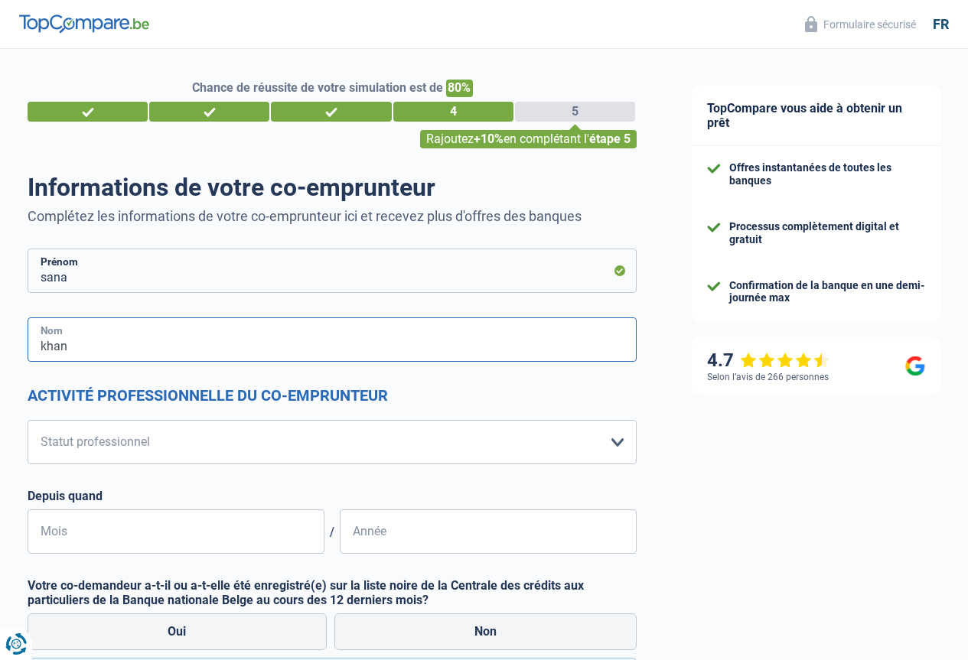
type input "khan"
click at [249, 441] on select "Ouvrier Employé privé Employé public Invalide Indépendant Pensionné Chômeur Mut…" at bounding box center [332, 442] width 609 height 44
select select "student"
click at [41, 421] on select "Ouvrier Employé privé Employé public Invalide Indépendant Pensionné Chômeur Mut…" at bounding box center [332, 442] width 609 height 44
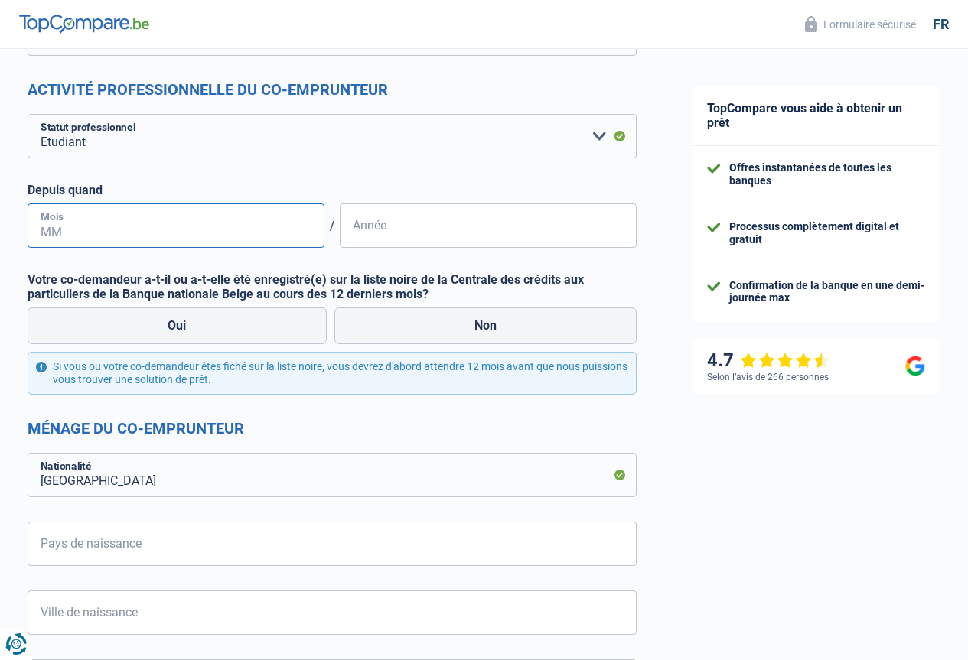
click at [161, 225] on input "Mois" at bounding box center [176, 225] width 297 height 44
type input "12"
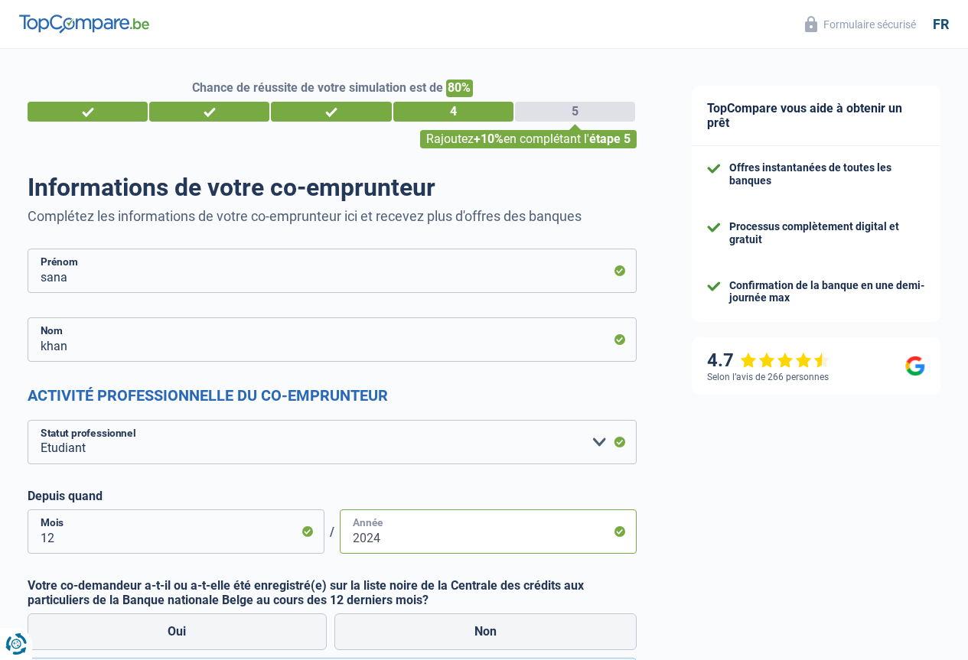
type input "2024"
click at [393, 187] on h1 "Informations de votre co-emprunteur" at bounding box center [332, 187] width 609 height 29
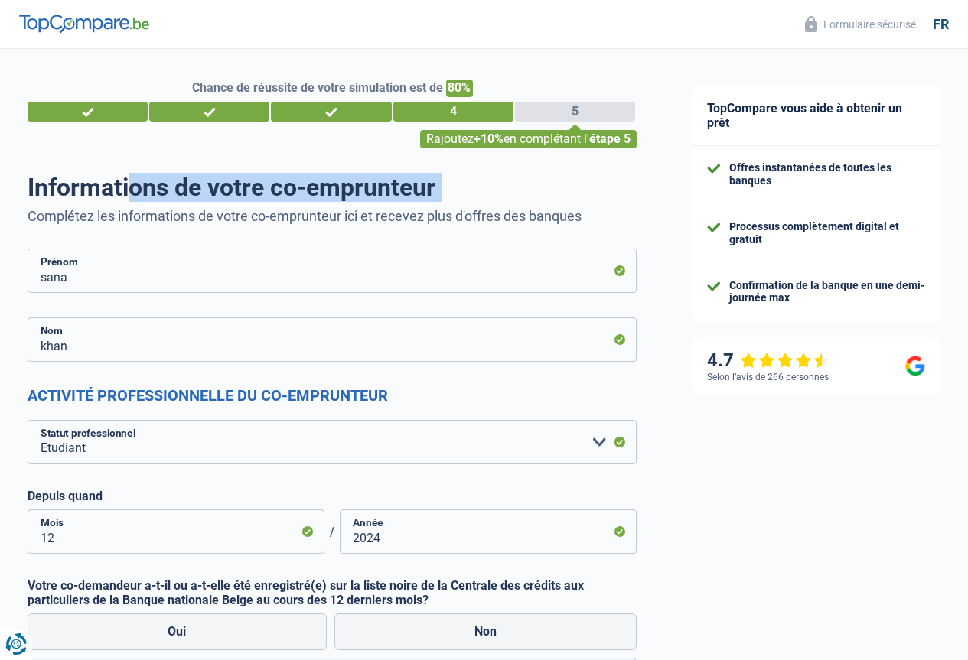
click at [393, 187] on h1 "Informations de votre co-emprunteur" at bounding box center [332, 187] width 609 height 29
click at [383, 203] on div at bounding box center [383, 203] width 0 height 0
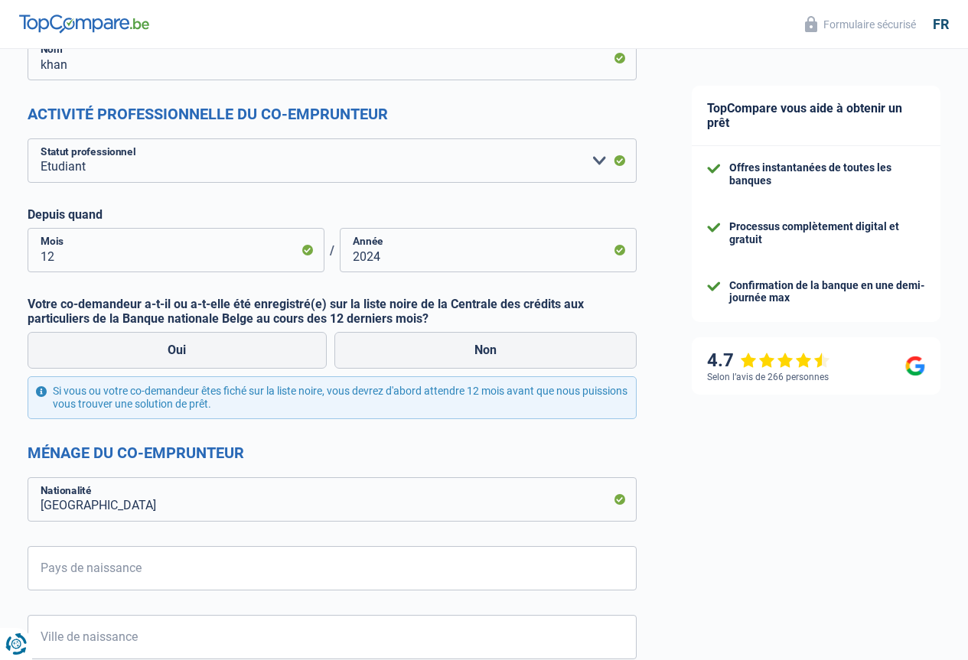
scroll to position [382, 0]
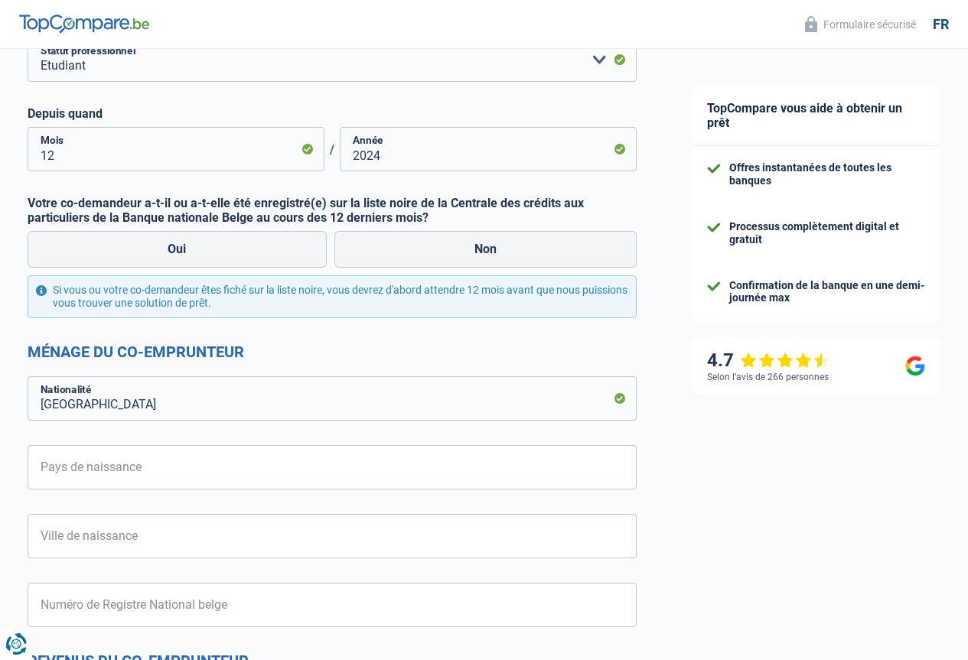
click at [181, 207] on label "Votre co-demandeur a-t-il ou a-t-elle été enregistré(e) sur la liste noire de l…" at bounding box center [332, 210] width 609 height 29
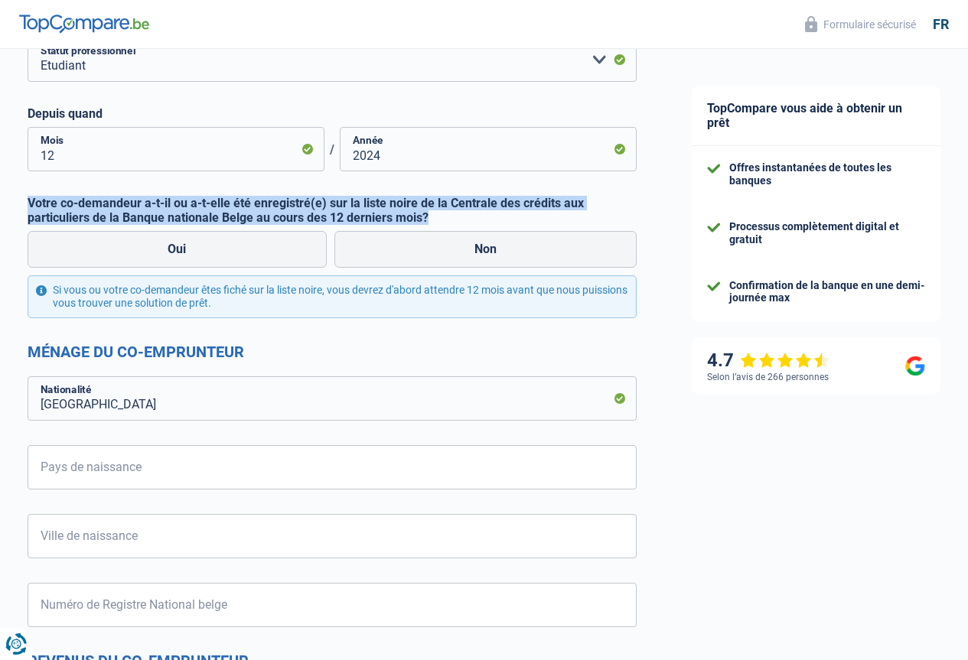
click at [181, 207] on label "Votre co-demandeur a-t-il ou a-t-elle été enregistré(e) sur la liste noire de l…" at bounding box center [332, 210] width 609 height 29
click at [171, 175] on div at bounding box center [171, 175] width 0 height 0
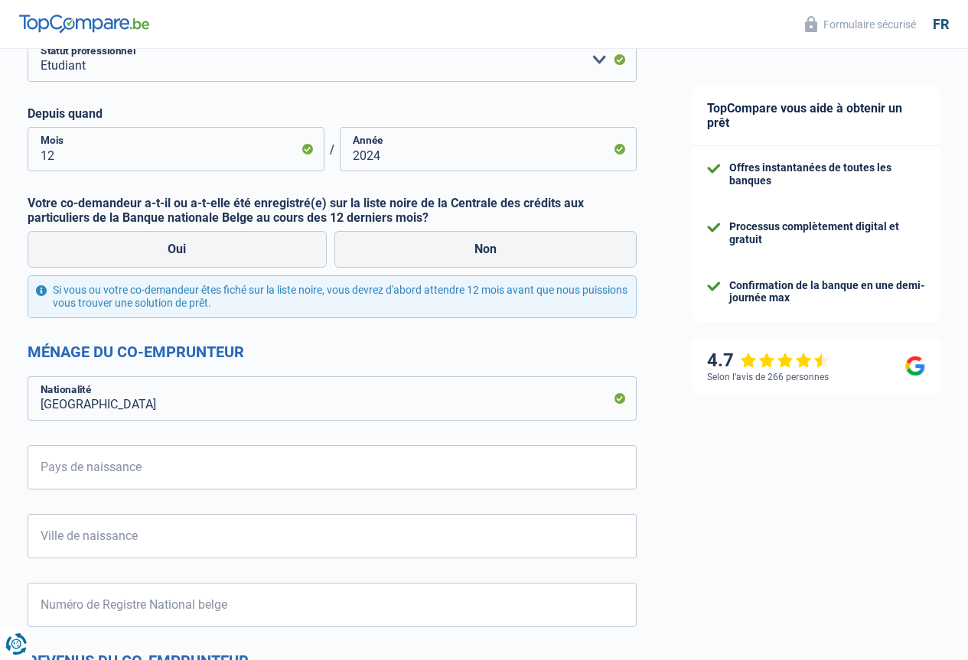
click at [0, 229] on div "Chance de réussite de votre simulation est de 80% 1 2 3 4 5 Rajoutez +10% en co…" at bounding box center [332, 452] width 664 height 1584
click at [489, 246] on label "Non" at bounding box center [485, 249] width 303 height 37
click at [489, 246] on input "Non" at bounding box center [485, 249] width 303 height 37
radio input "true"
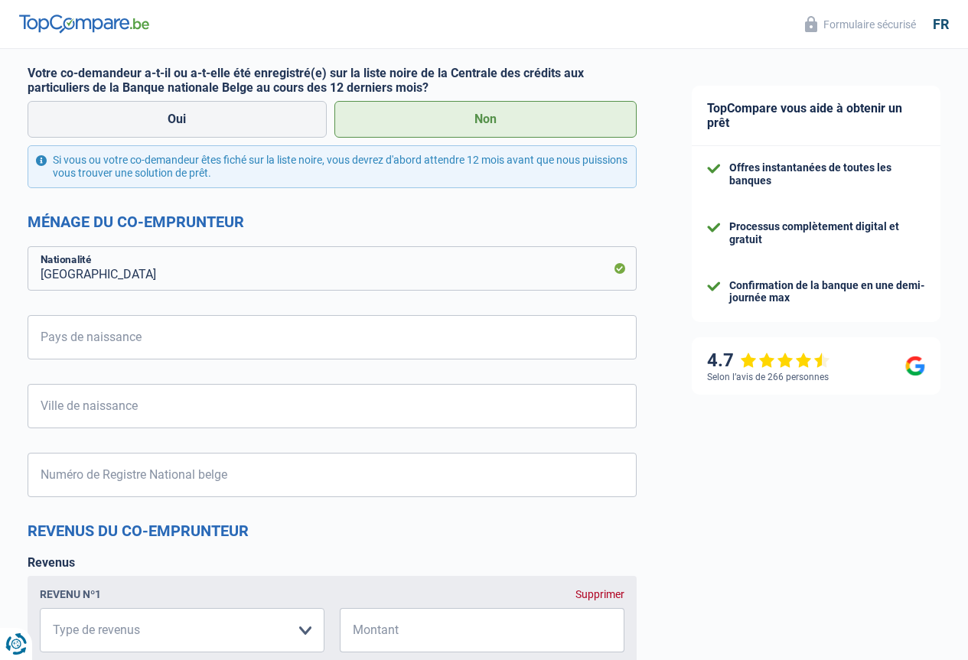
scroll to position [535, 0]
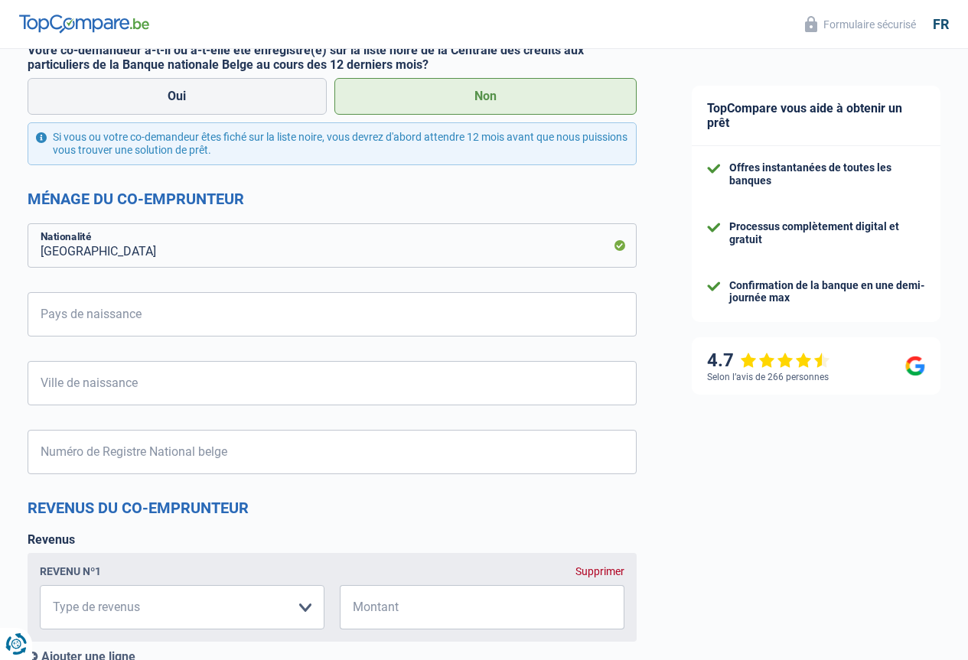
click at [181, 194] on h2 "Ménage du co-emprunteur" at bounding box center [332, 199] width 609 height 18
click at [171, 169] on div at bounding box center [171, 169] width 0 height 0
click at [7, 236] on div "Chance de réussite de votre simulation est de 80% 1 2 3 4 5 Rajoutez +10% en co…" at bounding box center [332, 299] width 664 height 1584
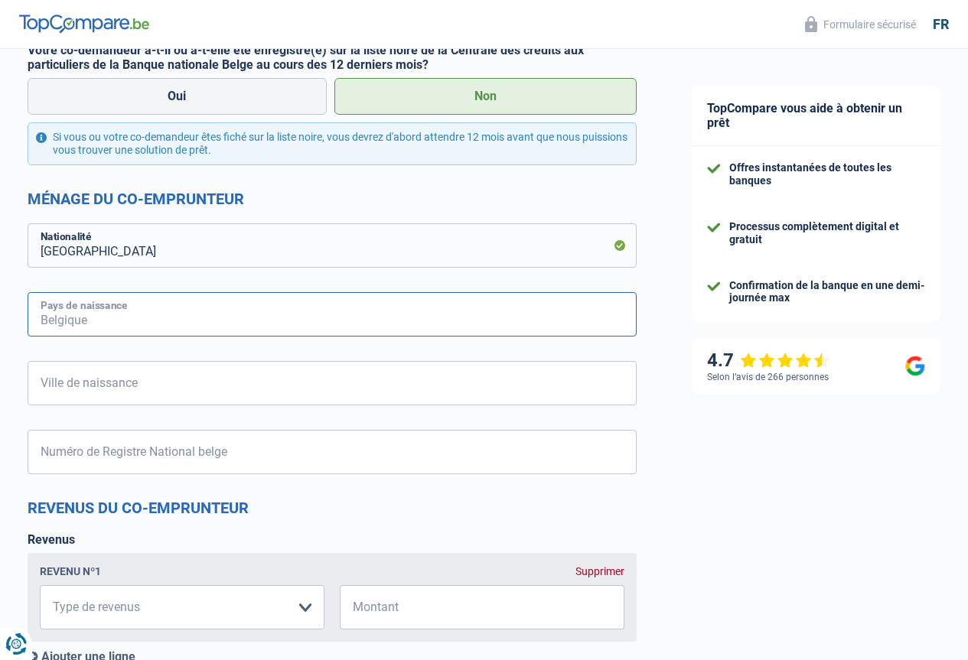
click at [134, 321] on input "Pays de naissance" at bounding box center [332, 314] width 609 height 44
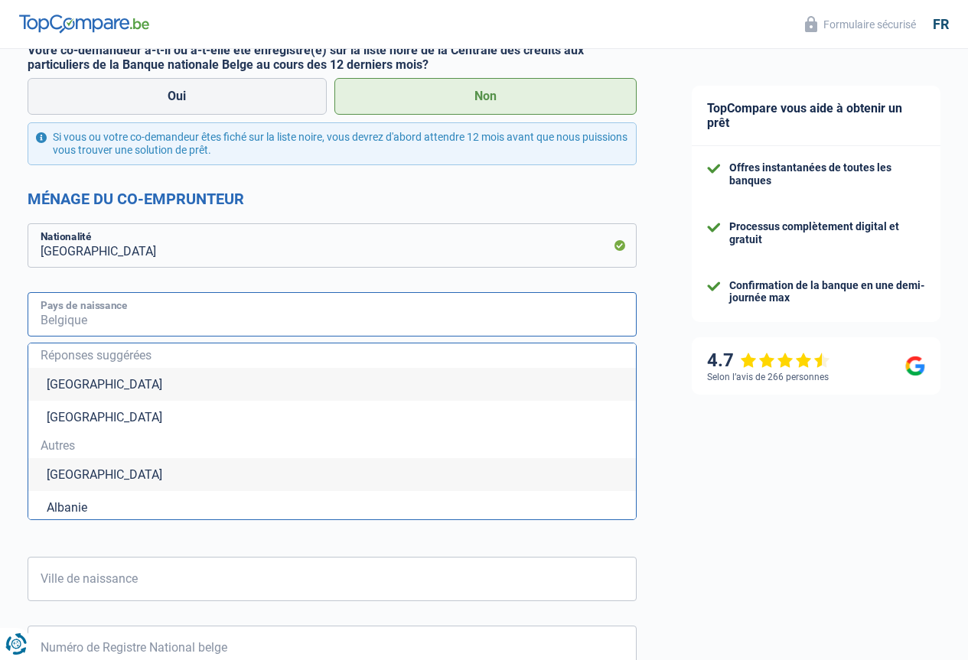
type input "p"
click at [161, 325] on input "ak" at bounding box center [332, 314] width 609 height 44
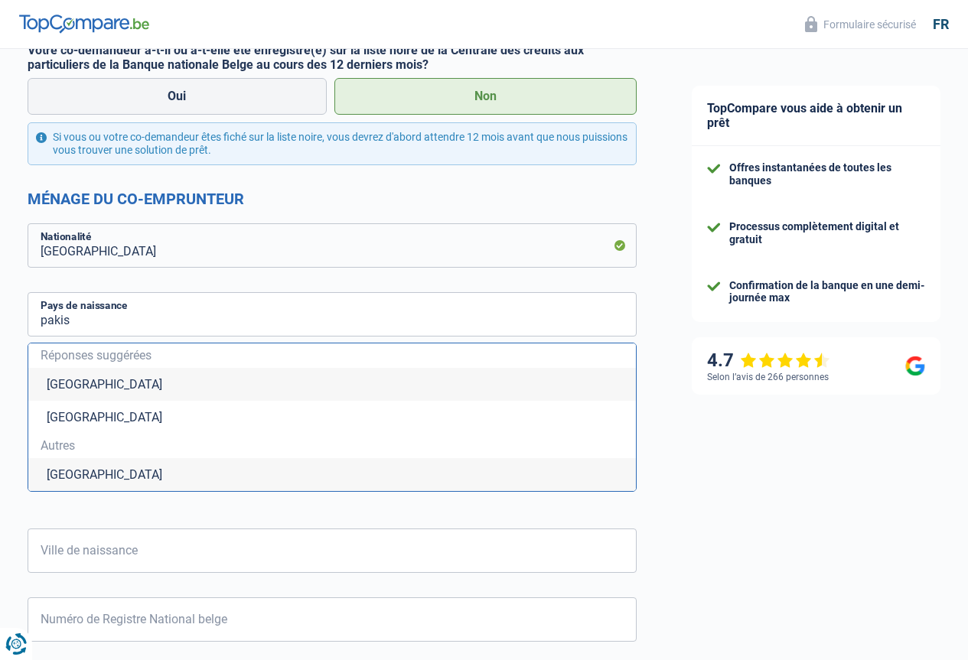
click at [74, 469] on li "Pakistan" at bounding box center [331, 474] width 607 height 33
type input "Pakistan"
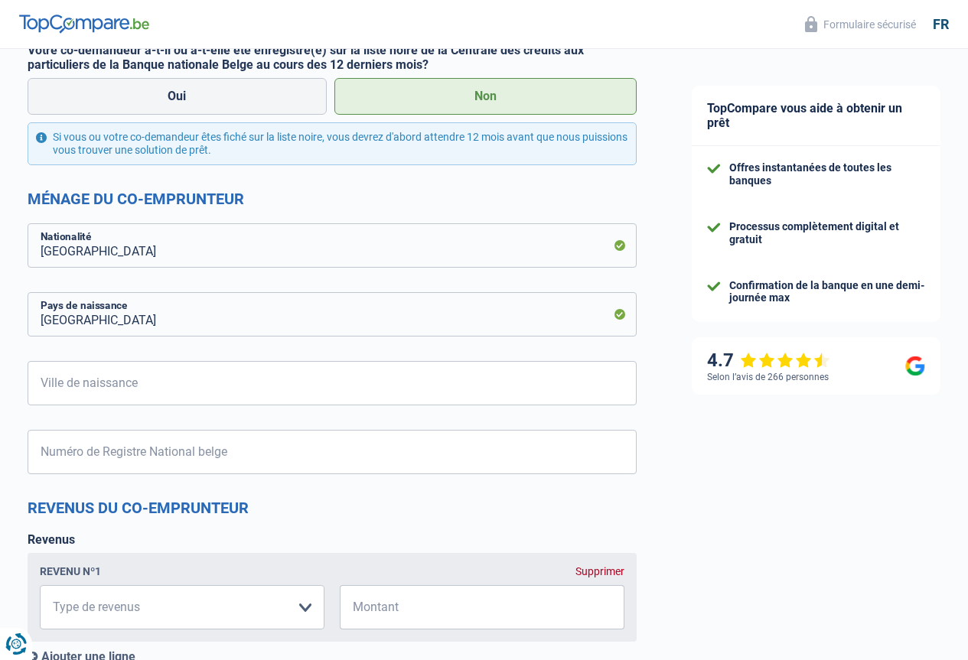
click at [11, 401] on div "Chance de réussite de votre simulation est de 80% 1 2 3 4 5 Rajoutez +10% en co…" at bounding box center [332, 299] width 664 height 1584
click at [133, 378] on input "Ville de naissance" at bounding box center [332, 383] width 609 height 44
type input "peshawar"
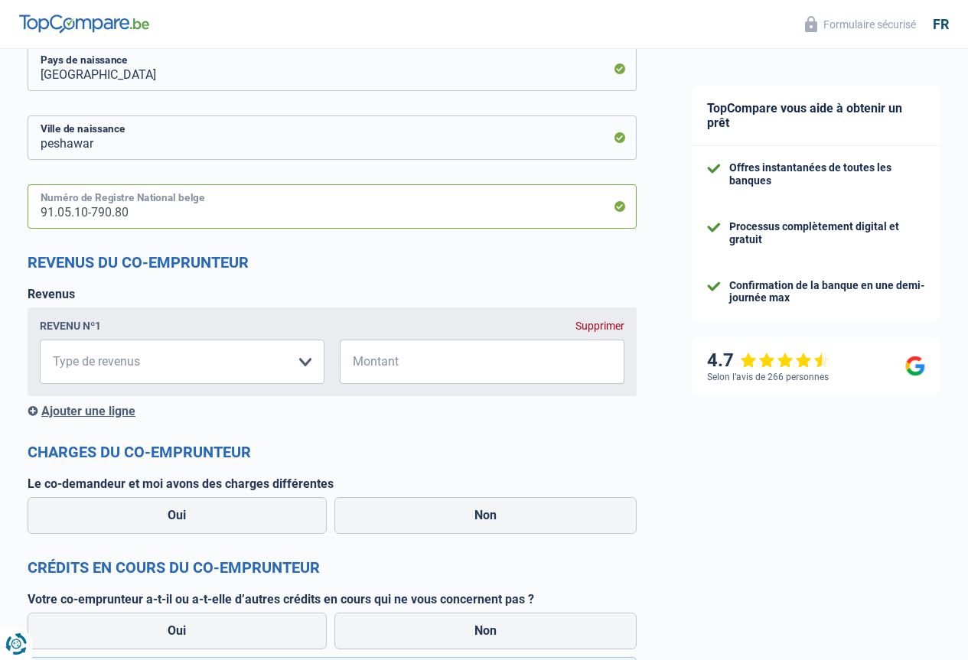
scroll to position [841, 0]
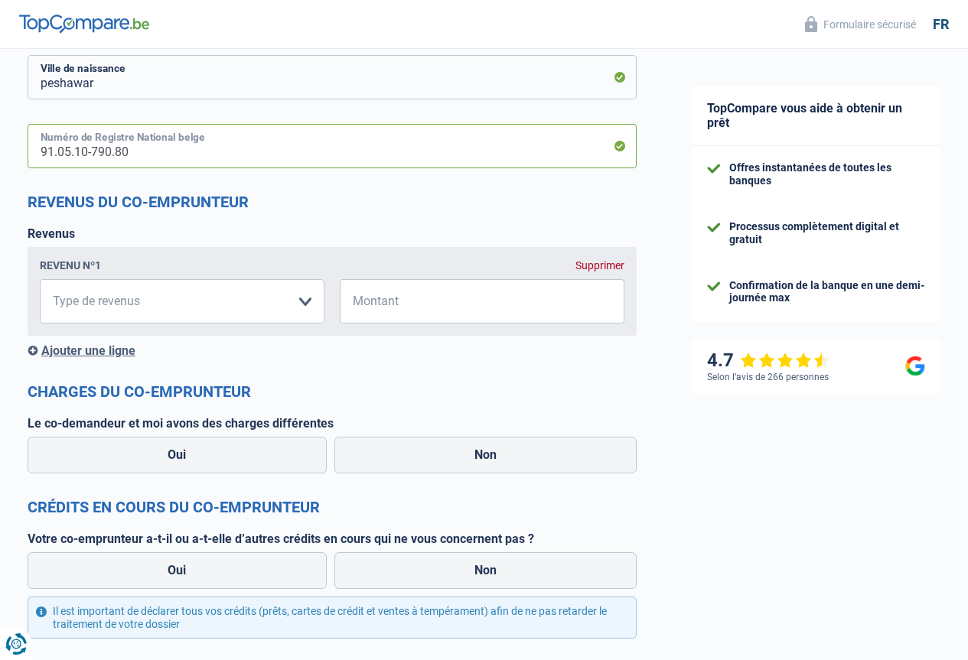
type input "91.05.10-790.80"
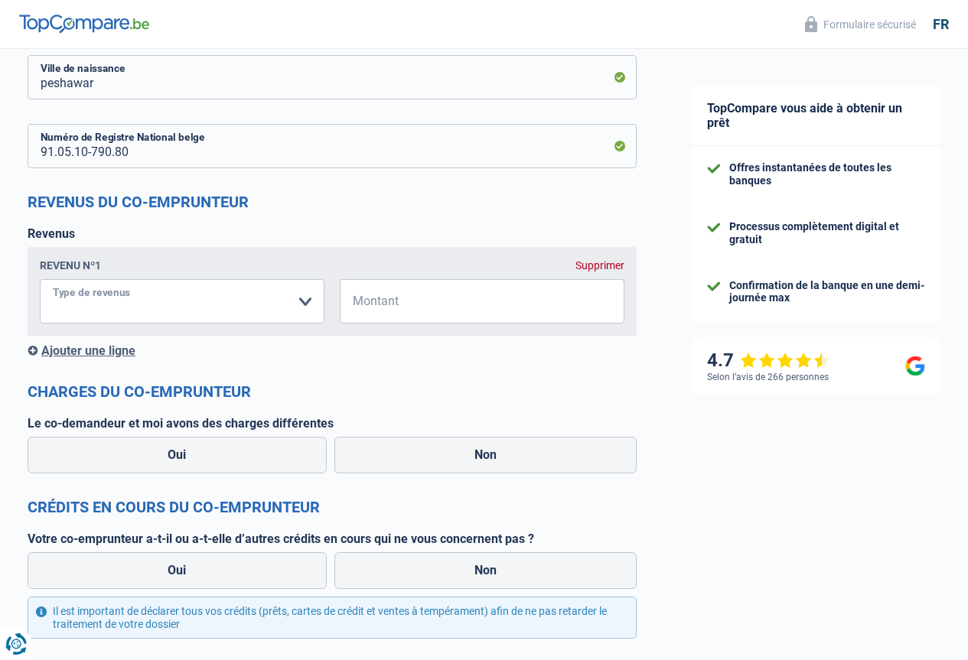
click at [148, 312] on select "Allocation d'handicap Allocations chômage Allocations familiales Chèques repas …" at bounding box center [182, 301] width 285 height 44
select select "familyAllowances"
click at [53, 280] on select "Allocation d'handicap Allocations chômage Allocations familiales Chèques repas …" at bounding box center [182, 301] width 285 height 44
click at [413, 291] on input "Montant" at bounding box center [491, 301] width 265 height 44
type input "534"
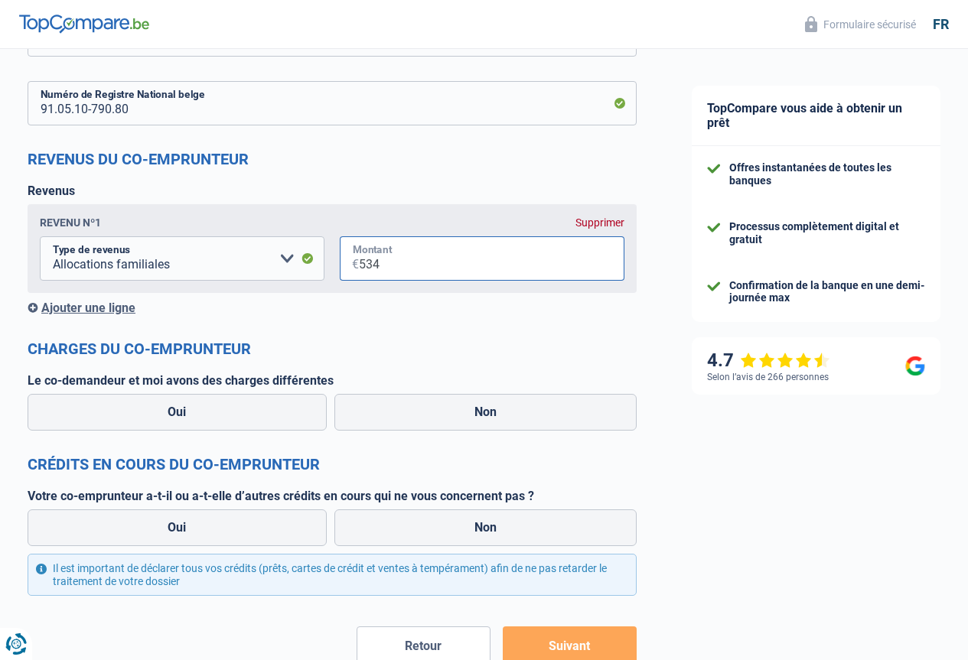
scroll to position [918, 0]
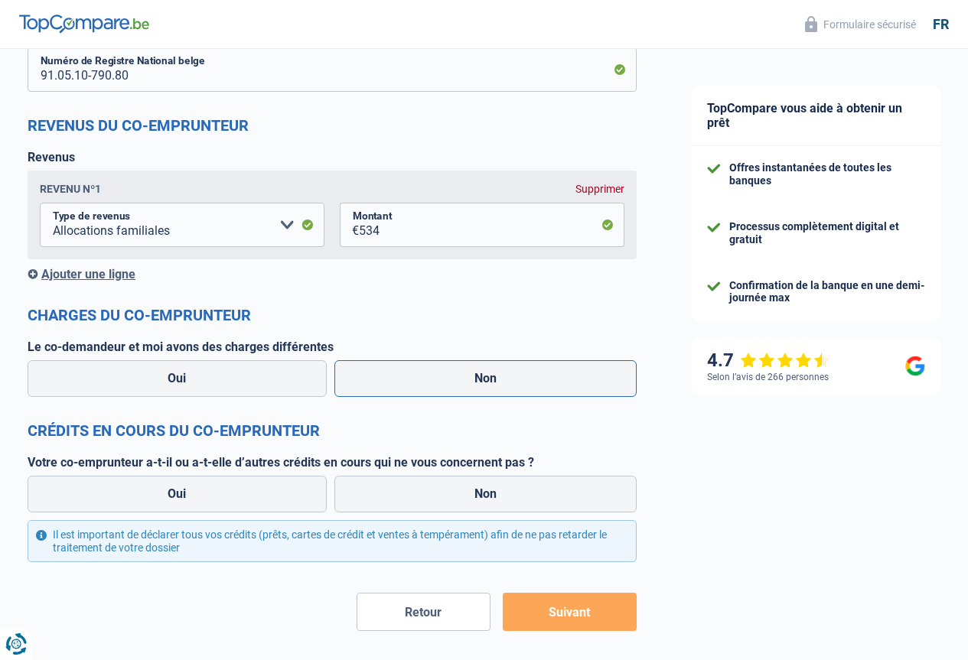
click at [472, 387] on label "Non" at bounding box center [485, 378] width 303 height 37
click at [472, 387] on input "Non" at bounding box center [485, 378] width 303 height 37
radio input "true"
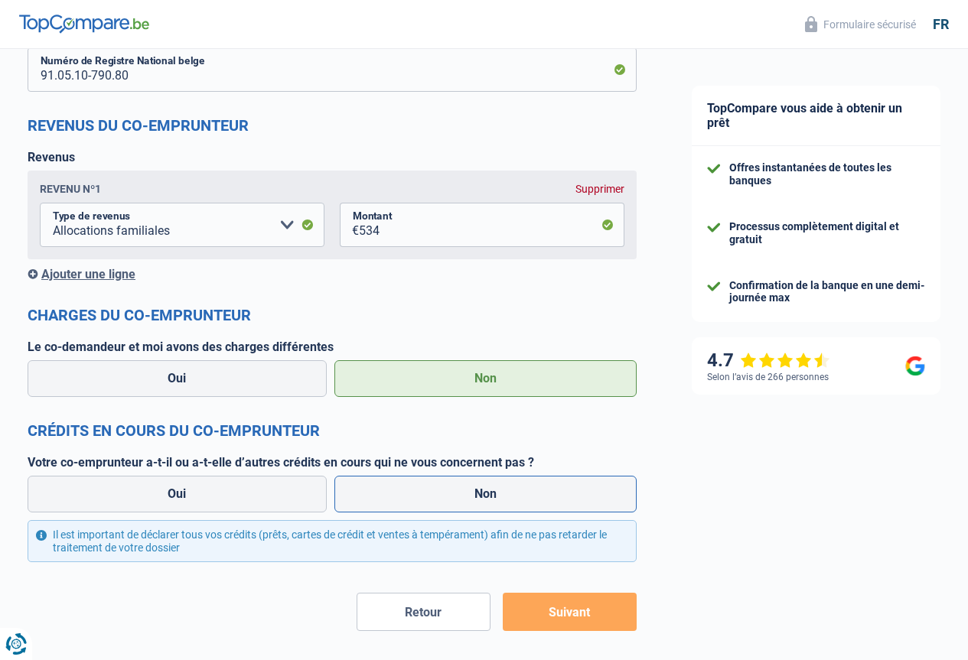
click at [453, 502] on label "Non" at bounding box center [485, 494] width 303 height 37
click at [453, 502] on input "Non" at bounding box center [485, 494] width 303 height 37
radio input "true"
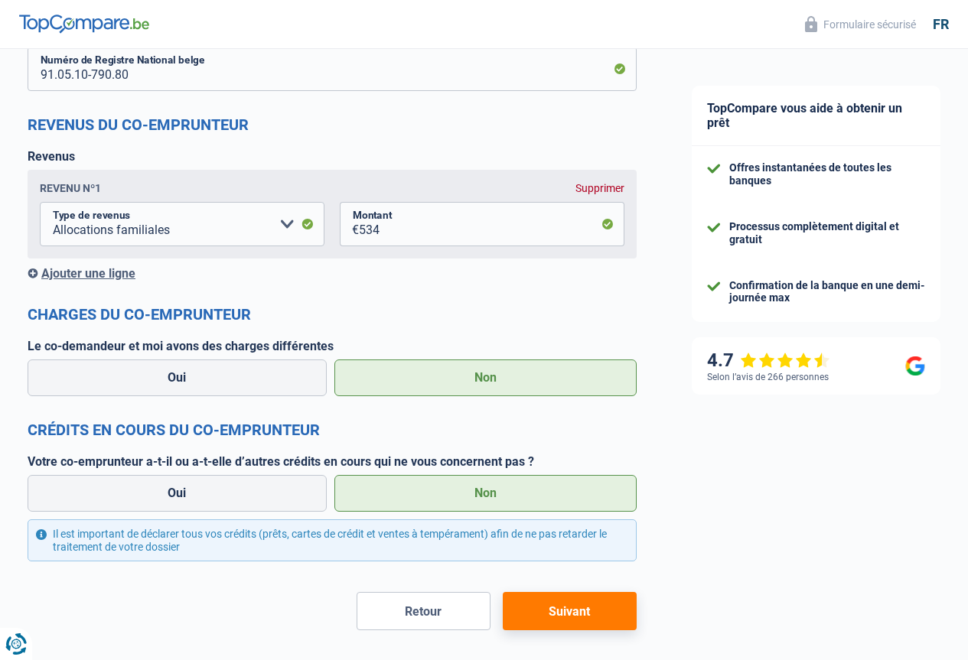
scroll to position [979, 0]
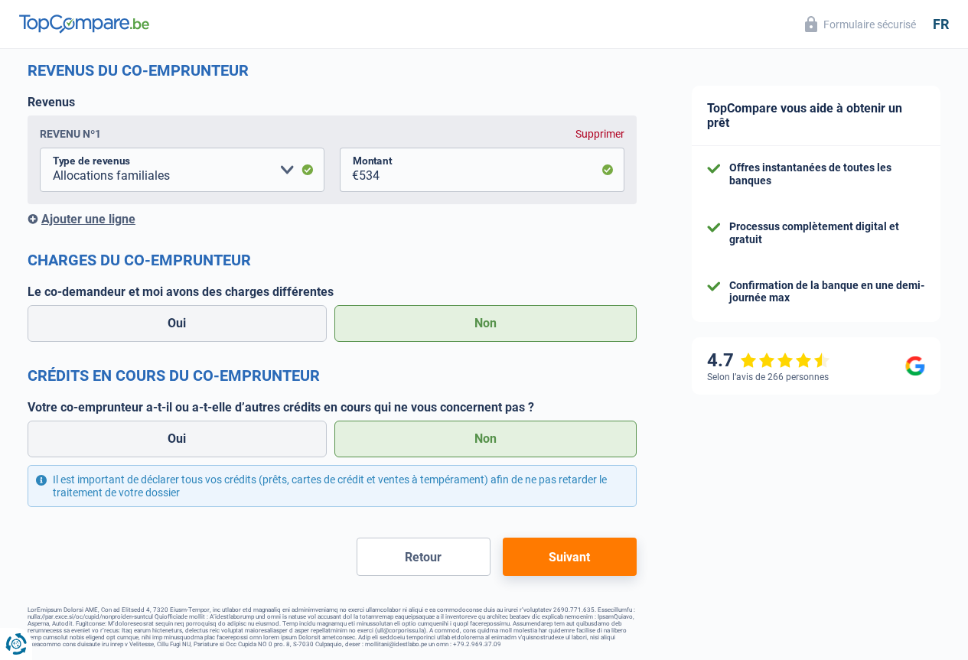
drag, startPoint x: 574, startPoint y: 558, endPoint x: 581, endPoint y: 565, distance: 9.2
click at [574, 558] on button "Suivant" at bounding box center [570, 557] width 134 height 38
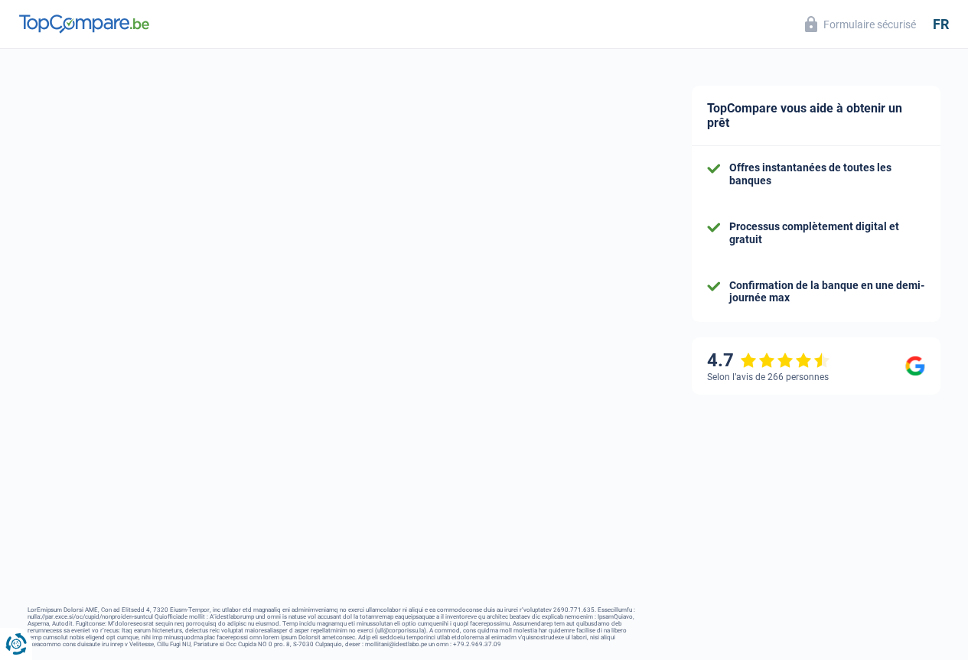
select select "84"
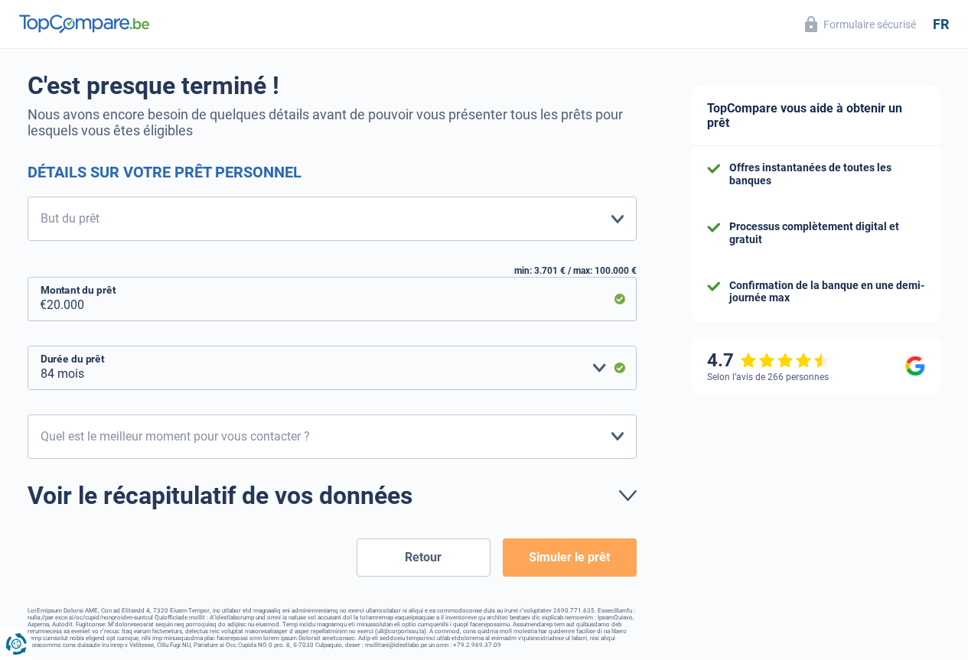
scroll to position [109, 0]
click at [283, 434] on select "10h-12h 12h-14h 14h-16h 16h-18h Veuillez sélectionner une option" at bounding box center [332, 436] width 609 height 44
select select "10-12"
click at [41, 414] on select "10h-12h 12h-14h 14h-16h 16h-18h Veuillez sélectionner une option" at bounding box center [332, 436] width 609 height 44
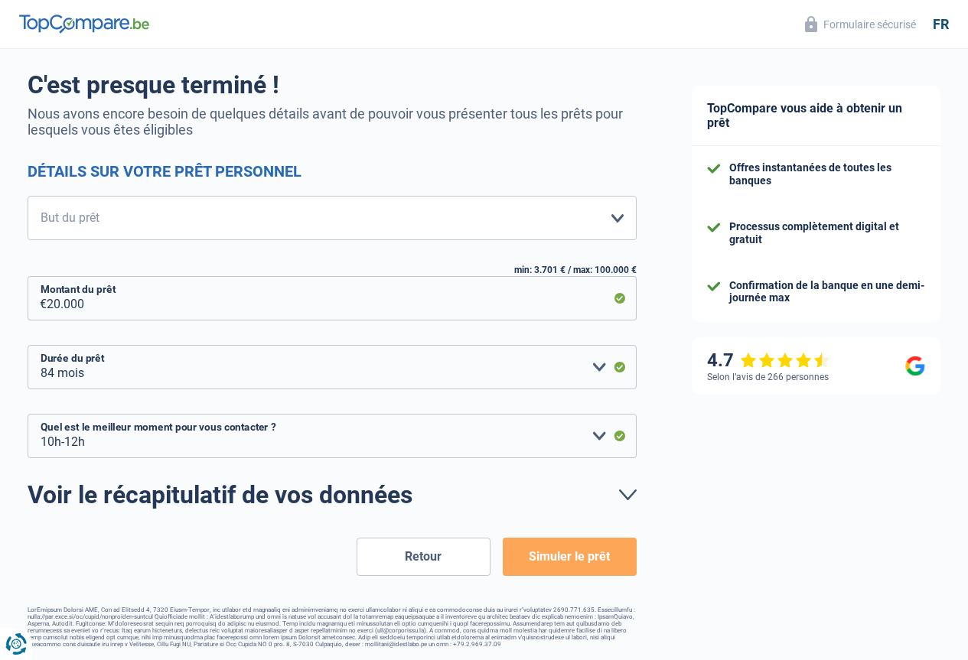
click at [572, 555] on button "Simuler le prêt" at bounding box center [570, 557] width 134 height 38
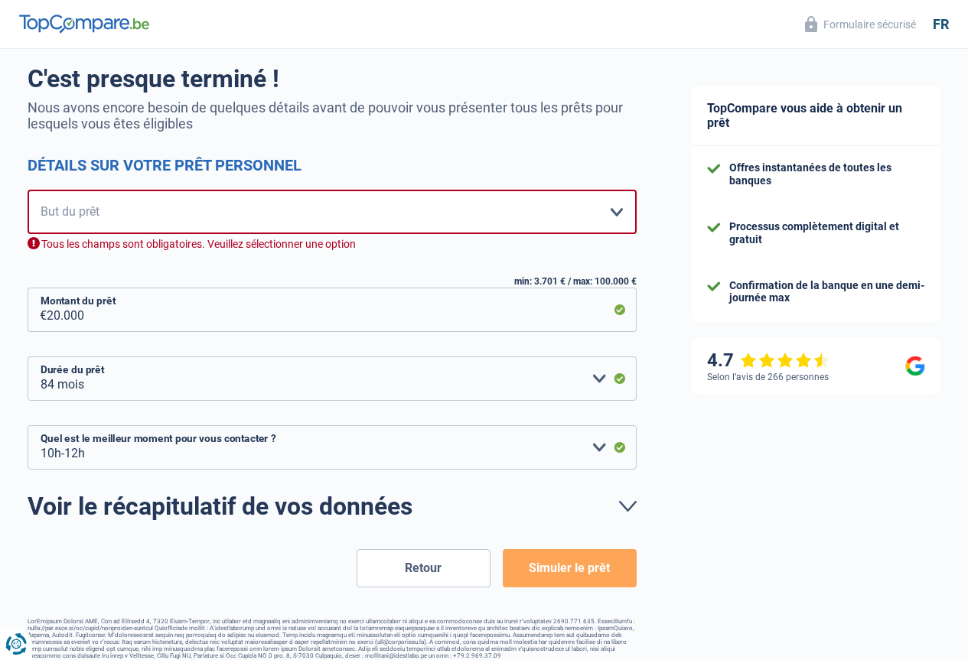
drag, startPoint x: 240, startPoint y: 187, endPoint x: 221, endPoint y: 213, distance: 32.3
click at [239, 188] on form "C'est presque terminé ! Nous avons encore besoin de quelques détails avant de p…" at bounding box center [332, 325] width 609 height 523
click at [221, 213] on select "Confort maison: meubles, textile, peinture, électroménager, outillage non-profe…" at bounding box center [332, 212] width 609 height 44
click at [259, 229] on select "Confort maison: meubles, textile, peinture, électroménager, outillage non-profe…" at bounding box center [332, 212] width 609 height 44
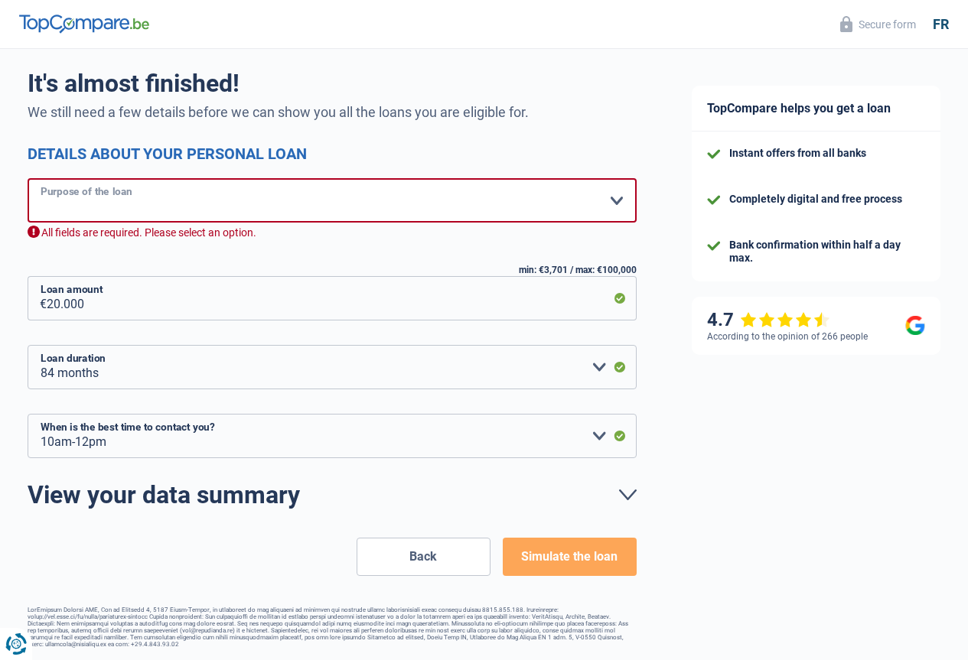
click at [535, 194] on select "Home comfort: furniture, textiles, paint, household appliances, non-professiona…" at bounding box center [332, 200] width 609 height 44
select select "car"
click at [41, 191] on select "Home comfort: furniture, textiles, paint, household appliances, non-professiona…" at bounding box center [332, 200] width 609 height 44
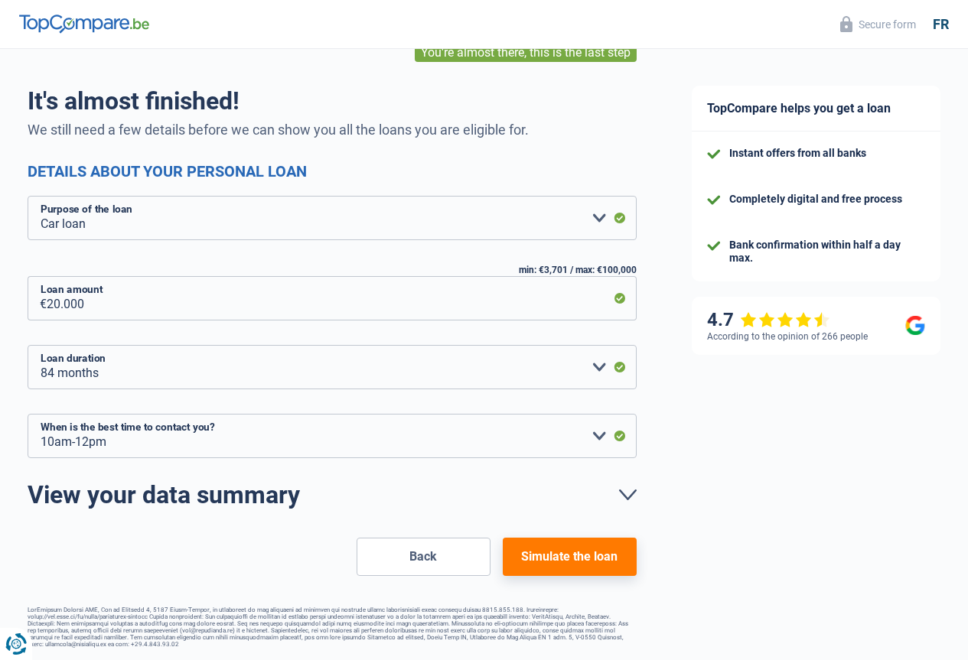
click at [558, 551] on font "Simulate the loan" at bounding box center [569, 556] width 96 height 15
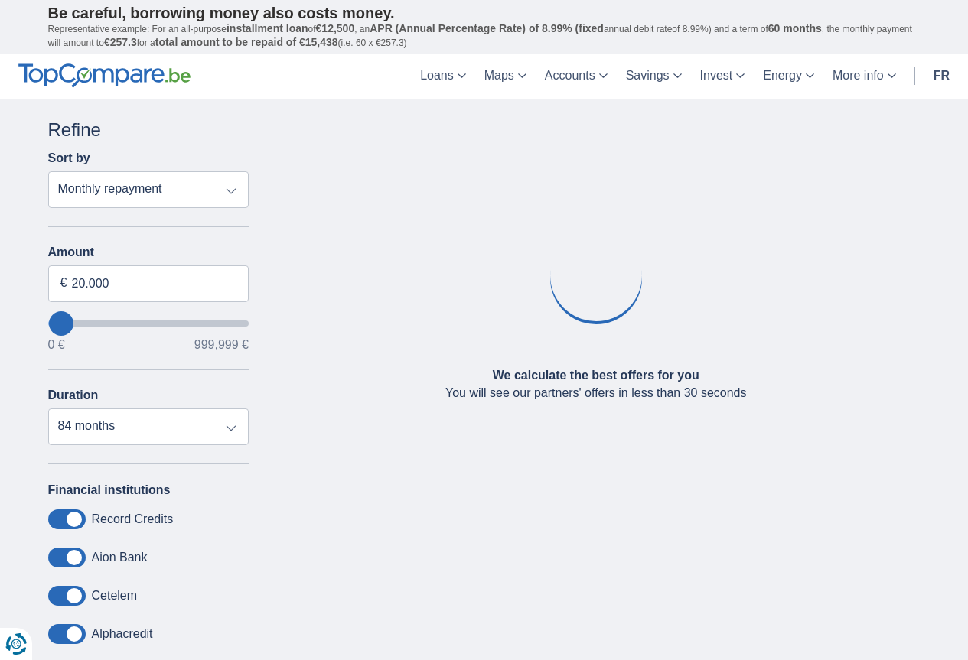
type input "6.500"
select select "42"
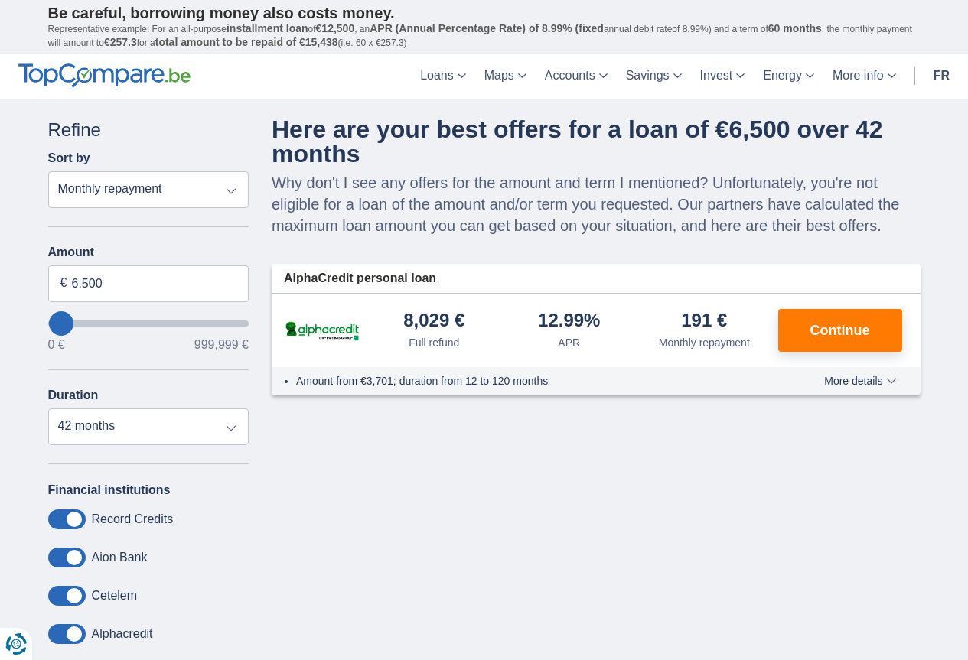
click at [867, 386] on font "More details" at bounding box center [853, 381] width 58 height 12
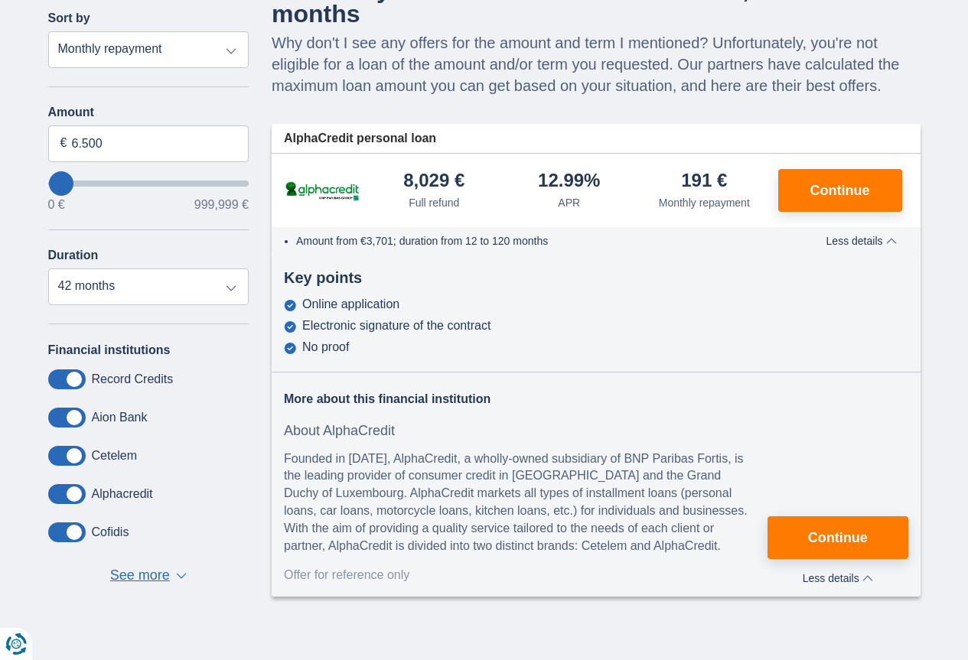
scroll to position [153, 0]
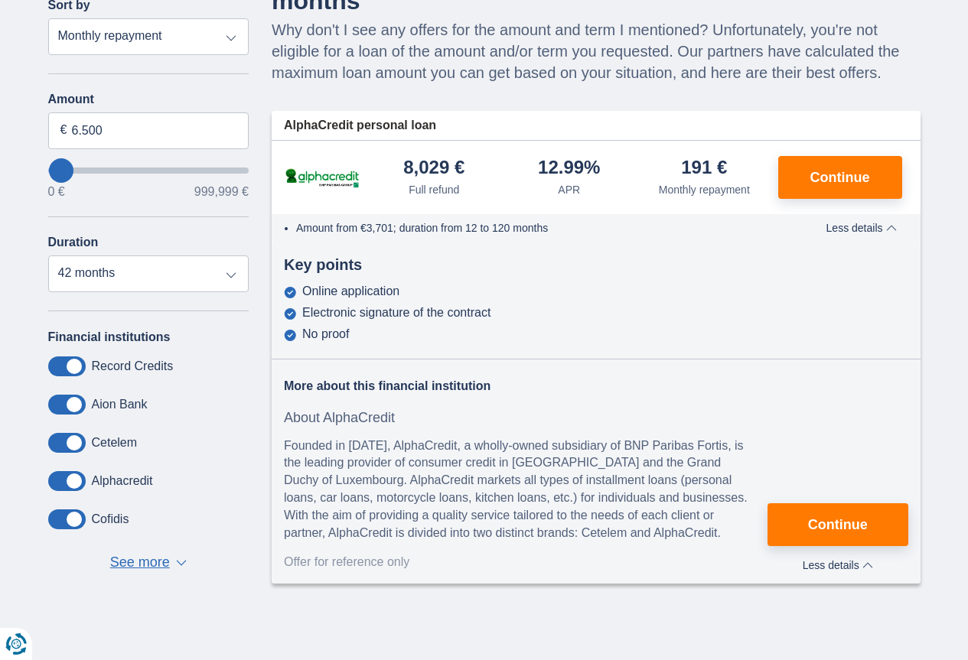
click at [315, 177] on img at bounding box center [322, 178] width 76 height 24
drag, startPoint x: 366, startPoint y: 182, endPoint x: 305, endPoint y: 182, distance: 60.4
click at [305, 182] on div at bounding box center [325, 178] width 83 height 24
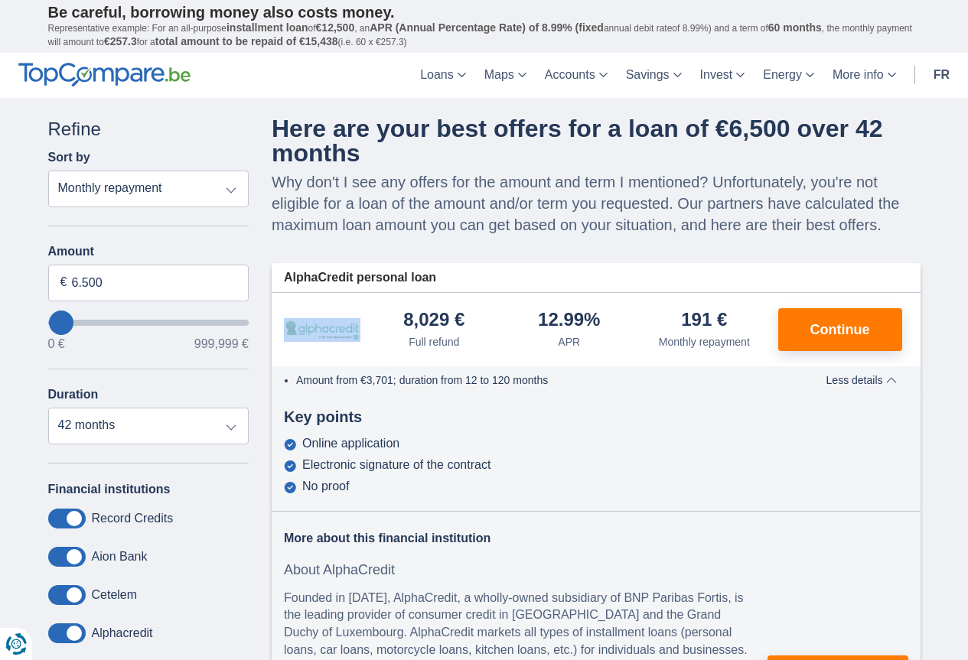
scroll to position [0, 0]
click at [401, 377] on font "Amount from €3,701; duration from 12 to 120 months" at bounding box center [422, 381] width 252 height 12
